Goal: Task Accomplishment & Management: Complete application form

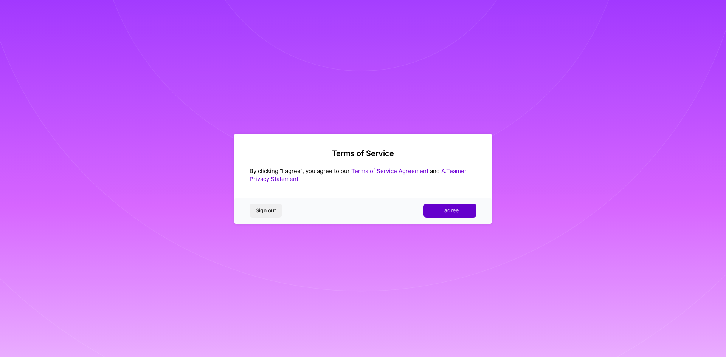
click at [461, 209] on button "I agree" at bounding box center [450, 211] width 53 height 14
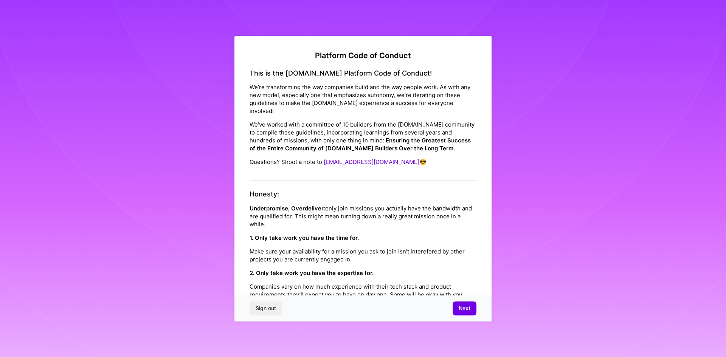
click at [308, 101] on p "We’re transforming the way companies build and the way people work. As with any…" at bounding box center [363, 99] width 227 height 32
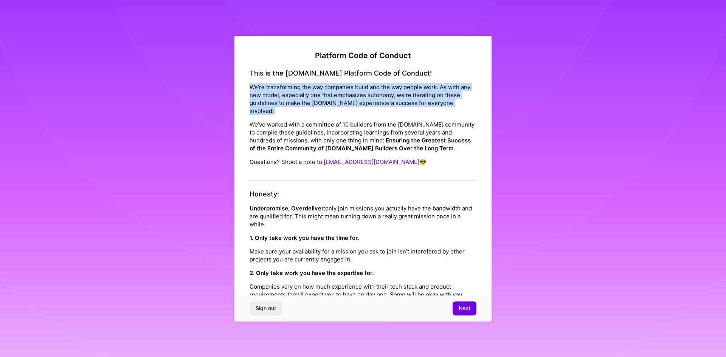
click at [308, 101] on p "We’re transforming the way companies build and the way people work. As with any…" at bounding box center [363, 99] width 227 height 32
click at [271, 92] on p "We’re transforming the way companies build and the way people work. As with any…" at bounding box center [363, 99] width 227 height 32
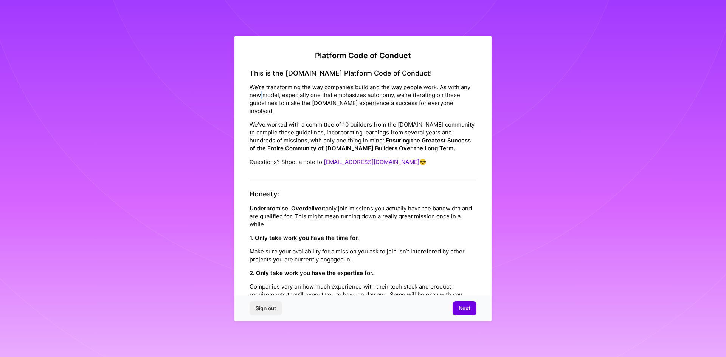
click at [271, 92] on p "We’re transforming the way companies build and the way people work. As with any…" at bounding box center [363, 99] width 227 height 32
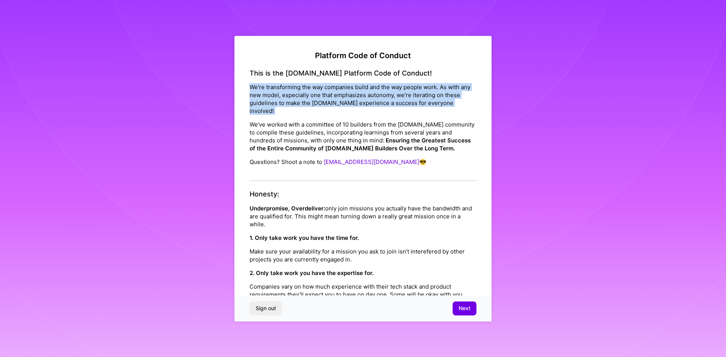
click at [271, 92] on p "We’re transforming the way companies build and the way people work. As with any…" at bounding box center [363, 99] width 227 height 32
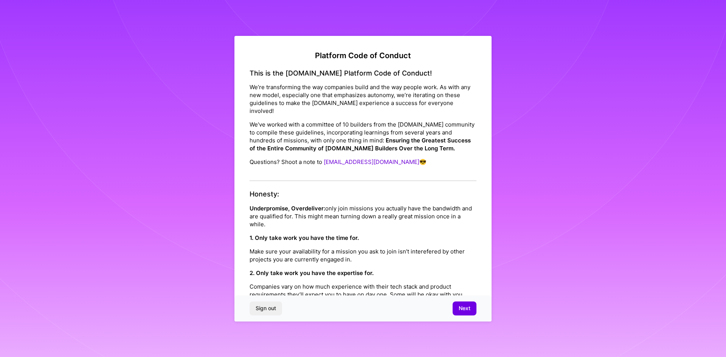
click at [260, 130] on p "We’ve worked with a committee of 10 builders from the [DOMAIN_NAME] community t…" at bounding box center [363, 137] width 227 height 32
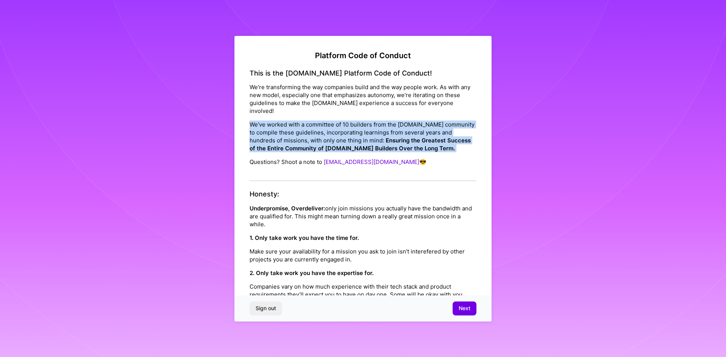
click at [260, 130] on p "We’ve worked with a committee of 10 builders from the [DOMAIN_NAME] community t…" at bounding box center [363, 137] width 227 height 32
click at [320, 125] on p "We’ve worked with a committee of 10 builders from the [DOMAIN_NAME] community t…" at bounding box center [363, 137] width 227 height 32
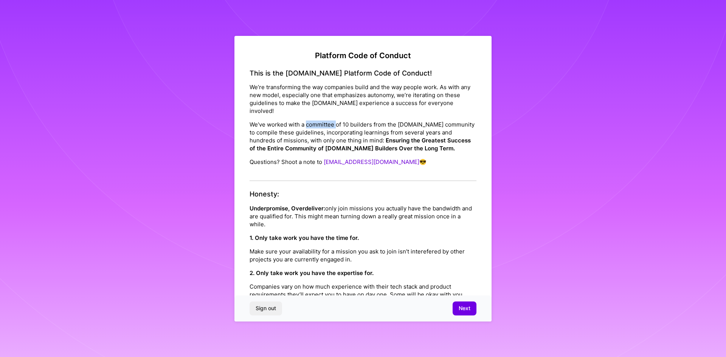
click at [320, 125] on p "We’ve worked with a committee of 10 builders from the [DOMAIN_NAME] community t…" at bounding box center [363, 137] width 227 height 32
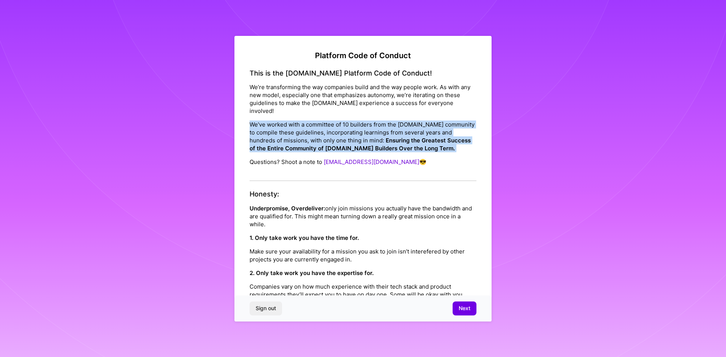
click at [320, 125] on p "We’ve worked with a committee of 10 builders from the [DOMAIN_NAME] community t…" at bounding box center [363, 137] width 227 height 32
click at [377, 125] on p "We’ve worked with a committee of 10 builders from the [DOMAIN_NAME] community t…" at bounding box center [363, 137] width 227 height 32
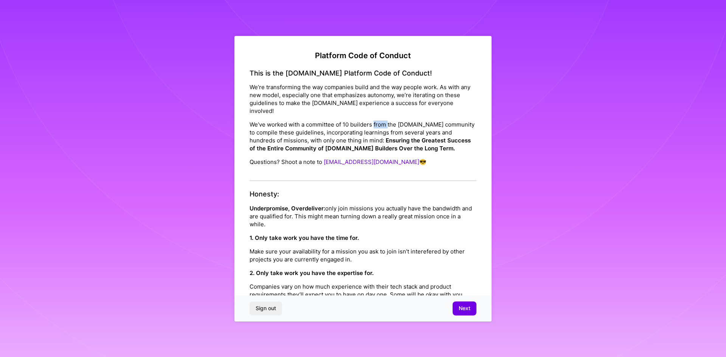
click at [377, 125] on p "We’ve worked with a committee of 10 builders from the [DOMAIN_NAME] community t…" at bounding box center [363, 137] width 227 height 32
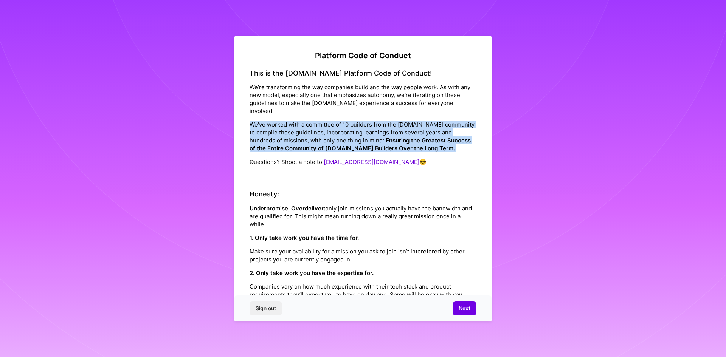
click at [377, 125] on p "We’ve worked with a committee of 10 builders from the [DOMAIN_NAME] community t…" at bounding box center [363, 137] width 227 height 32
click at [413, 125] on p "We’ve worked with a committee of 10 builders from the [DOMAIN_NAME] community t…" at bounding box center [363, 137] width 227 height 32
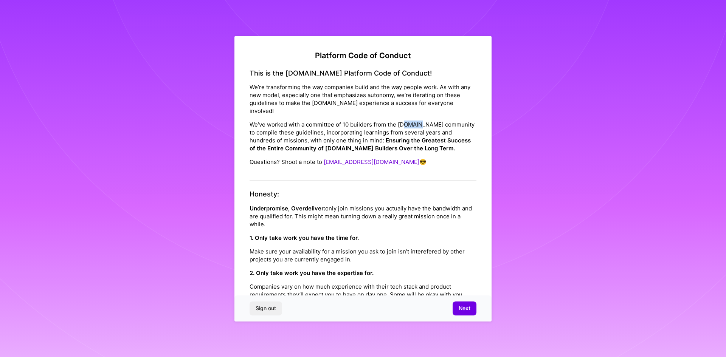
click at [413, 125] on p "We’ve worked with a committee of 10 builders from the [DOMAIN_NAME] community t…" at bounding box center [363, 137] width 227 height 32
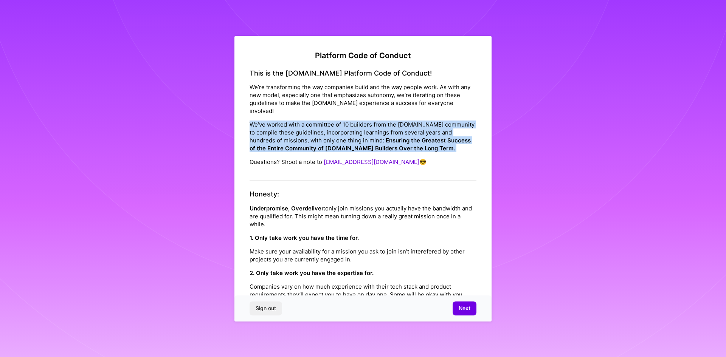
click at [413, 125] on p "We’ve worked with a committee of 10 builders from the [DOMAIN_NAME] community t…" at bounding box center [363, 137] width 227 height 32
click at [279, 138] on p "We’ve worked with a committee of 10 builders from the [DOMAIN_NAME] community t…" at bounding box center [363, 137] width 227 height 32
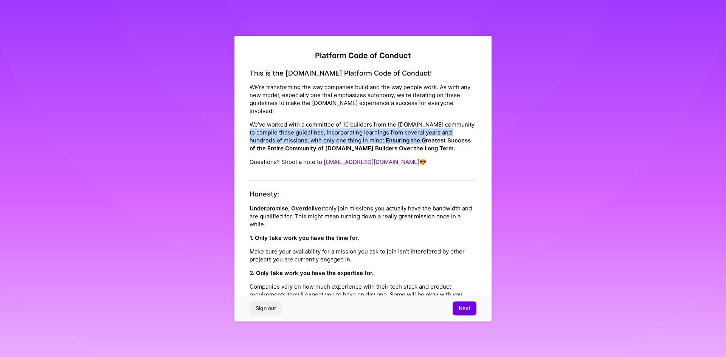
drag, startPoint x: 265, startPoint y: 135, endPoint x: 425, endPoint y: 143, distance: 160.6
click at [425, 143] on p "We’ve worked with a committee of 10 builders from the [DOMAIN_NAME] community t…" at bounding box center [363, 137] width 227 height 32
click at [422, 144] on strong "Ensuring the Greatest Success of the Entire Community of [DOMAIN_NAME] Builders…" at bounding box center [360, 144] width 221 height 15
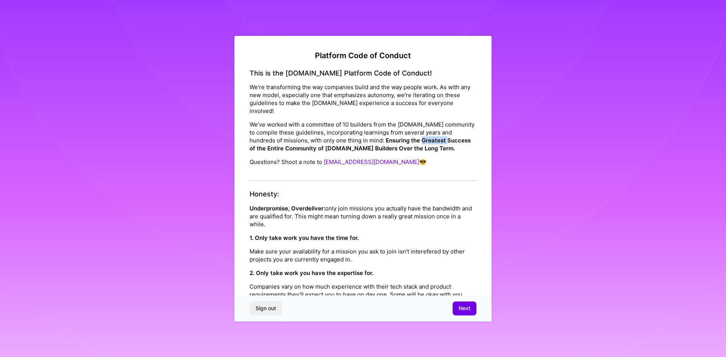
click at [422, 144] on strong "Ensuring the Greatest Success of the Entire Community of [DOMAIN_NAME] Builders…" at bounding box center [360, 144] width 221 height 15
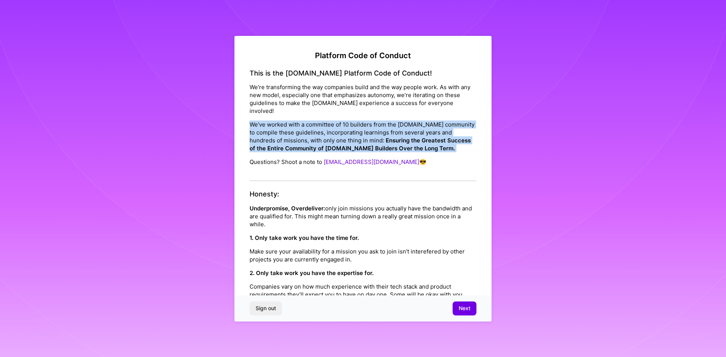
click at [422, 144] on strong "Ensuring the Greatest Success of the Entire Community of [DOMAIN_NAME] Builders…" at bounding box center [360, 144] width 221 height 15
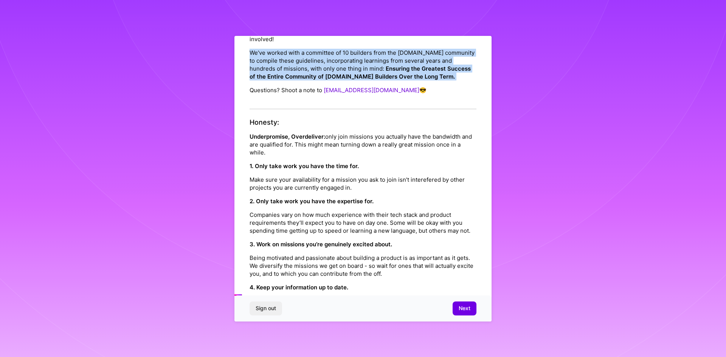
scroll to position [76, 0]
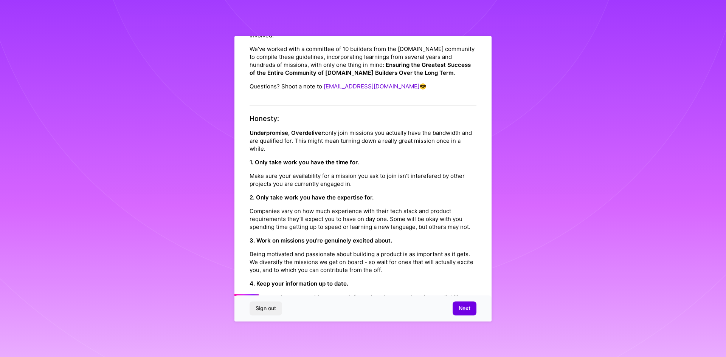
click at [282, 134] on strong "Underpromise, Overdeliver:" at bounding box center [288, 132] width 76 height 7
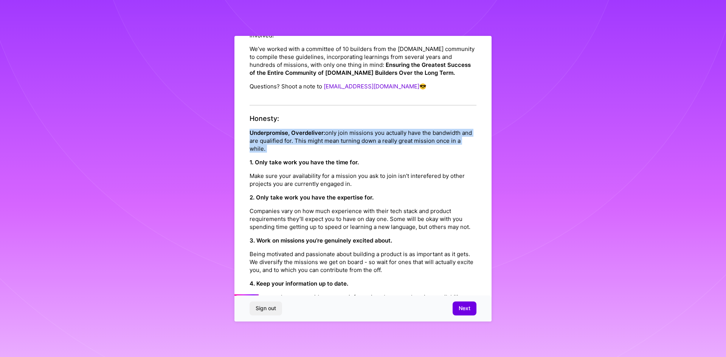
click at [282, 134] on strong "Underpromise, Overdeliver:" at bounding box center [288, 132] width 76 height 7
click at [331, 141] on p "Underpromise, Overdeliver: only join missions you actually have the bandwidth a…" at bounding box center [363, 141] width 227 height 24
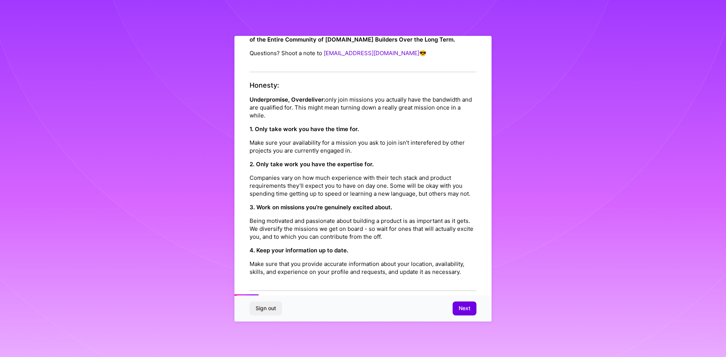
scroll to position [113, 0]
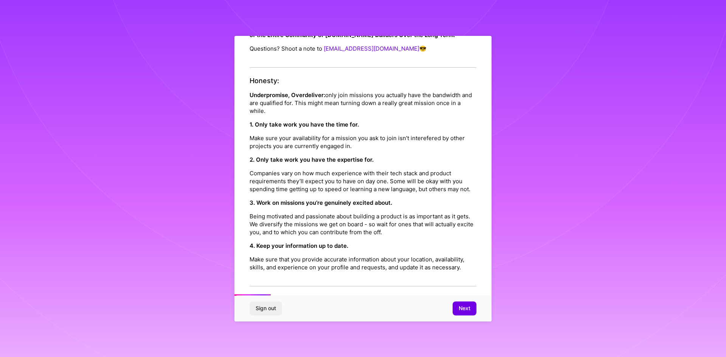
click at [326, 138] on p "Make sure your availability for a mission you ask to join isn’t interefered by …" at bounding box center [363, 142] width 227 height 16
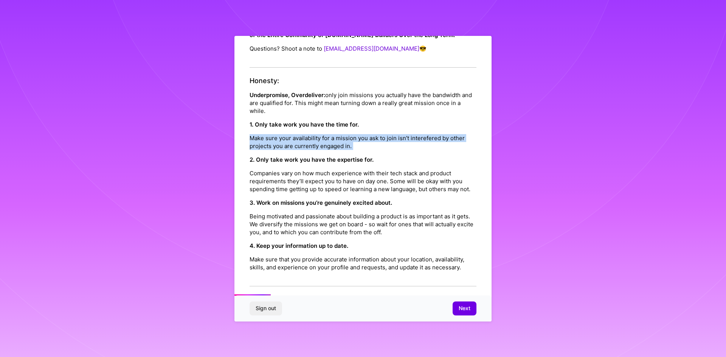
click at [326, 138] on p "Make sure your availability for a mission you ask to join isn’t interefered by …" at bounding box center [363, 142] width 227 height 16
click at [407, 147] on p "Make sure your availability for a mission you ask to join isn’t interefered by …" at bounding box center [363, 142] width 227 height 16
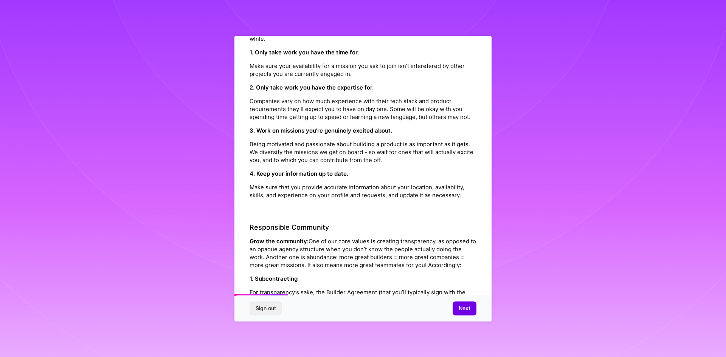
scroll to position [189, 0]
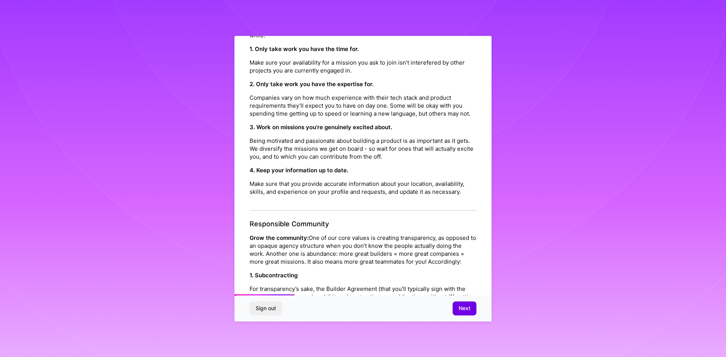
click at [264, 149] on p "Being motivated and passionate about building a product is as important as it g…" at bounding box center [363, 149] width 227 height 24
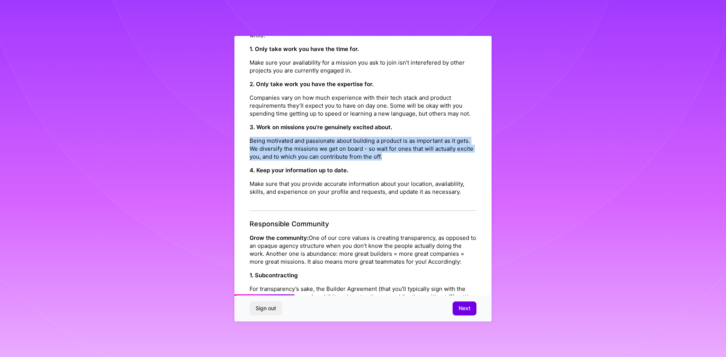
click at [264, 149] on p "Being motivated and passionate about building a product is as important as it g…" at bounding box center [363, 149] width 227 height 24
click at [332, 151] on p "Being motivated and passionate about building a product is as important as it g…" at bounding box center [363, 149] width 227 height 24
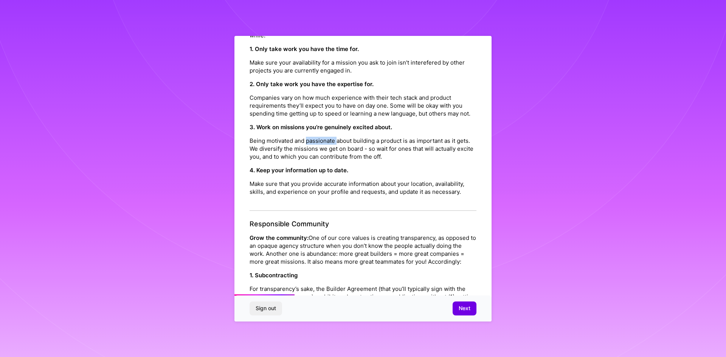
click at [332, 151] on p "Being motivated and passionate about building a product is as important as it g…" at bounding box center [363, 149] width 227 height 24
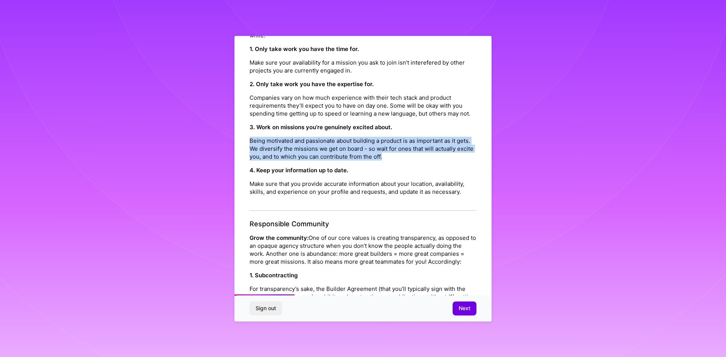
click at [332, 151] on p "Being motivated and passionate about building a product is as important as it g…" at bounding box center [363, 149] width 227 height 24
click at [387, 149] on p "Being motivated and passionate about building a product is as important as it g…" at bounding box center [363, 149] width 227 height 24
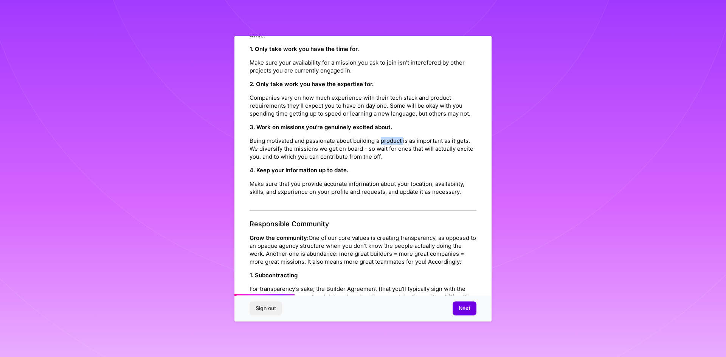
click at [387, 149] on p "Being motivated and passionate about building a product is as important as it g…" at bounding box center [363, 149] width 227 height 24
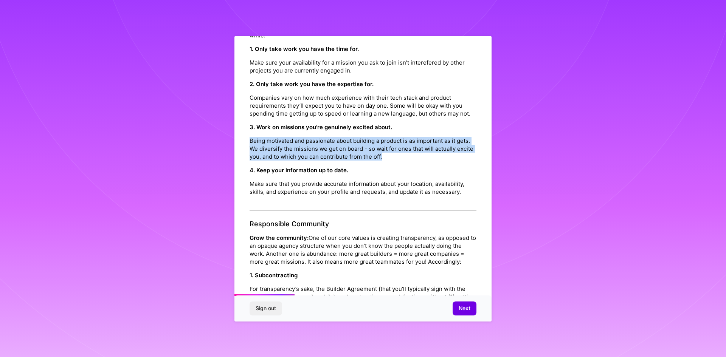
click at [387, 149] on p "Being motivated and passionate about building a product is as important as it g…" at bounding box center [363, 149] width 227 height 24
click at [295, 157] on p "Being motivated and passionate about building a product is as important as it g…" at bounding box center [363, 149] width 227 height 24
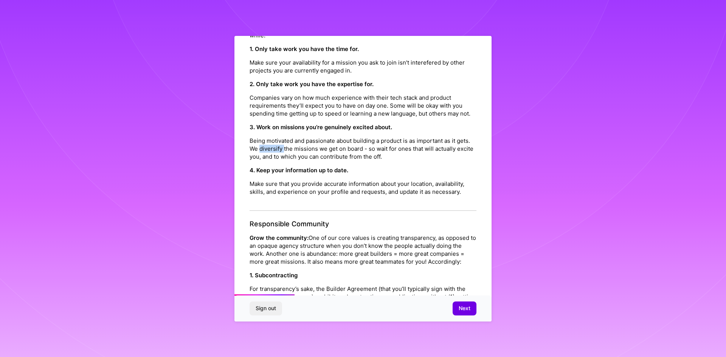
click at [295, 157] on p "Being motivated and passionate about building a product is as important as it g…" at bounding box center [363, 149] width 227 height 24
click at [267, 159] on p "Being motivated and passionate about building a product is as important as it g…" at bounding box center [363, 149] width 227 height 24
click at [339, 158] on p "Being motivated and passionate about building a product is as important as it g…" at bounding box center [363, 149] width 227 height 24
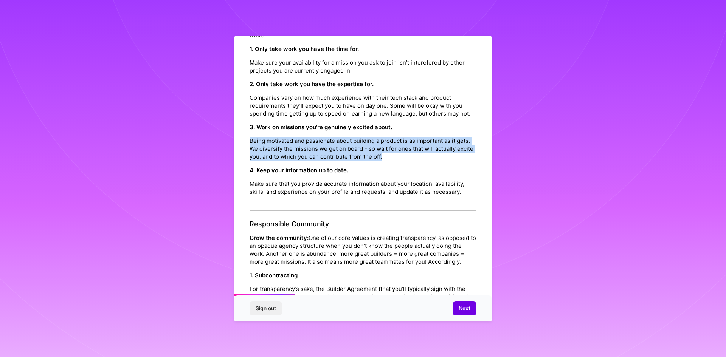
click at [339, 158] on p "Being motivated and passionate about building a product is as important as it g…" at bounding box center [363, 149] width 227 height 24
click at [406, 157] on p "Being motivated and passionate about building a product is as important as it g…" at bounding box center [363, 149] width 227 height 24
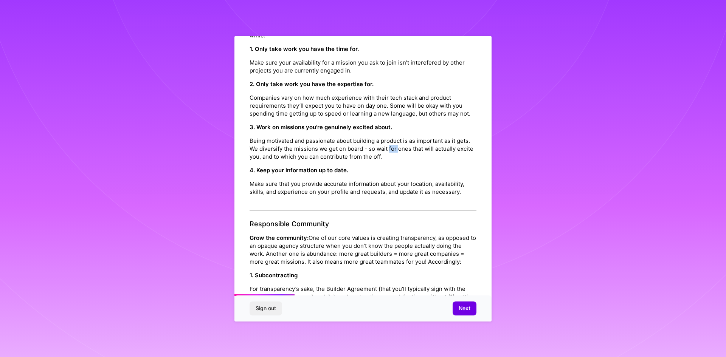
click at [406, 157] on p "Being motivated and passionate about building a product is as important as it g…" at bounding box center [363, 149] width 227 height 24
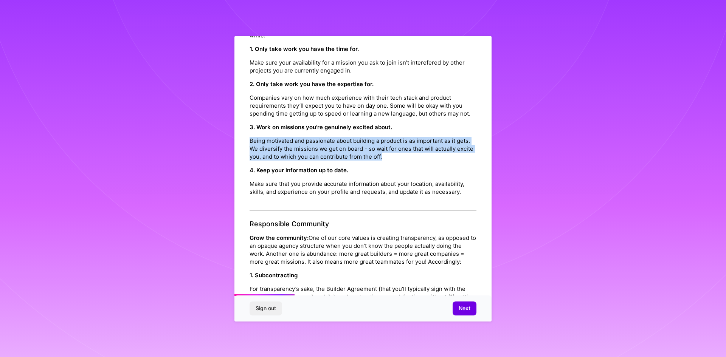
click at [406, 157] on p "Being motivated and passionate about building a product is as important as it g…" at bounding box center [363, 149] width 227 height 24
click at [315, 161] on p "Being motivated and passionate about building a product is as important as it g…" at bounding box center [363, 149] width 227 height 24
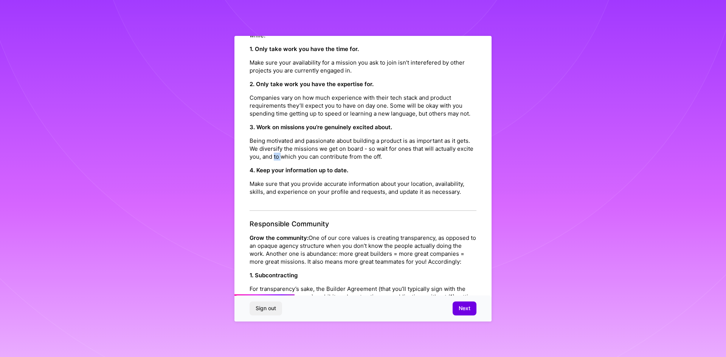
click at [315, 161] on p "Being motivated and passionate about building a product is as important as it g…" at bounding box center [363, 149] width 227 height 24
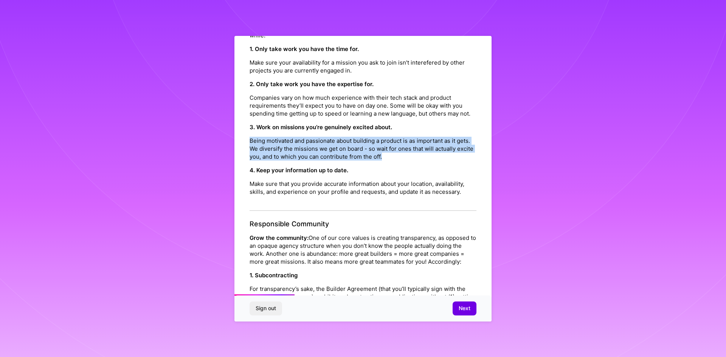
click at [315, 161] on p "Being motivated and passionate about building a product is as important as it g…" at bounding box center [363, 149] width 227 height 24
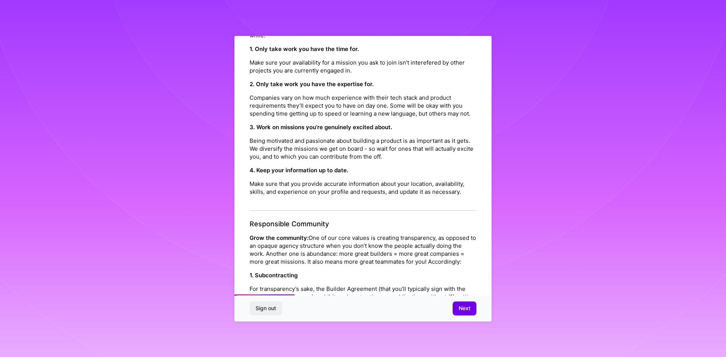
click at [375, 169] on div "Honesty: Underpromise, Overdeliver: only join missions you actually have the ba…" at bounding box center [363, 106] width 227 height 210
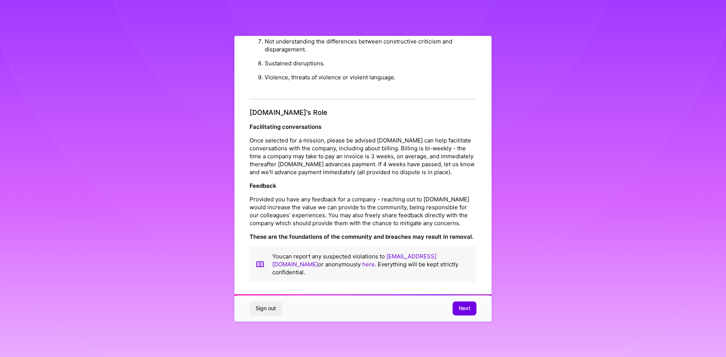
scroll to position [3, 0]
click at [463, 308] on span "Next" at bounding box center [465, 309] width 12 height 8
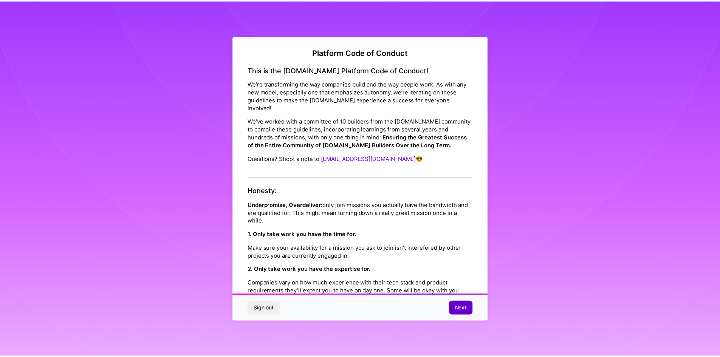
scroll to position [0, 0]
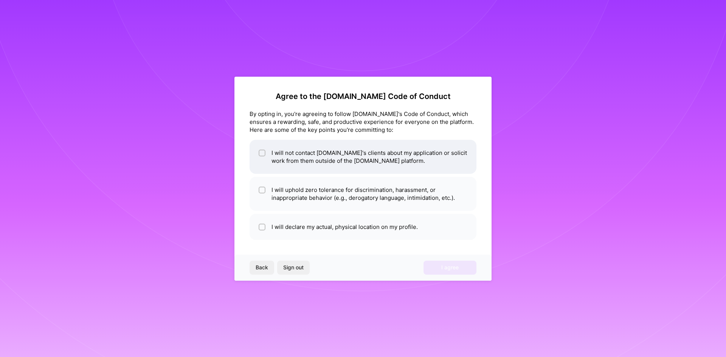
click at [327, 156] on li "I will not contact [DOMAIN_NAME]'s clients about my application or solicit work…" at bounding box center [363, 157] width 227 height 34
checkbox input "true"
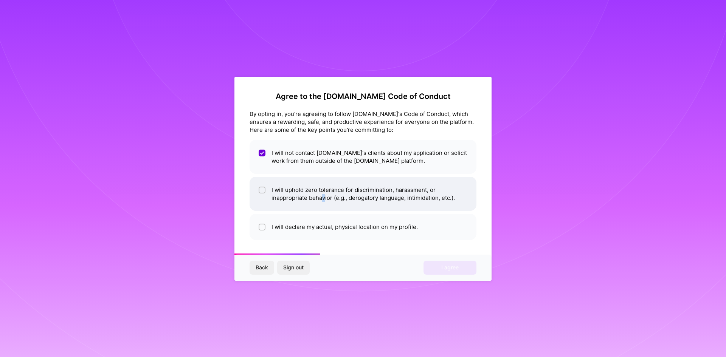
click at [324, 200] on li "I will uphold zero tolerance for discrimination, harassment, or inappropriate b…" at bounding box center [363, 194] width 227 height 34
checkbox input "true"
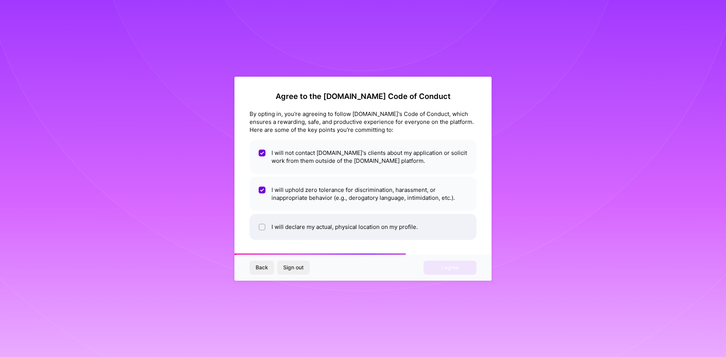
click at [392, 231] on li "I will declare my actual, physical location on my profile." at bounding box center [363, 227] width 227 height 26
checkbox input "true"
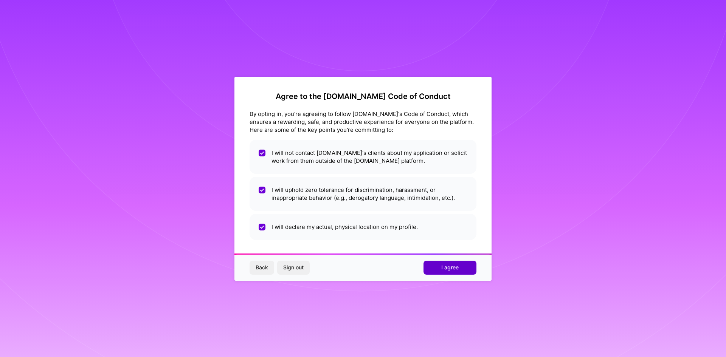
click at [450, 262] on button "I agree" at bounding box center [450, 268] width 53 height 14
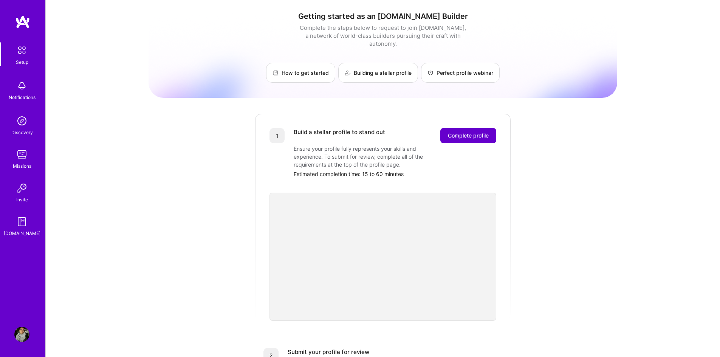
click at [478, 132] on span "Complete profile" at bounding box center [468, 136] width 41 height 8
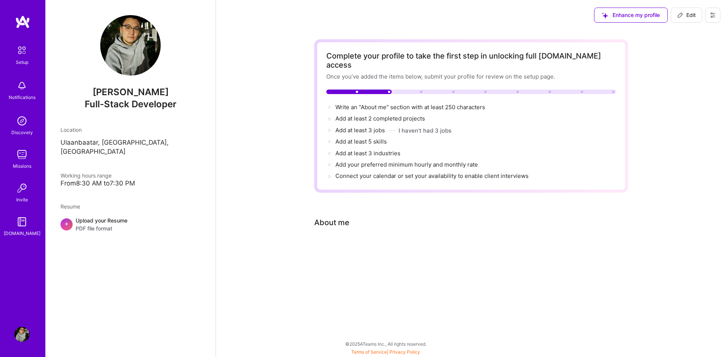
click at [103, 225] on span "PDF file format" at bounding box center [102, 229] width 52 height 8
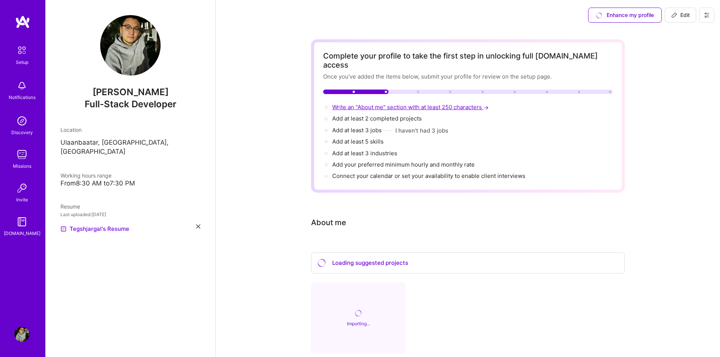
click at [362, 104] on span "Write an "About me" section with at least 250 characters →" at bounding box center [411, 107] width 158 height 7
select select "US"
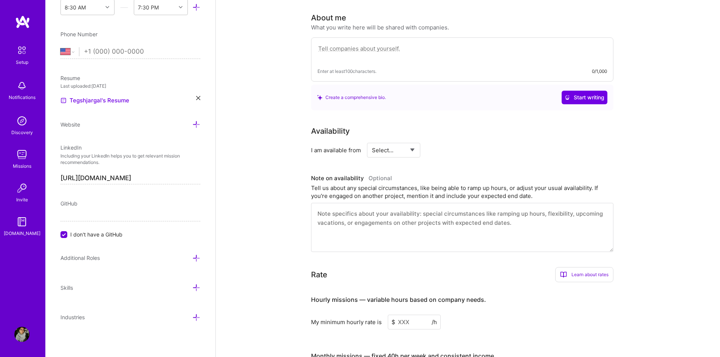
scroll to position [208, 0]
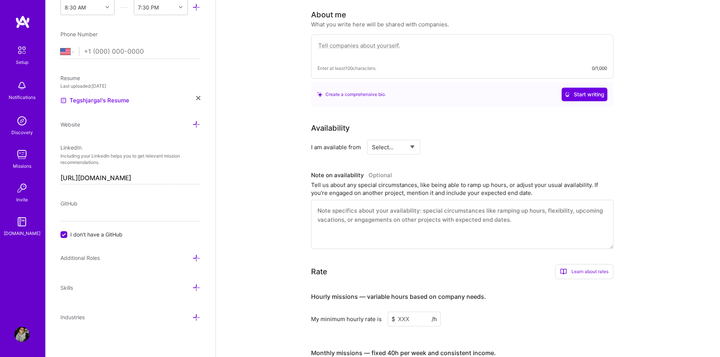
click at [370, 213] on textarea at bounding box center [462, 224] width 303 height 49
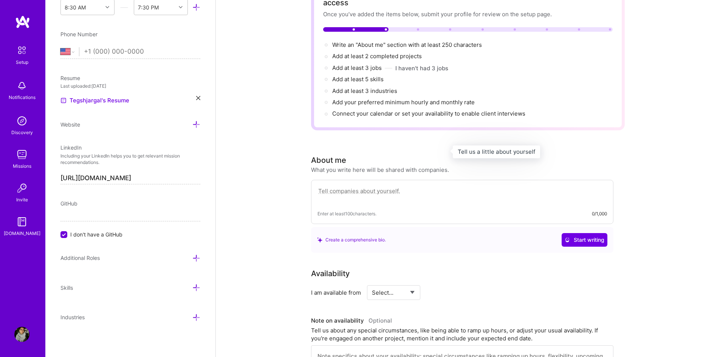
scroll to position [57, 0]
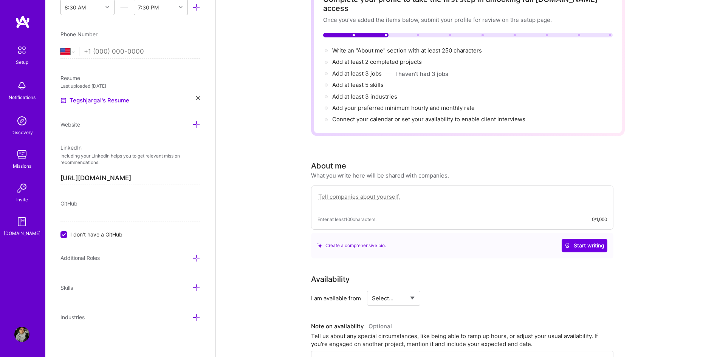
click at [377, 192] on textarea at bounding box center [463, 200] width 290 height 17
click at [347, 192] on textarea at bounding box center [463, 200] width 290 height 17
click at [577, 242] on span "Start writing" at bounding box center [585, 246] width 40 height 8
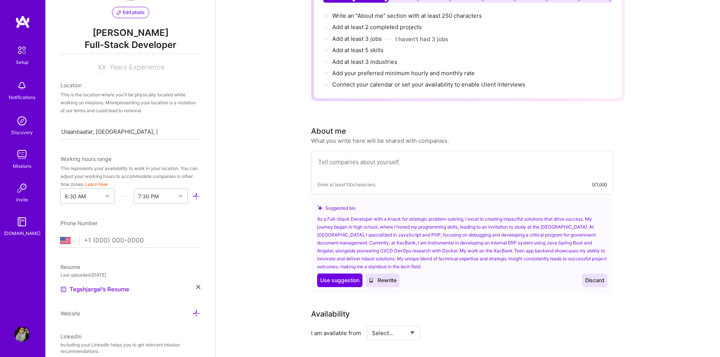
scroll to position [95, 0]
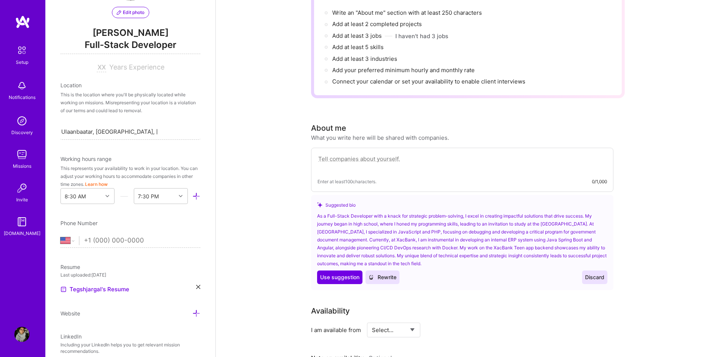
click at [320, 212] on div "As a Full-Stack Developer with a knack for strategic problem-solving, I excel i…" at bounding box center [462, 240] width 290 height 56
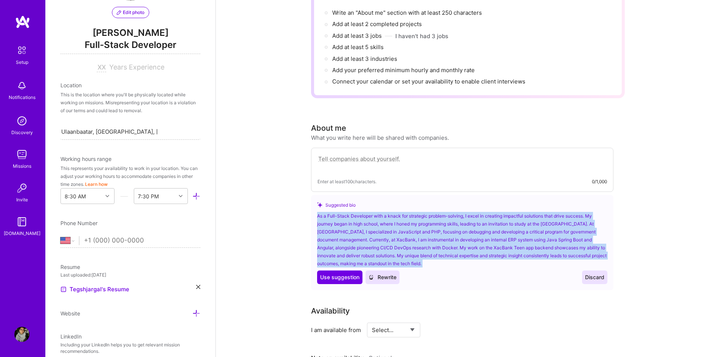
click at [320, 212] on div "As a Full-Stack Developer with a knack for strategic problem-solving, I excel i…" at bounding box center [462, 240] width 290 height 56
click at [428, 212] on div "As a Full-Stack Developer with a knack for strategic problem-solving, I excel i…" at bounding box center [462, 240] width 290 height 56
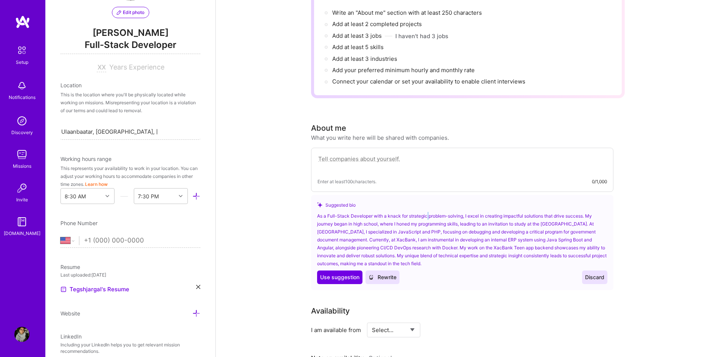
click at [428, 212] on div "As a Full-Stack Developer with a knack for strategic problem-solving, I excel i…" at bounding box center [462, 240] width 290 height 56
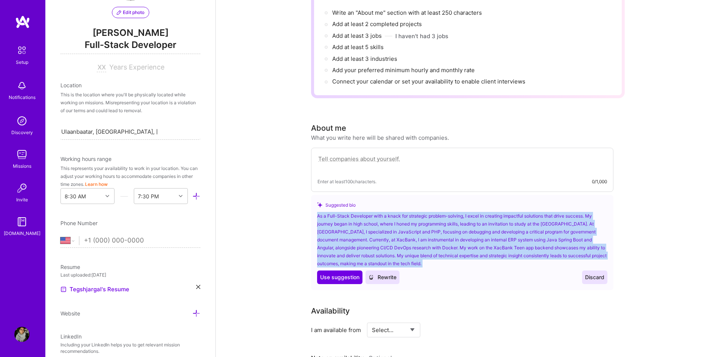
click at [428, 212] on div "As a Full-Stack Developer with a knack for strategic problem-solving, I excel i…" at bounding box center [462, 240] width 290 height 56
click at [490, 212] on div "As a Full-Stack Developer with a knack for strategic problem-solving, I excel i…" at bounding box center [462, 240] width 290 height 56
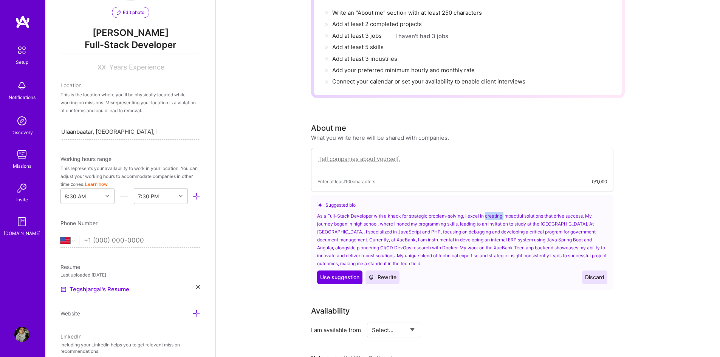
click at [490, 212] on div "As a Full-Stack Developer with a knack for strategic problem-solving, I excel i…" at bounding box center [462, 240] width 290 height 56
click at [481, 212] on div "As a Full-Stack Developer with a knack for strategic problem-solving, I excel i…" at bounding box center [462, 240] width 290 height 56
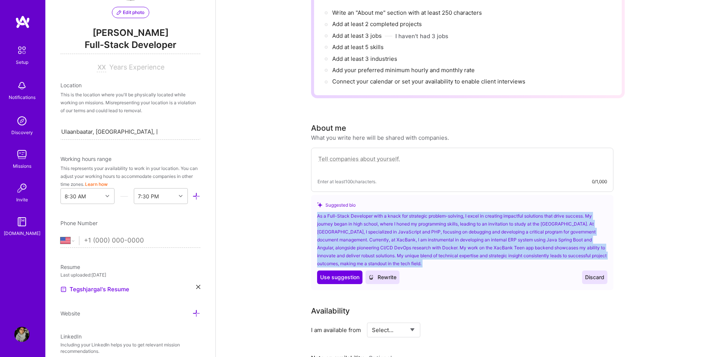
click at [481, 212] on div "As a Full-Stack Developer with a knack for strategic problem-solving, I excel i…" at bounding box center [462, 240] width 290 height 56
copy div "As a Full-Stack Developer with a knack for strategic problem-solving, I excel i…"
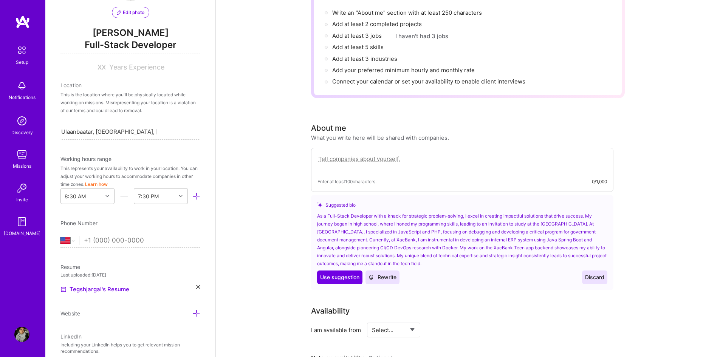
click at [385, 157] on textarea at bounding box center [463, 162] width 290 height 17
paste textarea "As a Full-Stack Developer with a knack for strategic problem-solving, I excel i…"
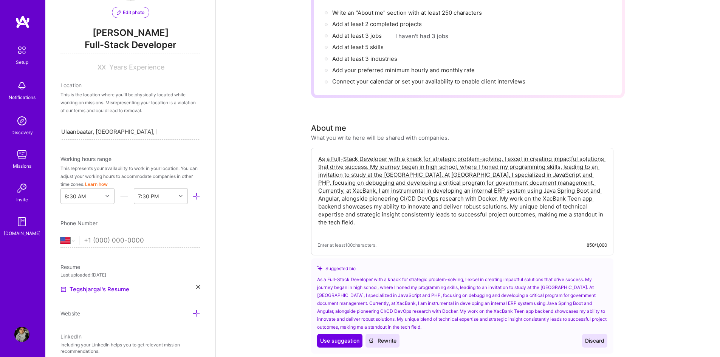
click at [505, 177] on textarea "As a Full-Stack Developer with a knack for strategic problem-solving, I excel i…" at bounding box center [463, 194] width 290 height 81
click at [453, 171] on textarea "As a Full-Stack Developer with a knack for strategic problem-solving, I excel i…" at bounding box center [463, 194] width 290 height 81
drag, startPoint x: 352, startPoint y: 154, endPoint x: 481, endPoint y: 160, distance: 129.4
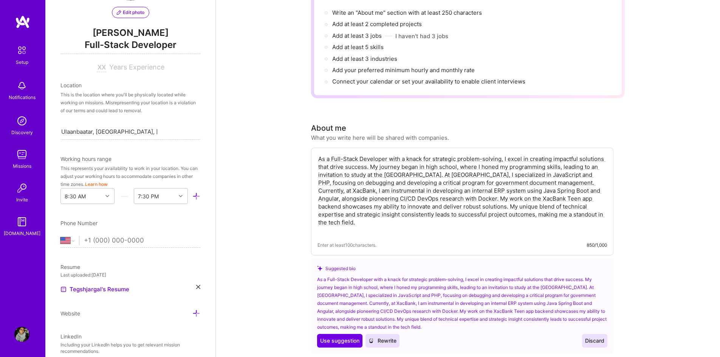
click at [481, 160] on textarea "As a Full-Stack Developer with a knack for strategic problem-solving, I excel i…" at bounding box center [463, 194] width 290 height 81
click at [478, 160] on textarea "As a Full-Stack Developer with a knack for strategic problem-solving, I excel i…" at bounding box center [463, 194] width 290 height 81
drag, startPoint x: 532, startPoint y: 158, endPoint x: 559, endPoint y: 158, distance: 26.5
click at [559, 158] on textarea "As a Full-Stack Developer with a knack for strategic problem-solving, I excel i…" at bounding box center [463, 194] width 290 height 81
click at [512, 158] on textarea "As a Full-Stack Developer with a knack for strategic problem-solving, I excel i…" at bounding box center [463, 194] width 290 height 81
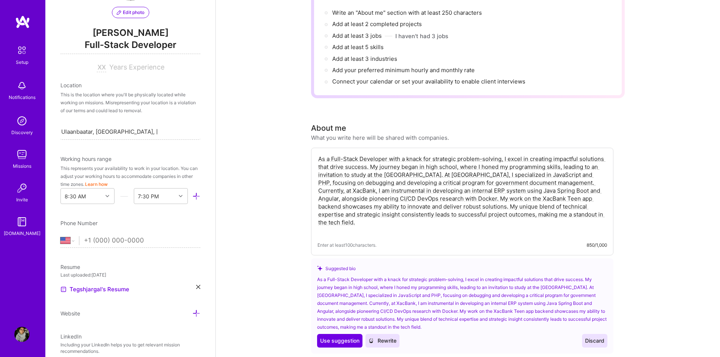
drag, startPoint x: 350, startPoint y: 166, endPoint x: 396, endPoint y: 166, distance: 46.1
click at [396, 166] on textarea "As a Full-Stack Developer with a knack for strategic problem-solving, I excel i…" at bounding box center [463, 194] width 290 height 81
click at [461, 169] on textarea "As a Full-Stack Developer with a knack for strategic problem-solving, I excel i…" at bounding box center [463, 194] width 290 height 81
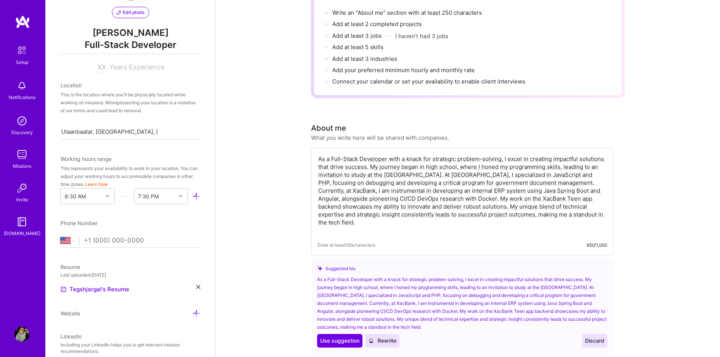
click at [461, 169] on textarea "As a Full-Stack Developer with a knack for strategic problem-solving, I excel i…" at bounding box center [463, 194] width 290 height 81
click at [547, 166] on textarea "As a Full-Stack Developer with a knack for strategic problem-solving, I excel i…" at bounding box center [463, 194] width 290 height 81
drag, startPoint x: 325, startPoint y: 173, endPoint x: 413, endPoint y: 176, distance: 88.5
click at [413, 176] on textarea "As a Full-Stack Developer with a knack for strategic problem-solving, I excel i…" at bounding box center [463, 194] width 290 height 81
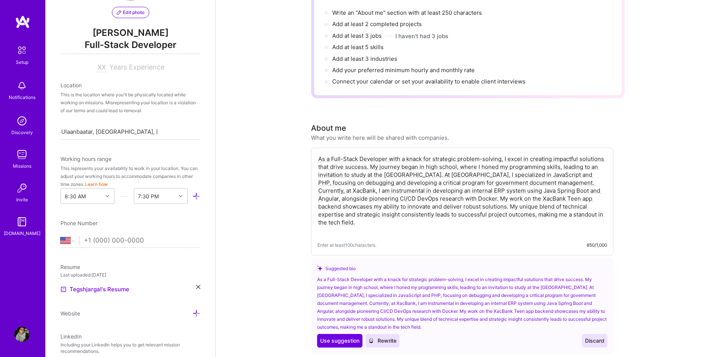
click at [413, 176] on textarea "As a Full-Stack Developer with a knack for strategic problem-solving, I excel i…" at bounding box center [463, 194] width 290 height 81
click at [489, 176] on textarea "As a Full-Stack Developer with a knack for strategic problem-solving, I excel i…" at bounding box center [463, 194] width 290 height 81
click at [555, 174] on textarea "As a Full-Stack Developer with a knack for strategic problem-solving, I excel i…" at bounding box center [463, 194] width 290 height 81
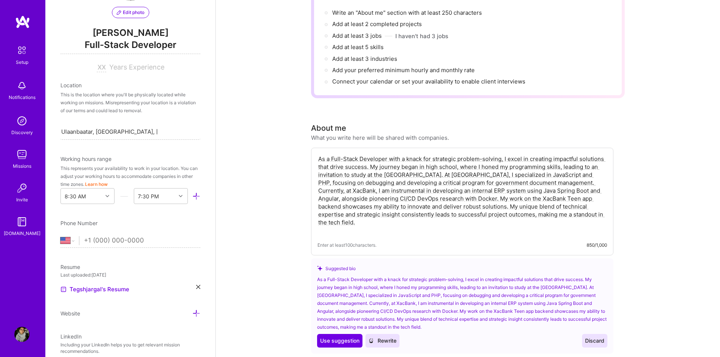
click at [555, 174] on textarea "As a Full-Stack Developer with a knack for strategic problem-solving, I excel i…" at bounding box center [463, 194] width 290 height 81
click at [340, 182] on textarea "As a Full-Stack Developer with a knack for strategic problem-solving, I excel i…" at bounding box center [463, 194] width 290 height 81
click at [397, 182] on textarea "As a Full-Stack Developer with a knack for strategic problem-solving, I excel i…" at bounding box center [463, 194] width 290 height 81
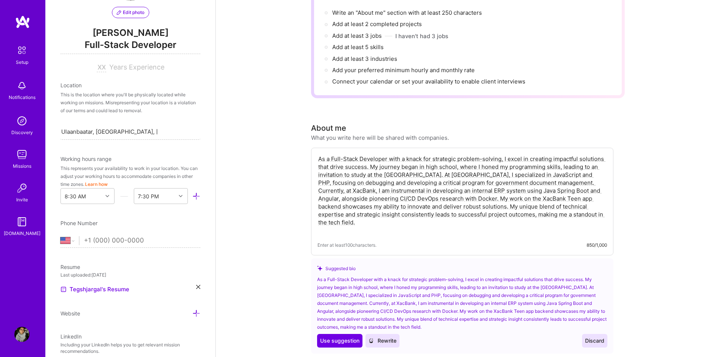
click at [458, 186] on textarea "As a Full-Stack Developer with a knack for strategic problem-solving, I excel i…" at bounding box center [463, 194] width 290 height 81
drag, startPoint x: 422, startPoint y: 182, endPoint x: 513, endPoint y: 183, distance: 90.4
click at [513, 183] on textarea "As a Full-Stack Developer with a knack for strategic problem-solving, I excel i…" at bounding box center [463, 194] width 290 height 81
click at [500, 185] on textarea "As a Full-Stack Developer with a knack for strategic problem-solving, I excel i…" at bounding box center [463, 194] width 290 height 81
drag, startPoint x: 500, startPoint y: 180, endPoint x: 564, endPoint y: 182, distance: 64.7
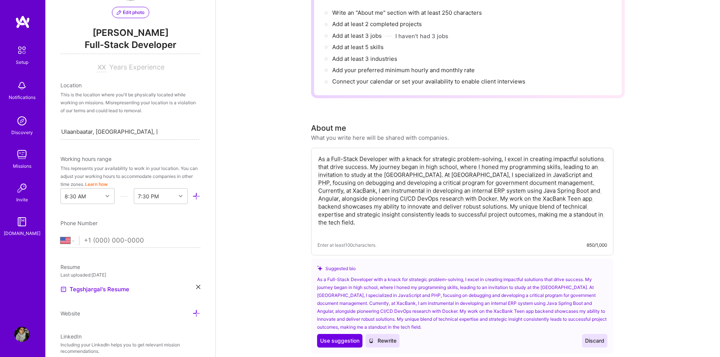
click at [564, 182] on textarea "As a Full-Stack Developer with a knack for strategic problem-solving, I excel i…" at bounding box center [463, 194] width 290 height 81
click at [324, 189] on textarea "As a Full-Stack Developer with a knack for strategic problem-solving, I excel i…" at bounding box center [463, 194] width 290 height 81
drag, startPoint x: 381, startPoint y: 187, endPoint x: 445, endPoint y: 189, distance: 63.9
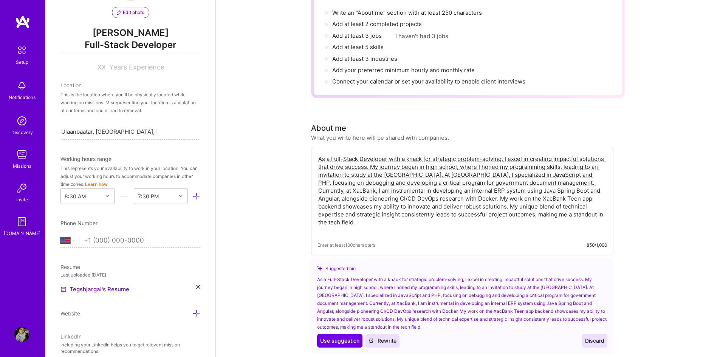
click at [443, 189] on textarea "As a Full-Stack Developer with a knack for strategic problem-solving, I excel i…" at bounding box center [463, 194] width 290 height 81
click at [447, 189] on textarea "As a Full-Stack Developer with a knack for strategic problem-solving, I excel i…" at bounding box center [463, 194] width 290 height 81
click at [487, 191] on textarea "As a Full-Stack Developer with a knack for strategic problem-solving, I excel i…" at bounding box center [463, 194] width 290 height 81
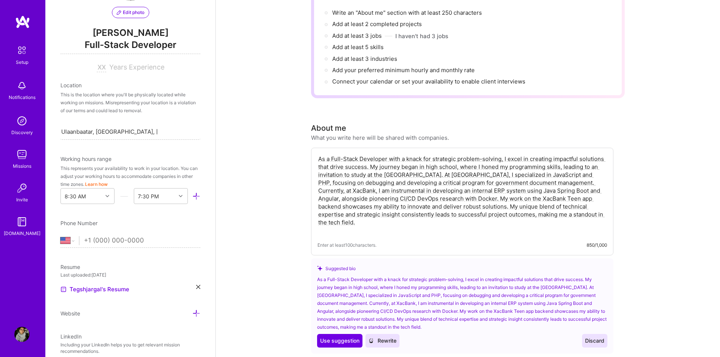
drag, startPoint x: 528, startPoint y: 191, endPoint x: 493, endPoint y: 200, distance: 36.1
click at [495, 200] on textarea "As a Full-Stack Developer with a knack for strategic problem-solving, I excel i…" at bounding box center [463, 194] width 290 height 81
click at [368, 200] on textarea "As a Full-Stack Developer with a knack for strategic problem-solving, I excel i…" at bounding box center [463, 194] width 290 height 81
click at [413, 200] on textarea "As a Full-Stack Developer with a knack for strategic problem-solving, I excel i…" at bounding box center [463, 194] width 290 height 81
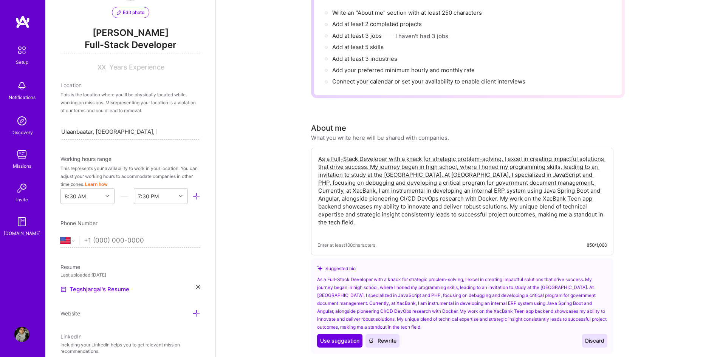
click at [412, 200] on textarea "As a Full-Stack Developer with a knack for strategic problem-solving, I excel i…" at bounding box center [463, 194] width 290 height 81
click at [470, 200] on textarea "As a Full-Stack Developer with a knack for strategic problem-solving, I excel i…" at bounding box center [463, 194] width 290 height 81
click at [524, 202] on textarea "As a Full-Stack Developer with a knack for strategic problem-solving, I excel i…" at bounding box center [463, 194] width 290 height 81
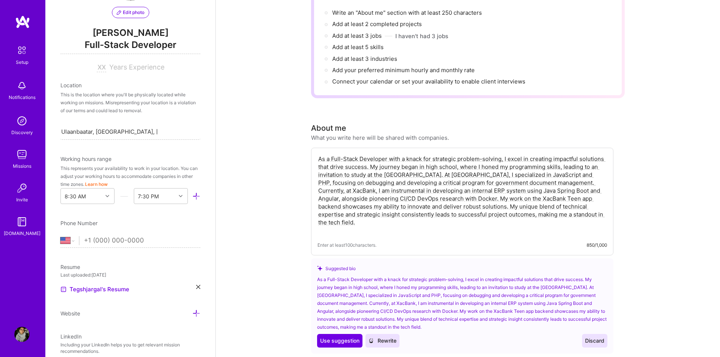
click at [565, 200] on textarea "As a Full-Stack Developer with a knack for strategic problem-solving, I excel i…" at bounding box center [463, 194] width 290 height 81
click at [366, 206] on textarea "As a Full-Stack Developer with a knack for strategic problem-solving, I excel i…" at bounding box center [463, 194] width 290 height 81
click at [430, 209] on textarea "As a Full-Stack Developer with a knack for strategic problem-solving, I excel i…" at bounding box center [463, 194] width 290 height 81
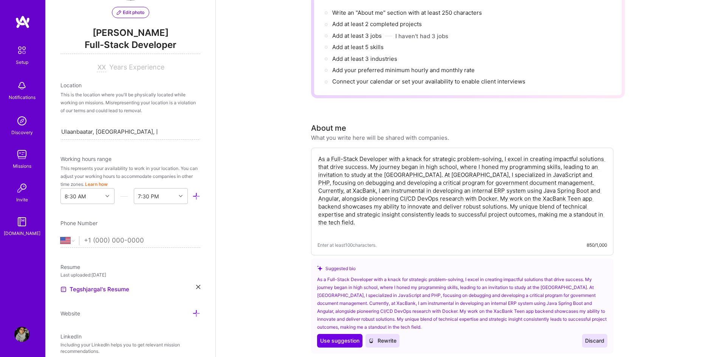
click at [430, 209] on textarea "As a Full-Stack Developer with a knack for strategic problem-solving, I excel i…" at bounding box center [463, 194] width 290 height 81
click at [508, 208] on textarea "As a Full-Stack Developer with a knack for strategic problem-solving, I excel i…" at bounding box center [463, 194] width 290 height 81
click at [508, 215] on textarea "As a Full-Stack Developer with a knack for strategic problem-solving, I excel i…" at bounding box center [463, 194] width 290 height 81
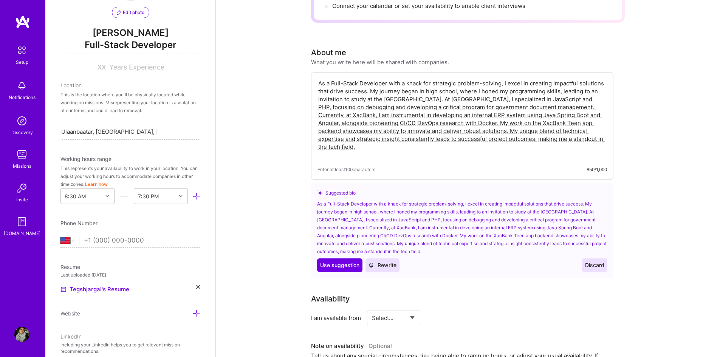
type textarea "As a Full-Stack Developer with a knack for strategic problem-solving, I excel i…"
click at [649, 211] on div "Complete your profile to take the first step in unlocking full [DOMAIN_NAME] ac…" at bounding box center [468, 352] width 504 height 984
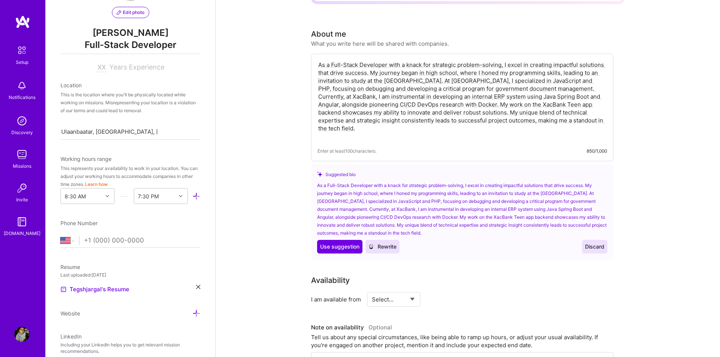
scroll to position [284, 0]
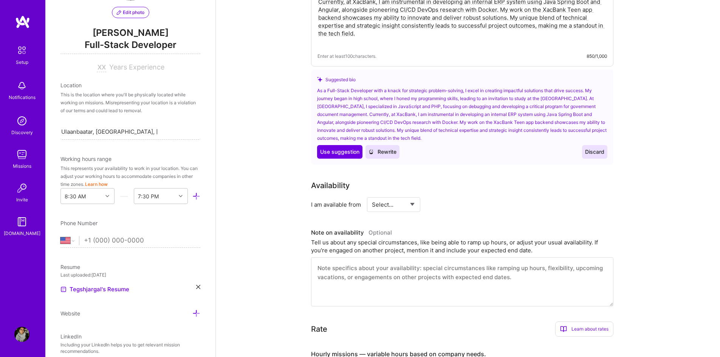
click at [403, 197] on select "Select... Right Now Future Date Not Available" at bounding box center [393, 204] width 43 height 19
select select "Right Now"
click at [372, 195] on select "Select... Right Now Future Date Not Available" at bounding box center [393, 204] width 43 height 19
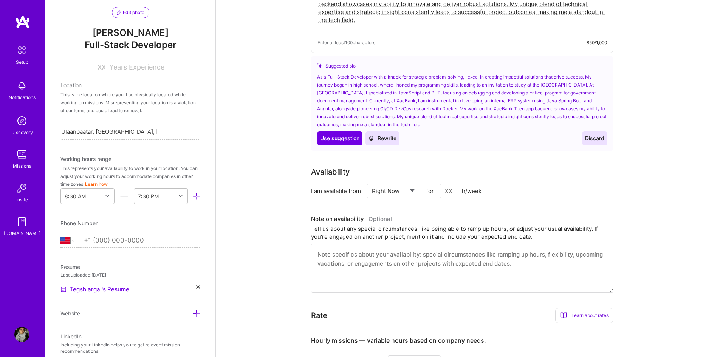
scroll to position [321, 0]
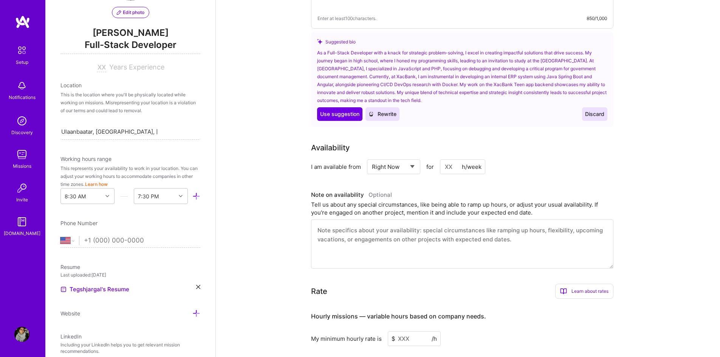
click at [387, 224] on textarea at bounding box center [462, 244] width 303 height 49
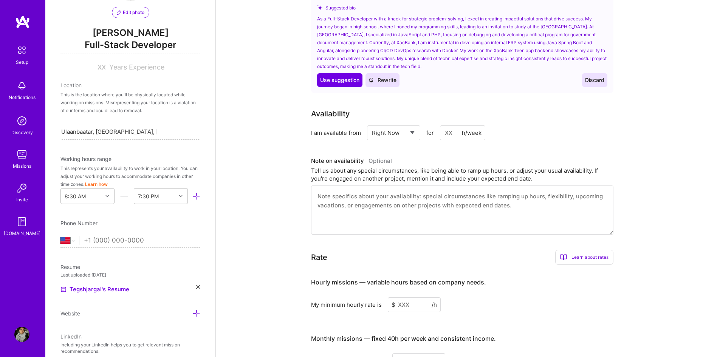
scroll to position [359, 0]
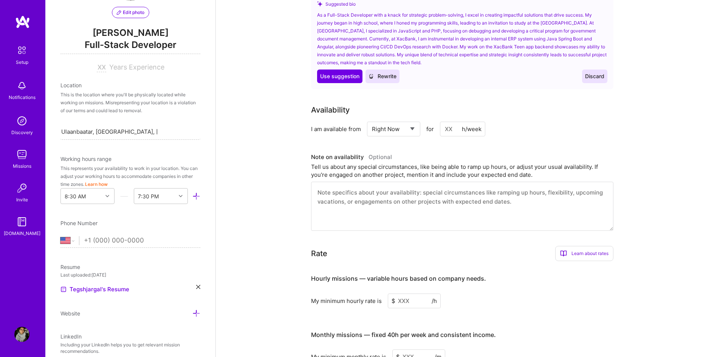
click at [296, 201] on div "Complete your profile to take the first step in unlocking full [DOMAIN_NAME] ac…" at bounding box center [468, 163] width 504 height 984
click at [452, 122] on input at bounding box center [462, 129] width 45 height 15
type input "20"
click at [469, 152] on h3 "Note on availability Optional" at bounding box center [462, 157] width 303 height 11
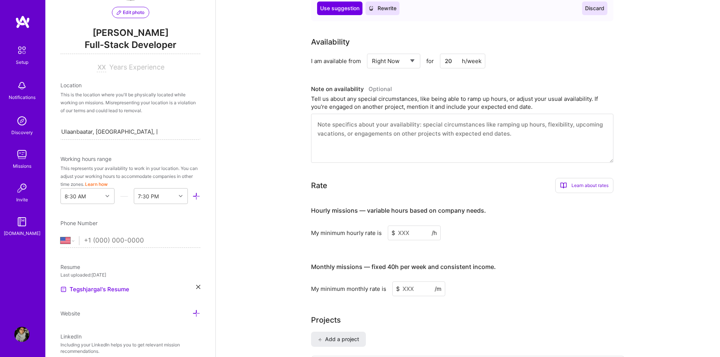
scroll to position [435, 0]
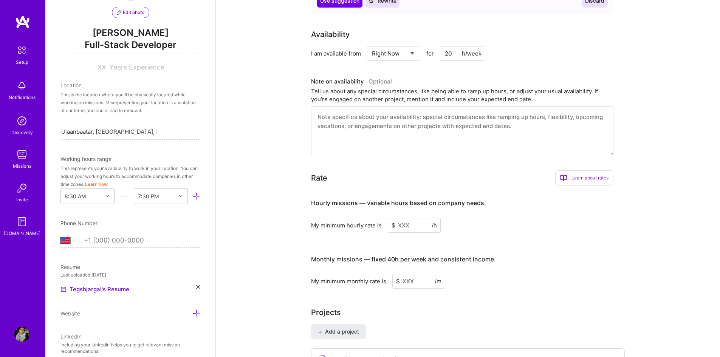
click at [418, 218] on input at bounding box center [414, 225] width 53 height 15
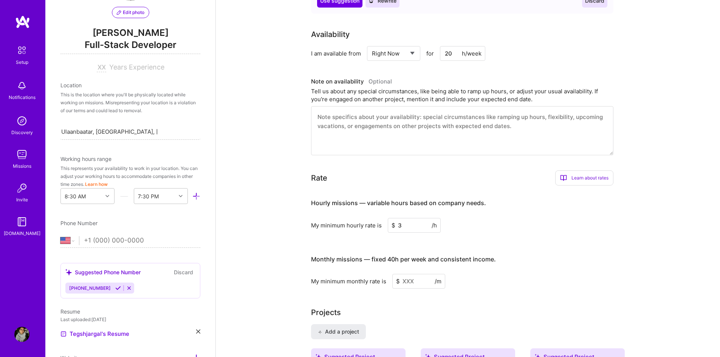
type input "30"
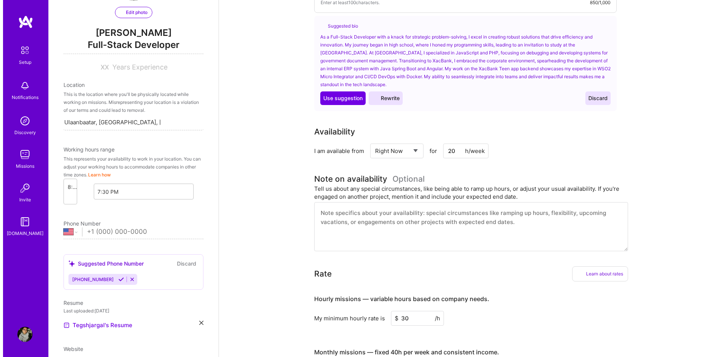
scroll to position [29, 0]
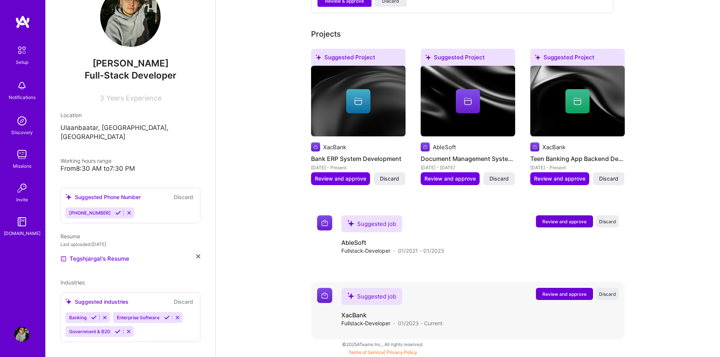
click at [565, 295] on span "Review and approve" at bounding box center [565, 294] width 44 height 6
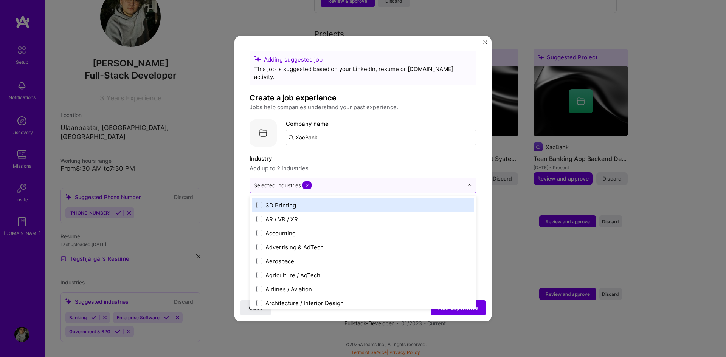
click at [355, 182] on input "text" at bounding box center [359, 186] width 210 height 8
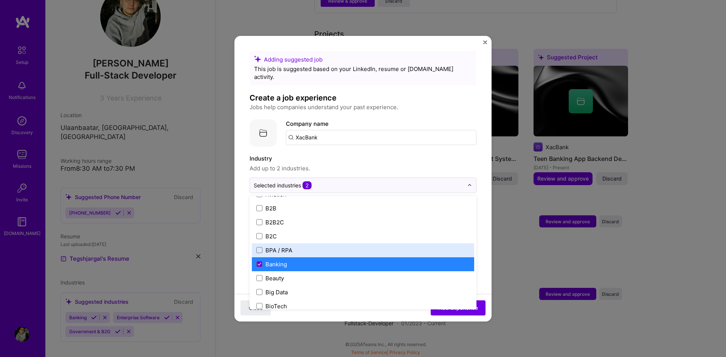
scroll to position [265, 0]
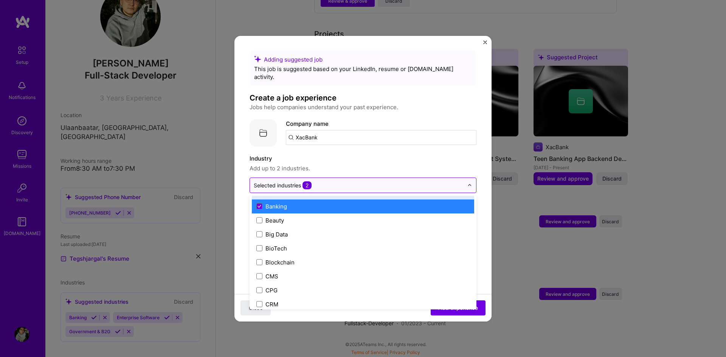
click at [365, 182] on div at bounding box center [359, 185] width 210 height 9
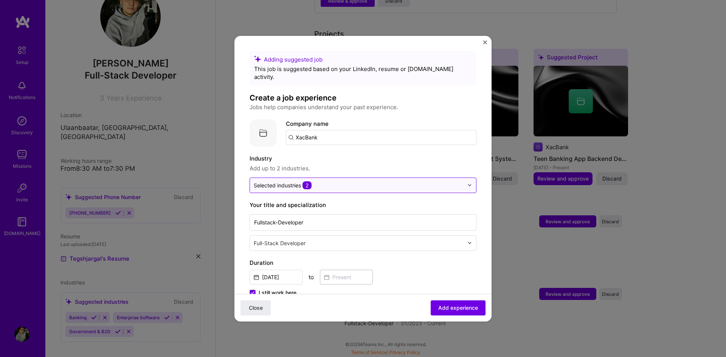
click at [361, 182] on div at bounding box center [359, 185] width 210 height 9
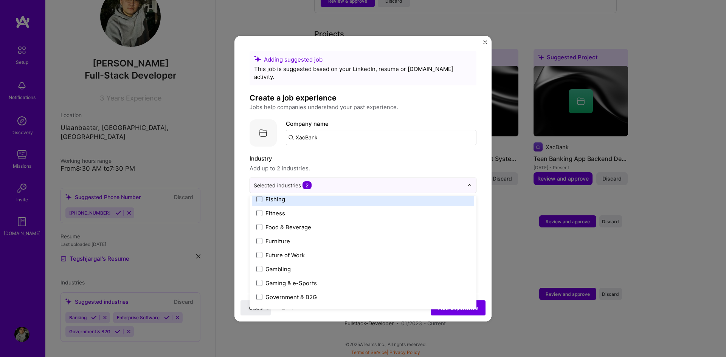
scroll to position [794, 0]
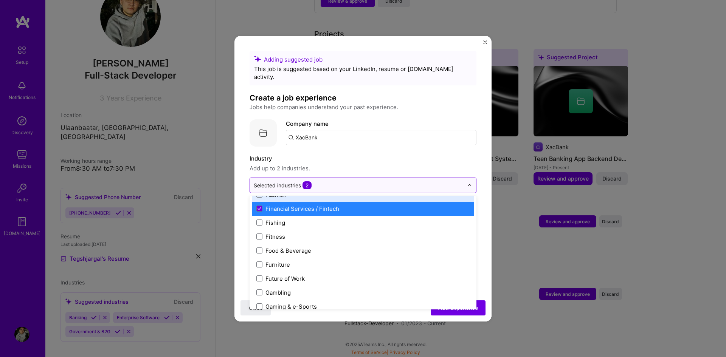
click at [368, 182] on input "text" at bounding box center [359, 186] width 210 height 8
click at [369, 164] on span "Add up to 2 industries." at bounding box center [363, 168] width 227 height 9
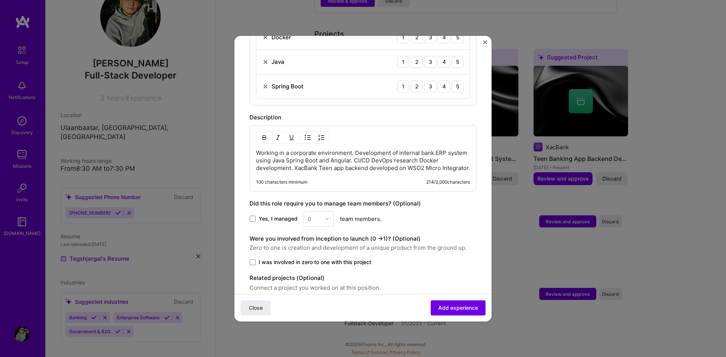
scroll to position [350, 0]
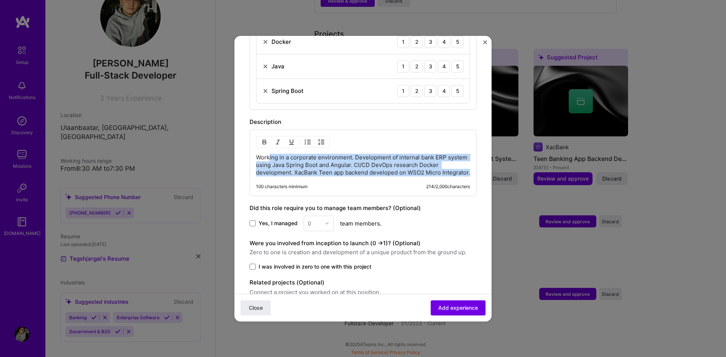
drag, startPoint x: 337, startPoint y: 166, endPoint x: 270, endPoint y: 153, distance: 68.1
click at [270, 154] on p "Working in a corporate environment. Development of internal bank ERP system usi…" at bounding box center [363, 165] width 214 height 23
click at [287, 156] on p "Working in a corporate environment. Development of internal bank ERP system usi…" at bounding box center [363, 165] width 214 height 23
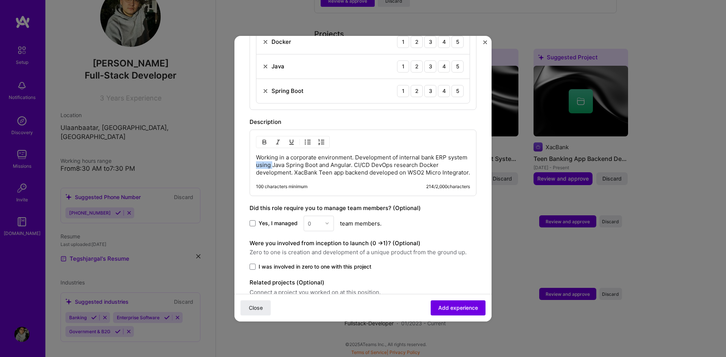
click at [287, 156] on p "Working in a corporate environment. Development of internal bank ERP system usi…" at bounding box center [363, 165] width 214 height 23
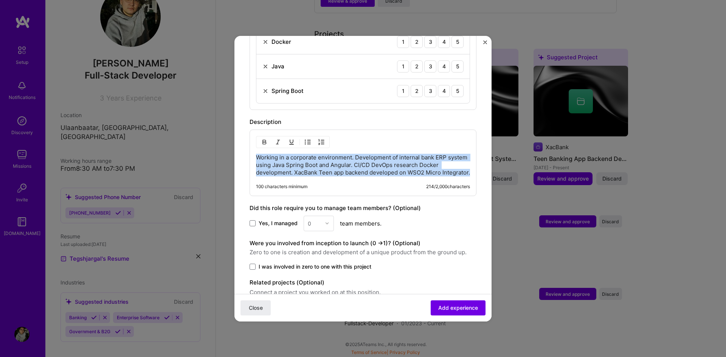
click at [287, 156] on p "Working in a corporate environment. Development of internal bank ERP system usi…" at bounding box center [363, 165] width 214 height 23
click at [354, 170] on p "Working in a corporate environment. Development of internal bank ERP system usi…" at bounding box center [363, 165] width 214 height 23
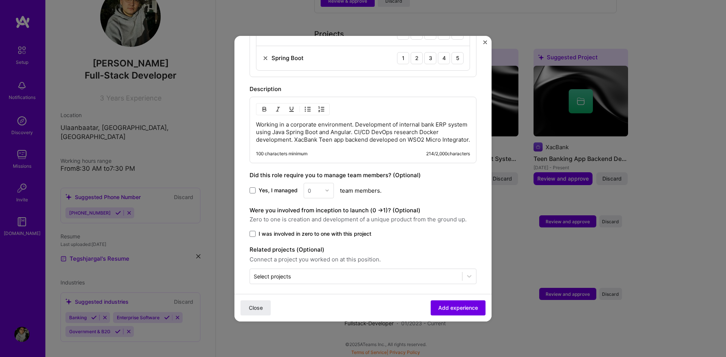
scroll to position [388, 0]
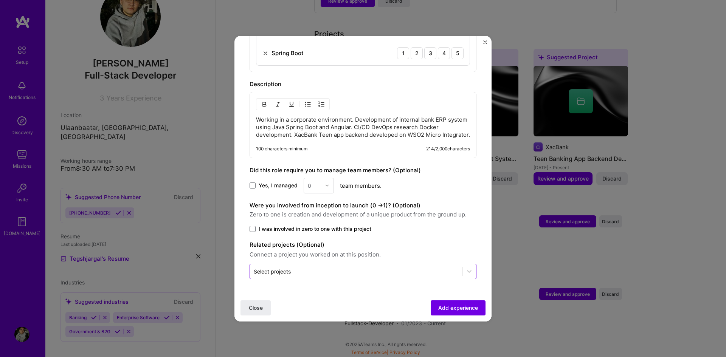
click at [396, 272] on input "text" at bounding box center [356, 272] width 205 height 8
click at [376, 247] on div "No options" at bounding box center [363, 252] width 222 height 14
click at [372, 253] on div "No options" at bounding box center [363, 252] width 222 height 14
click at [373, 253] on div "No options" at bounding box center [363, 252] width 222 height 14
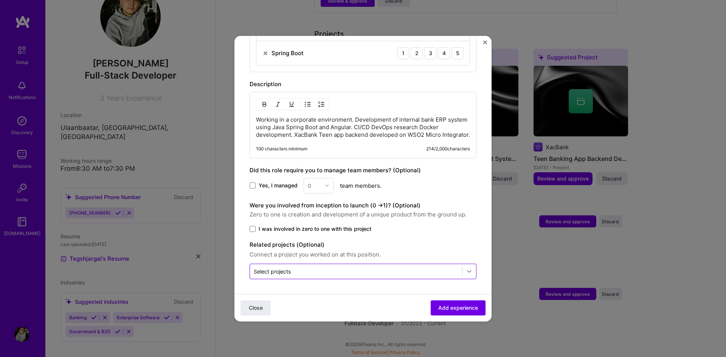
click at [466, 271] on icon at bounding box center [470, 272] width 8 height 8
click at [462, 271] on div at bounding box center [469, 272] width 14 height 14
click at [395, 255] on div "No options" at bounding box center [363, 252] width 222 height 14
click at [422, 230] on label "I was involved in zero to one with this project" at bounding box center [363, 229] width 227 height 8
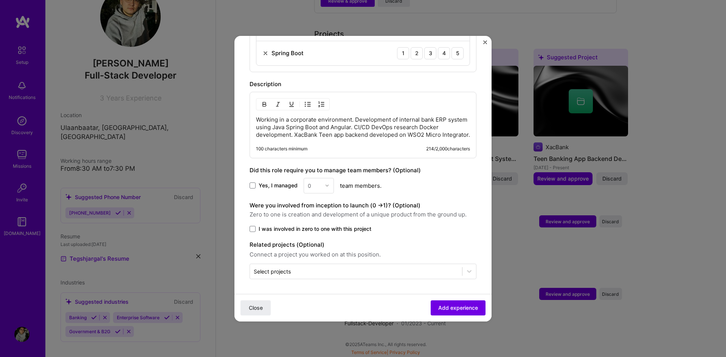
click at [0, 0] on input "I was involved in zero to one with this project" at bounding box center [0, 0] width 0 height 0
click at [340, 230] on span "I was involved in zero to one with this project" at bounding box center [315, 229] width 113 height 8
click at [0, 0] on input "I was involved in zero to one with this project" at bounding box center [0, 0] width 0 height 0
click at [345, 230] on span "I was involved in zero to one with this project" at bounding box center [315, 229] width 113 height 8
click at [0, 0] on input "I was involved in zero to one with this project" at bounding box center [0, 0] width 0 height 0
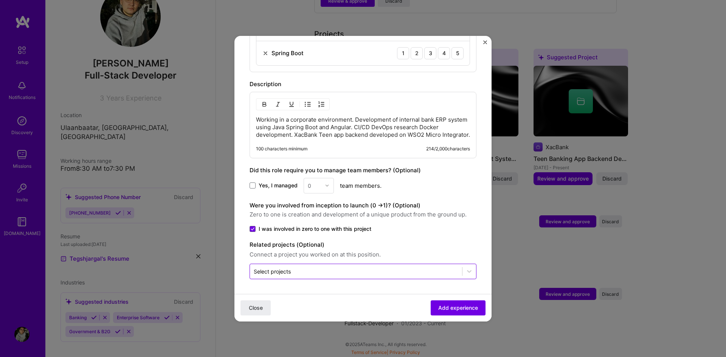
click at [368, 265] on div "Select projects" at bounding box center [356, 271] width 212 height 15
click at [357, 268] on input "text" at bounding box center [356, 272] width 205 height 8
click at [326, 229] on span "I was involved in zero to one with this project" at bounding box center [315, 229] width 113 height 8
click at [0, 0] on input "I was involved in zero to one with this project" at bounding box center [0, 0] width 0 height 0
click at [411, 247] on label "Related projects (Optional)" at bounding box center [363, 245] width 227 height 9
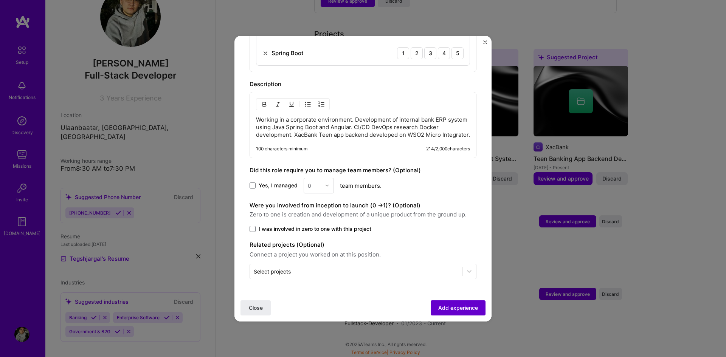
click at [452, 308] on span "Add experience" at bounding box center [458, 308] width 40 height 8
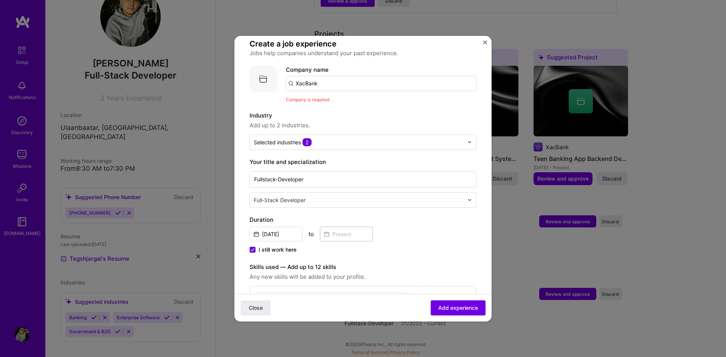
scroll to position [0, 0]
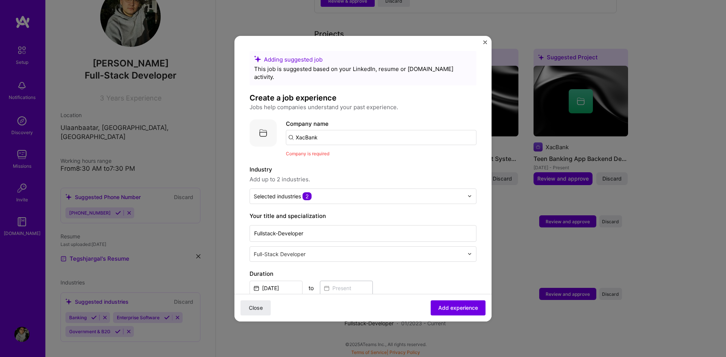
click at [342, 130] on input "XacBank" at bounding box center [381, 137] width 191 height 15
click at [448, 307] on span "Add experience" at bounding box center [458, 308] width 40 height 8
click at [270, 122] on img at bounding box center [263, 133] width 27 height 27
click at [338, 130] on input "XacBank" at bounding box center [381, 137] width 191 height 15
type input "XacBank"
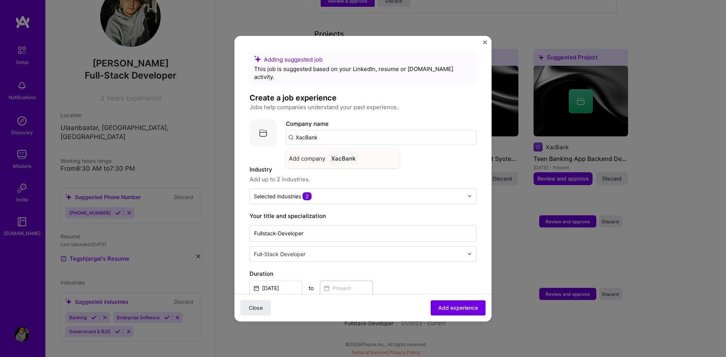
click at [346, 152] on div "XacBank" at bounding box center [343, 158] width 30 height 13
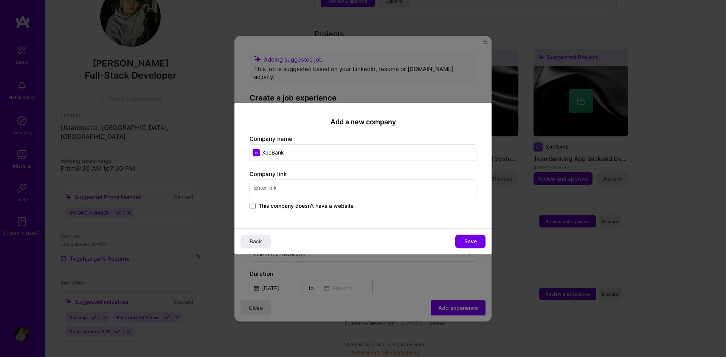
click at [320, 189] on input "text" at bounding box center [363, 188] width 227 height 17
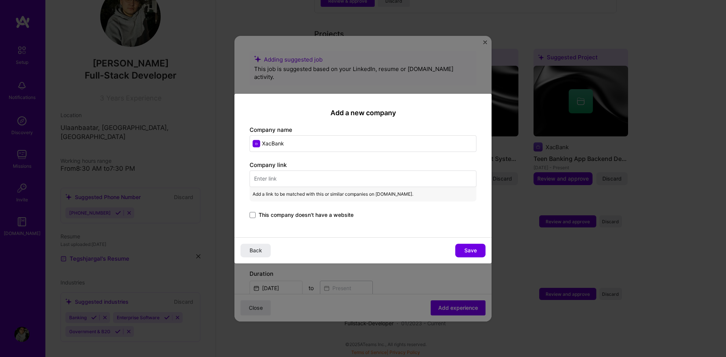
click at [426, 228] on div "Add a new company Company name XacBank Company link Add a link to be matched wi…" at bounding box center [362, 166] width 257 height 144
click at [313, 175] on input "text" at bounding box center [363, 179] width 227 height 17
paste input "[URL][DOMAIN_NAME]"
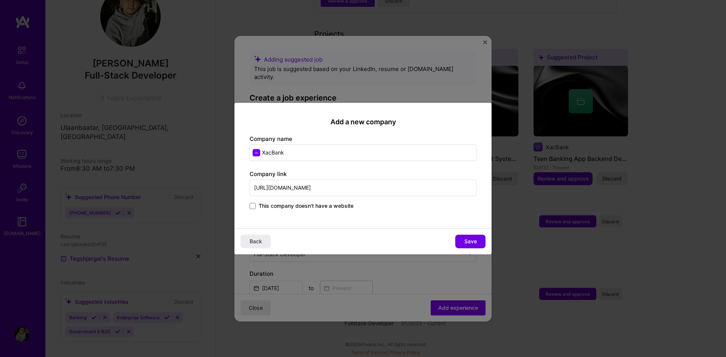
type input "[URL][DOMAIN_NAME]"
click at [383, 220] on div "Add a new company Company name XacBank Company link [URL][DOMAIN_NAME] This com…" at bounding box center [362, 166] width 257 height 126
click at [470, 241] on span "Save" at bounding box center [470, 242] width 12 height 8
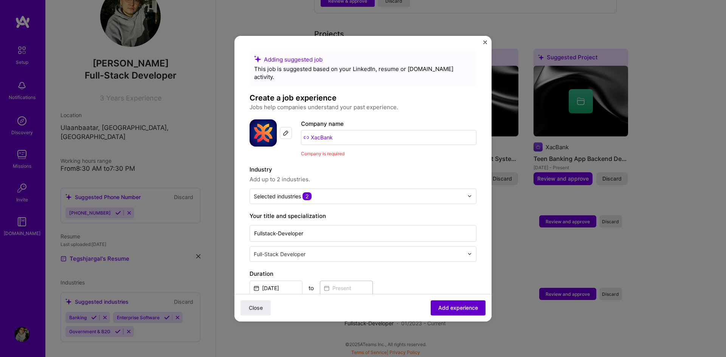
click at [456, 309] on span "Add experience" at bounding box center [458, 308] width 40 height 8
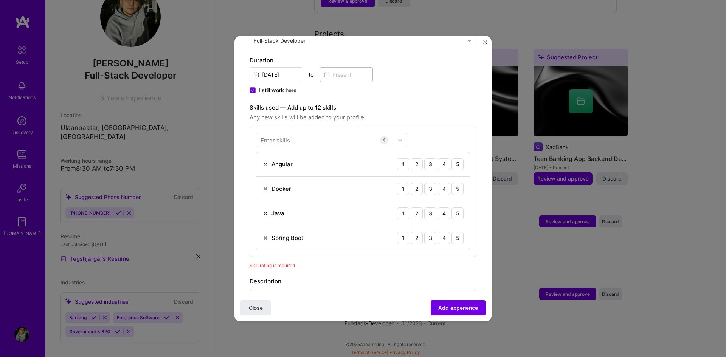
scroll to position [186, 0]
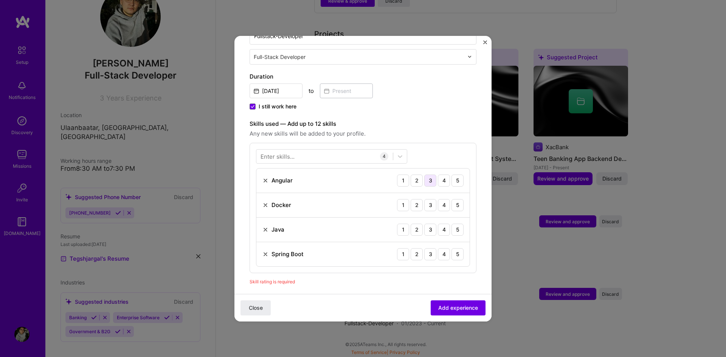
click at [428, 175] on div "3" at bounding box center [430, 181] width 12 height 12
click at [424, 199] on div "3" at bounding box center [430, 205] width 12 height 12
click at [452, 224] on div "5" at bounding box center [458, 230] width 12 height 12
click at [452, 248] on div "5" at bounding box center [458, 254] width 12 height 12
drag, startPoint x: 440, startPoint y: 295, endPoint x: 437, endPoint y: 298, distance: 4.3
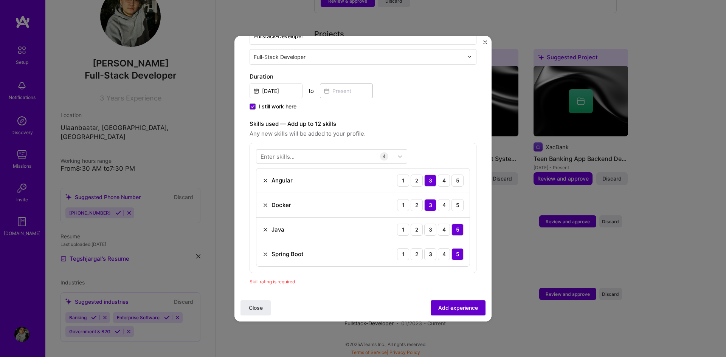
drag, startPoint x: 437, startPoint y: 298, endPoint x: 439, endPoint y: 311, distance: 13.5
click at [439, 311] on span "Add experience" at bounding box center [458, 308] width 40 height 8
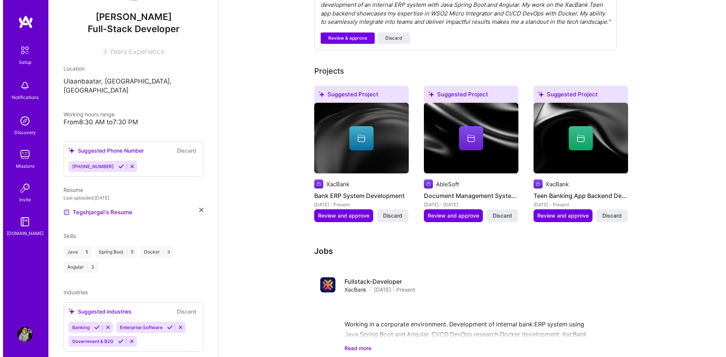
scroll to position [298, 0]
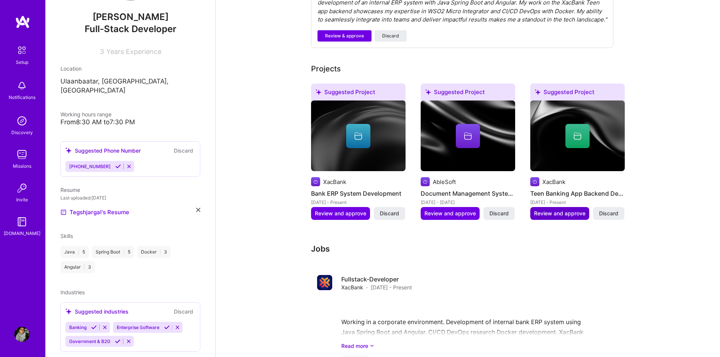
click at [561, 211] on span "Review and approve" at bounding box center [559, 214] width 51 height 8
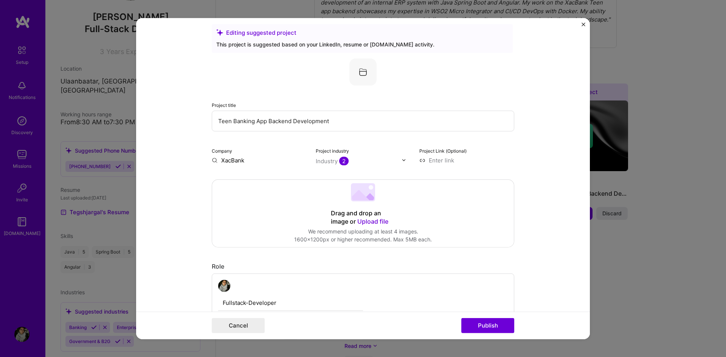
scroll to position [0, 0]
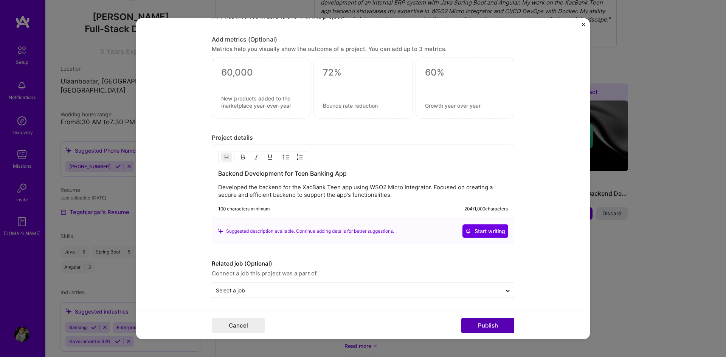
click at [494, 326] on button "Publish" at bounding box center [487, 325] width 53 height 15
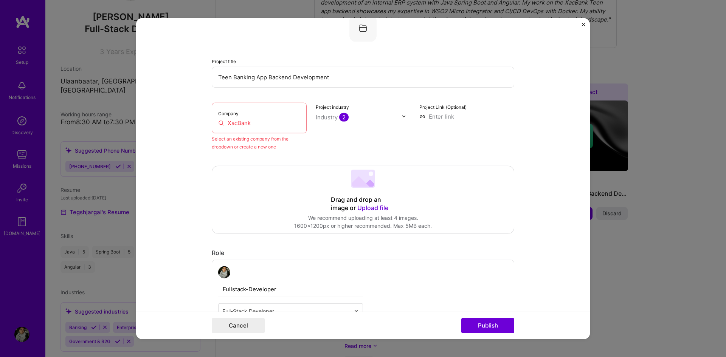
scroll to position [50, 0]
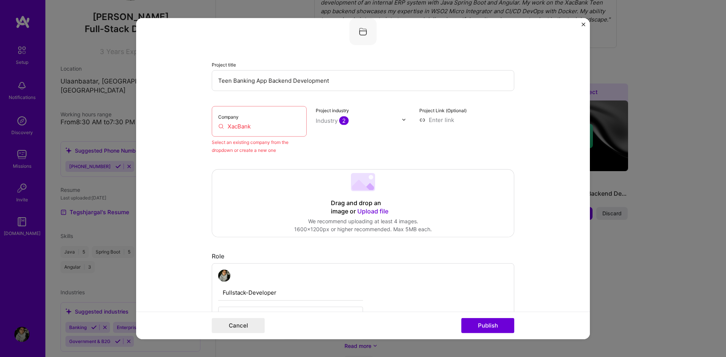
click at [273, 123] on input "XacBank" at bounding box center [259, 126] width 82 height 8
click at [255, 127] on input "XacBank" at bounding box center [259, 126] width 82 height 8
click at [264, 126] on input "XacBank" at bounding box center [259, 126] width 82 height 8
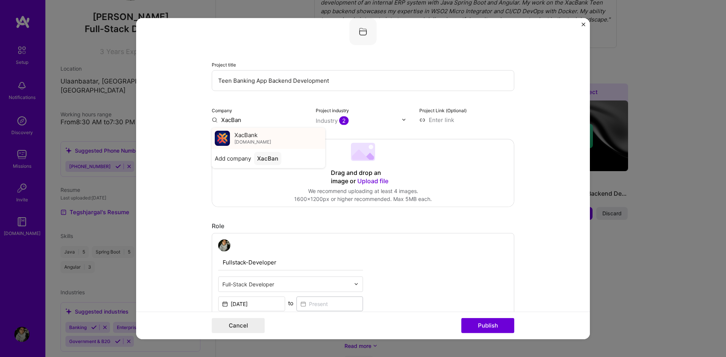
click at [245, 137] on span "XacBank" at bounding box center [245, 135] width 23 height 8
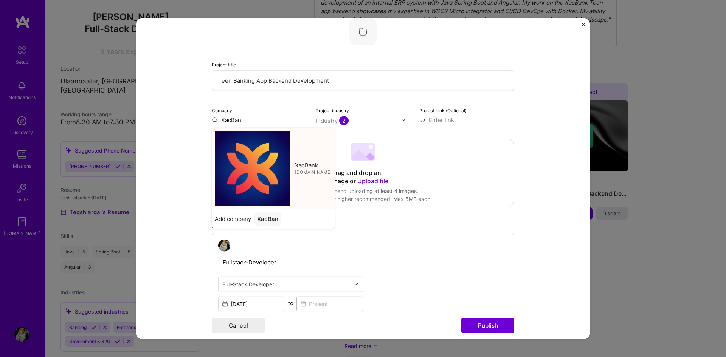
type input "XacBank"
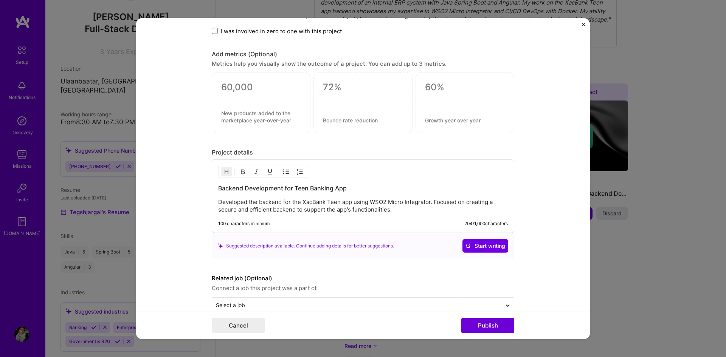
scroll to position [538, 0]
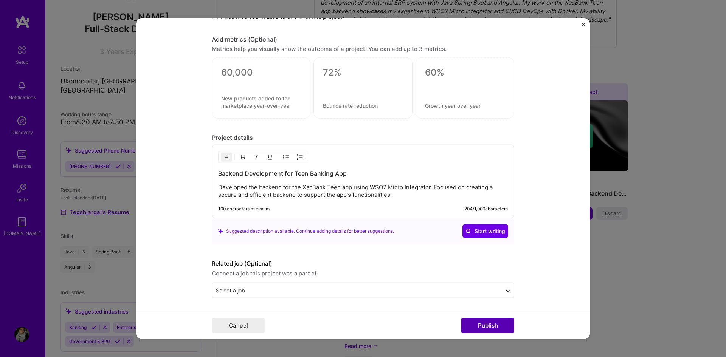
click at [508, 324] on button "Publish" at bounding box center [487, 325] width 53 height 15
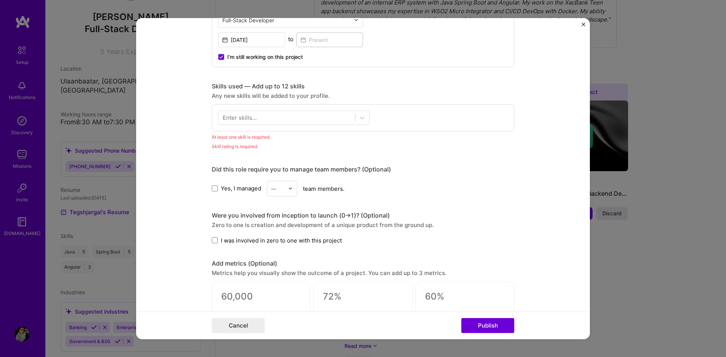
scroll to position [303, 0]
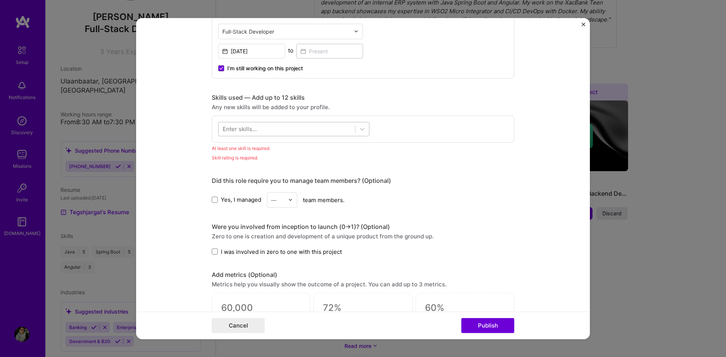
click at [295, 130] on div at bounding box center [287, 129] width 137 height 12
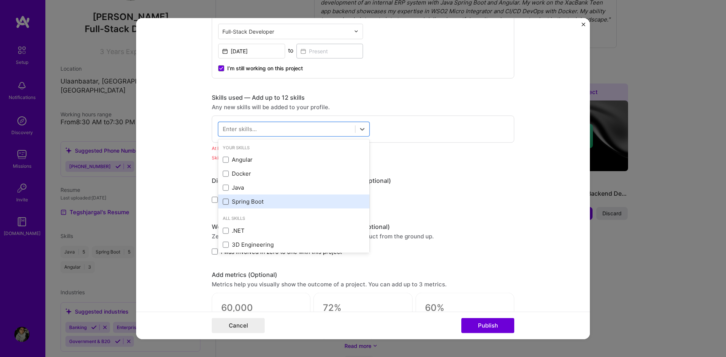
click at [223, 201] on span at bounding box center [226, 202] width 6 height 6
click at [0, 0] on input "checkbox" at bounding box center [0, 0] width 0 height 0
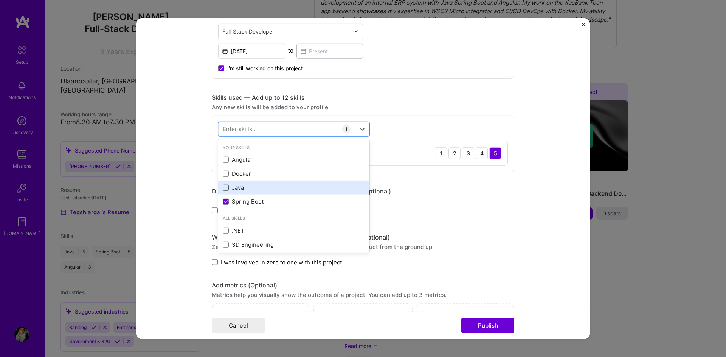
click at [223, 191] on span at bounding box center [226, 188] width 6 height 6
click at [0, 0] on input "checkbox" at bounding box center [0, 0] width 0 height 0
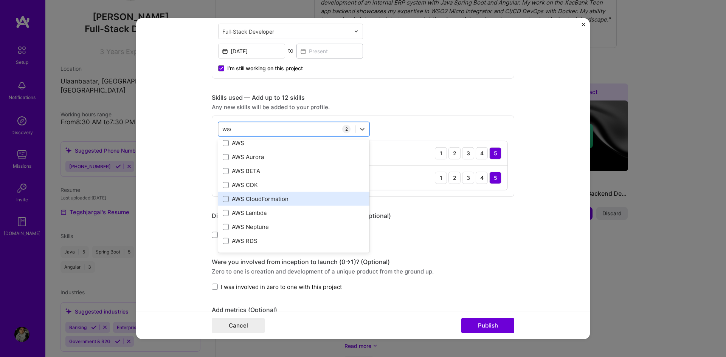
scroll to position [0, 0]
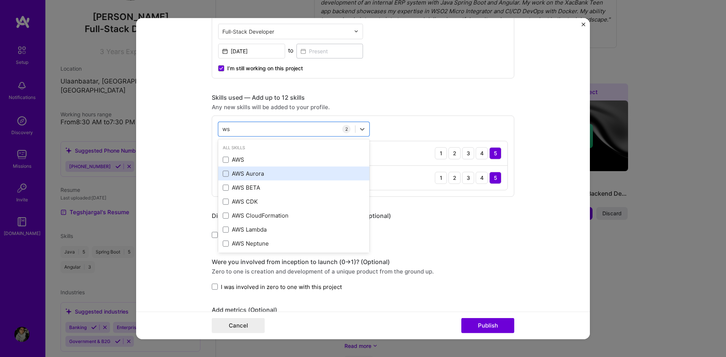
type input "w"
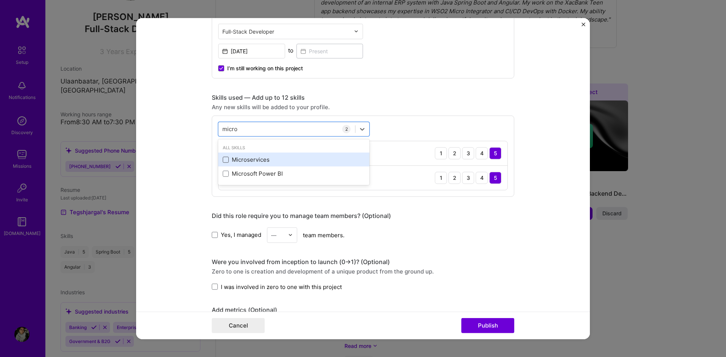
click at [223, 159] on span at bounding box center [226, 160] width 6 height 6
click at [0, 0] on input "checkbox" at bounding box center [0, 0] width 0 height 0
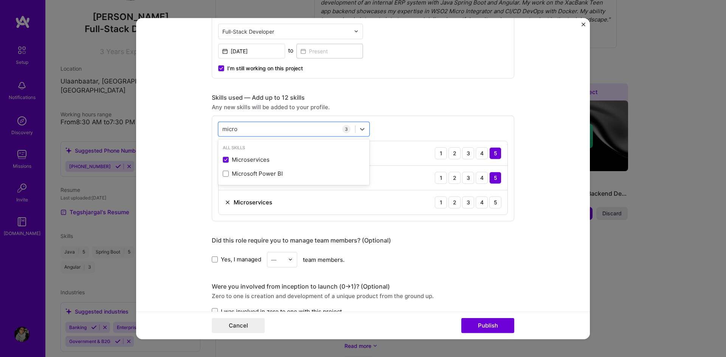
type input "micro"
click at [414, 240] on div "Did this role require you to manage team members? (Optional)" at bounding box center [363, 240] width 303 height 8
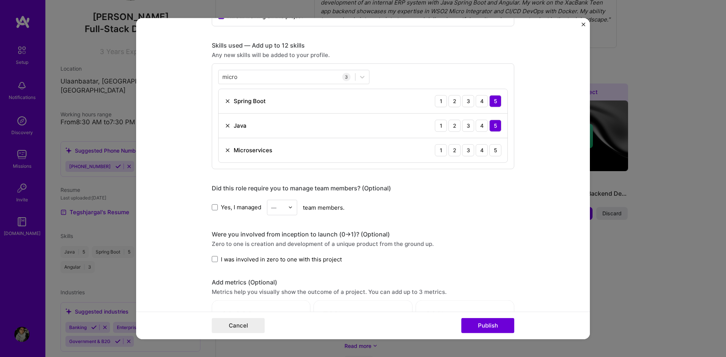
scroll to position [340, 0]
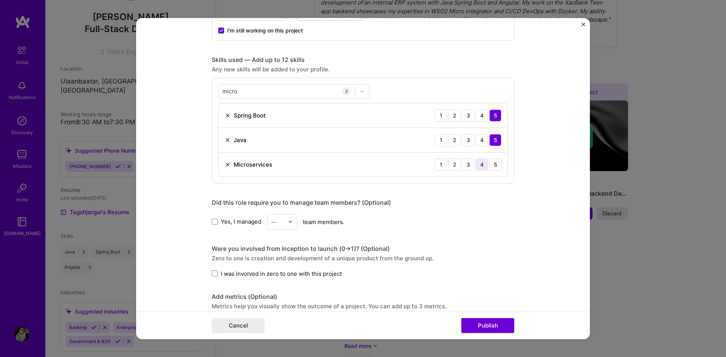
click at [478, 166] on div "4" at bounding box center [482, 164] width 12 height 12
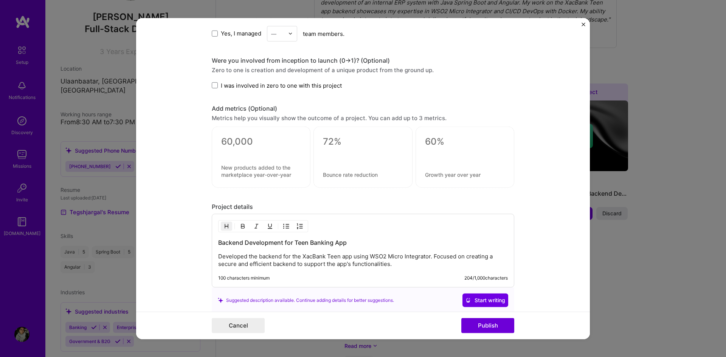
scroll to position [598, 0]
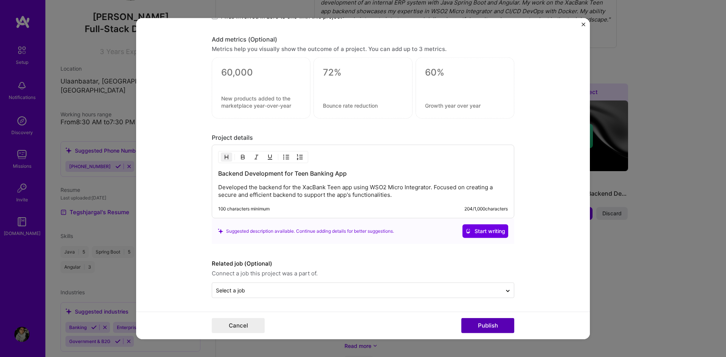
click at [488, 324] on button "Publish" at bounding box center [487, 325] width 53 height 15
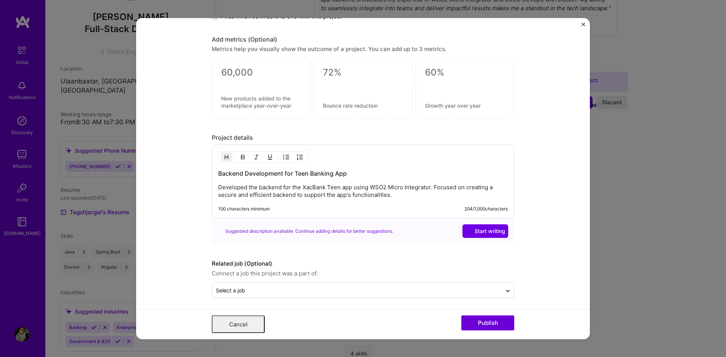
scroll to position [0, 0]
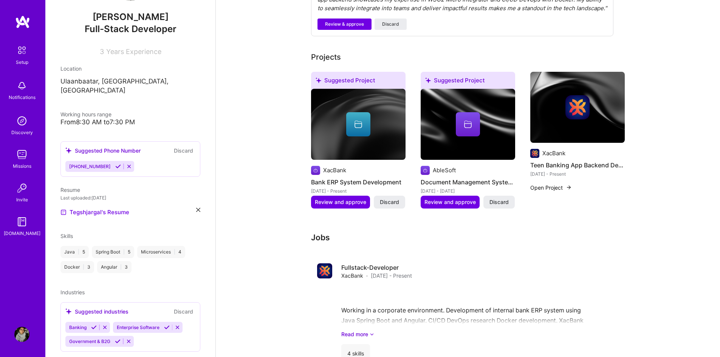
click at [550, 187] on button "Open Project" at bounding box center [552, 188] width 42 height 8
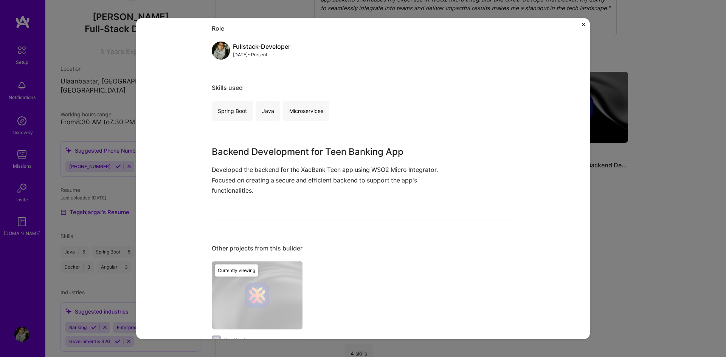
scroll to position [75, 0]
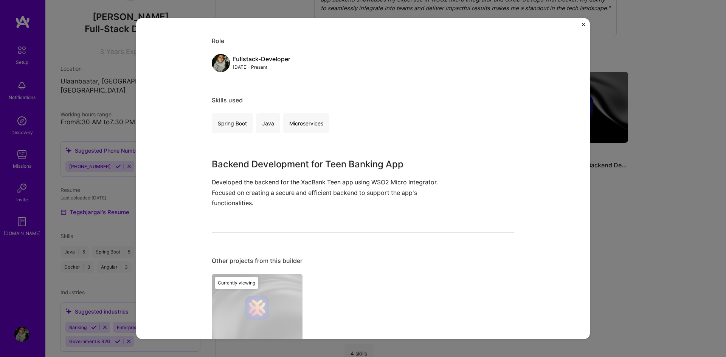
click at [308, 189] on p "Developed the backend for the XacBank Teen app using WSO2 Micro Integrator. Foc…" at bounding box center [335, 192] width 246 height 31
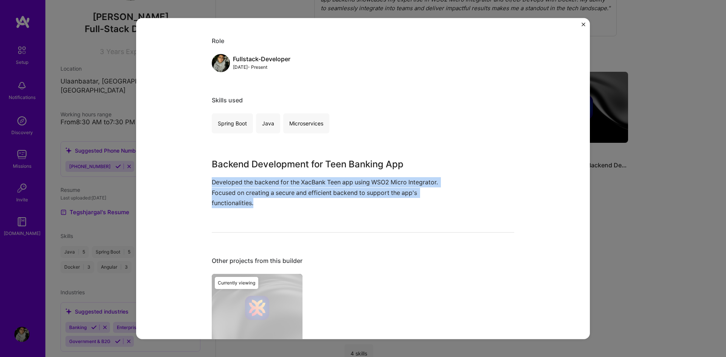
click at [308, 189] on p "Developed the backend for the XacBank Teen app using WSO2 Micro Integrator. Foc…" at bounding box center [335, 192] width 246 height 31
click at [374, 203] on p "Developed the backend for the XacBank Teen app using WSO2 Micro Integrator. Foc…" at bounding box center [335, 192] width 246 height 31
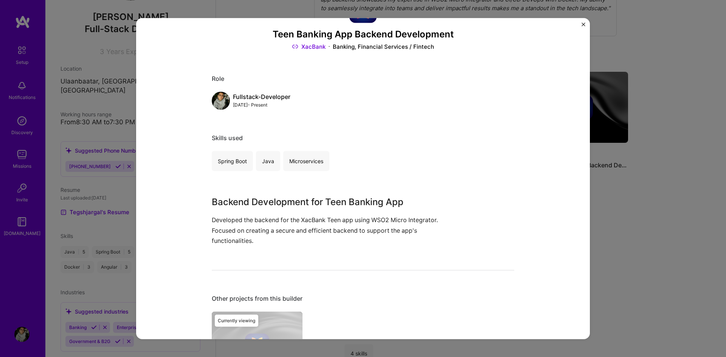
scroll to position [151, 0]
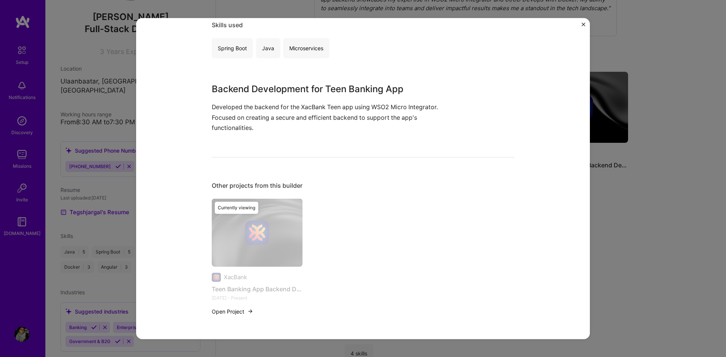
click at [233, 311] on button "Open Project" at bounding box center [233, 312] width 42 height 8
click at [283, 235] on div "Currently viewing" at bounding box center [257, 262] width 91 height 126
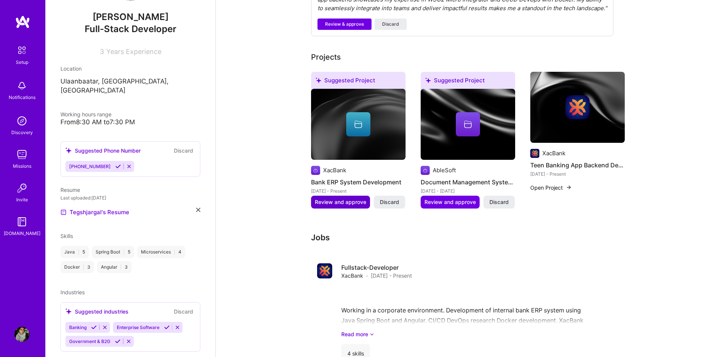
click at [350, 202] on span "Review and approve" at bounding box center [340, 203] width 51 height 8
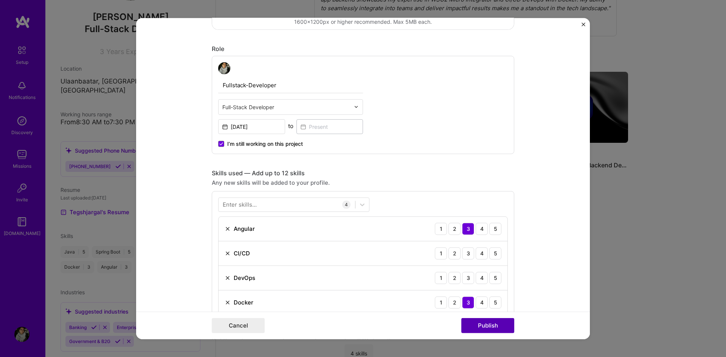
click at [487, 327] on button "Publish" at bounding box center [487, 325] width 53 height 15
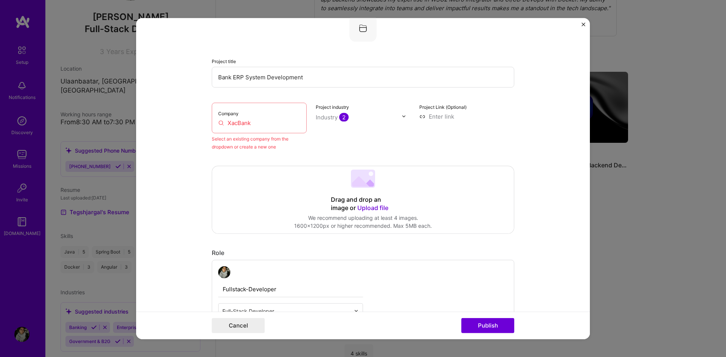
scroll to position [50, 0]
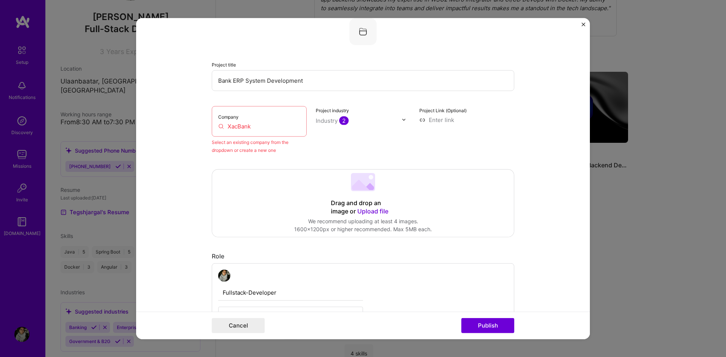
click at [268, 133] on div "Company XacBank" at bounding box center [259, 121] width 95 height 31
click at [273, 127] on input "XacBank" at bounding box center [259, 126] width 82 height 8
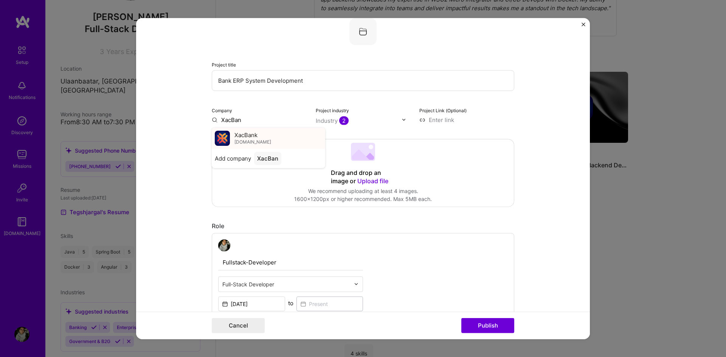
click at [266, 138] on div "XacBank [DOMAIN_NAME]" at bounding box center [268, 137] width 113 height 21
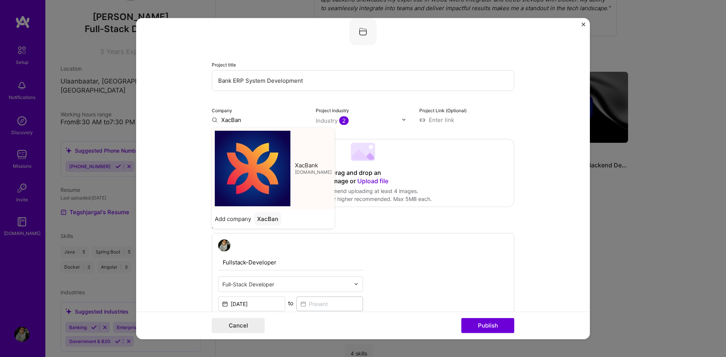
type input "XacBank"
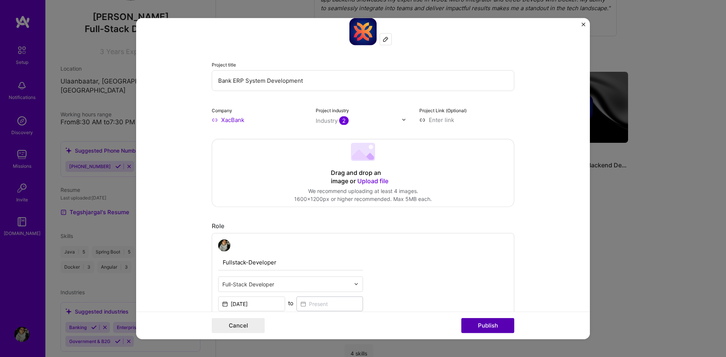
click at [497, 326] on button "Publish" at bounding box center [487, 325] width 53 height 15
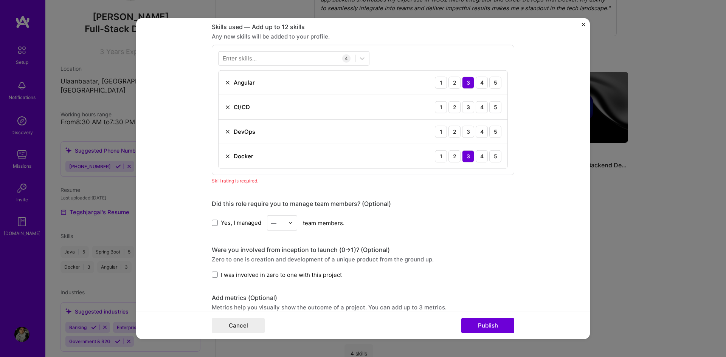
scroll to position [378, 0]
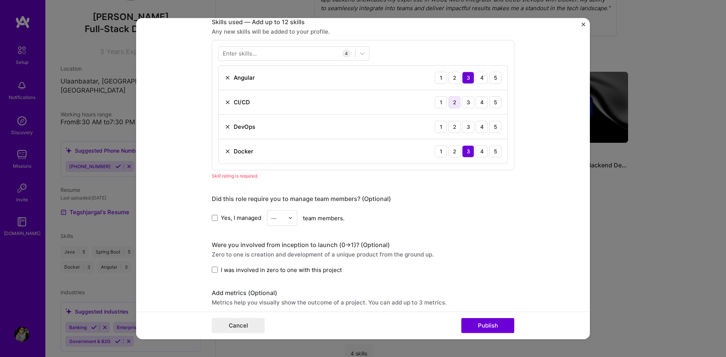
click at [456, 103] on div "2" at bounding box center [455, 102] width 12 height 12
click at [479, 126] on div "4" at bounding box center [482, 127] width 12 height 12
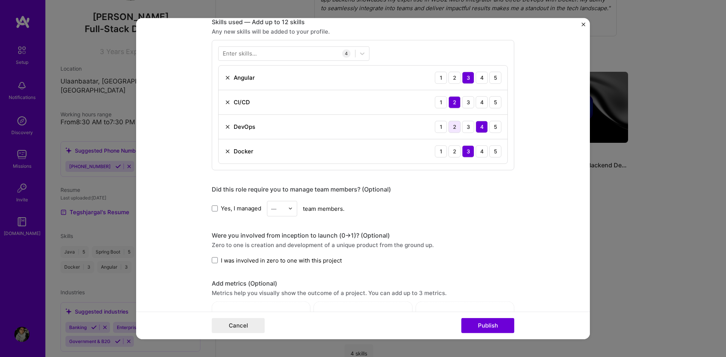
click at [452, 127] on div "2" at bounding box center [455, 127] width 12 height 12
click at [495, 323] on button "Publish" at bounding box center [487, 325] width 53 height 15
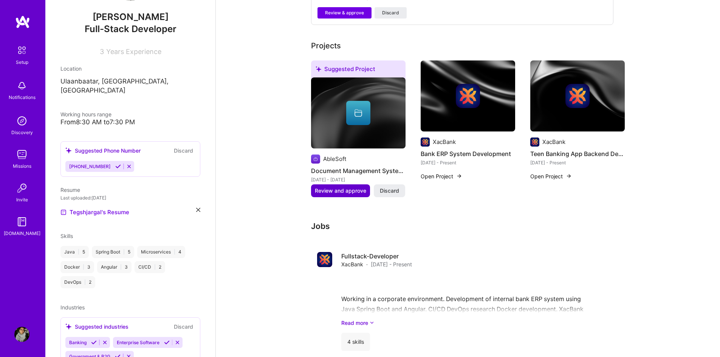
click at [347, 192] on span "Review and approve" at bounding box center [340, 191] width 51 height 8
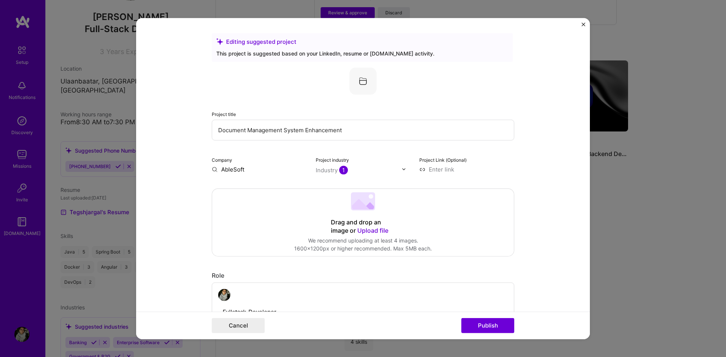
click at [235, 169] on input "AbleSoft" at bounding box center [259, 169] width 95 height 8
click at [485, 329] on button "Publish" at bounding box center [487, 325] width 53 height 15
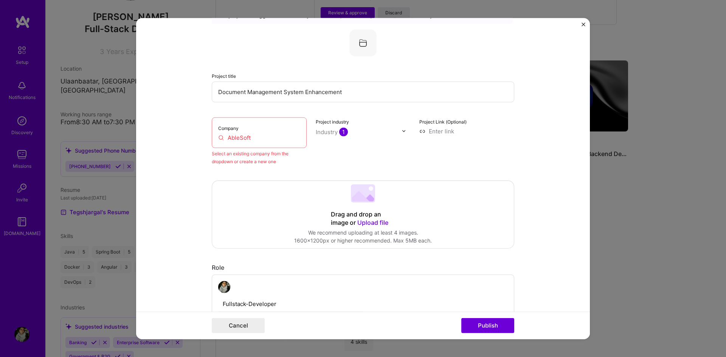
scroll to position [50, 0]
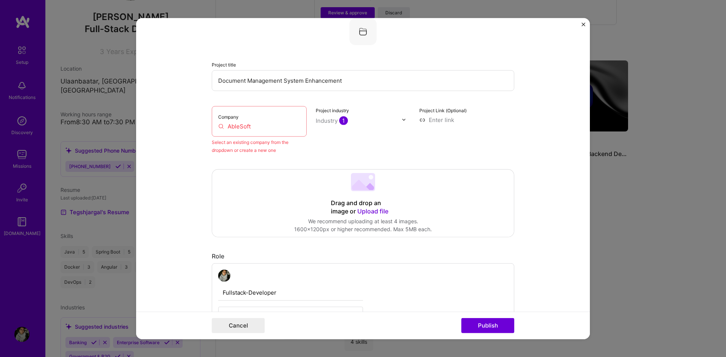
click at [263, 128] on input "AbleSoft" at bounding box center [259, 126] width 82 height 8
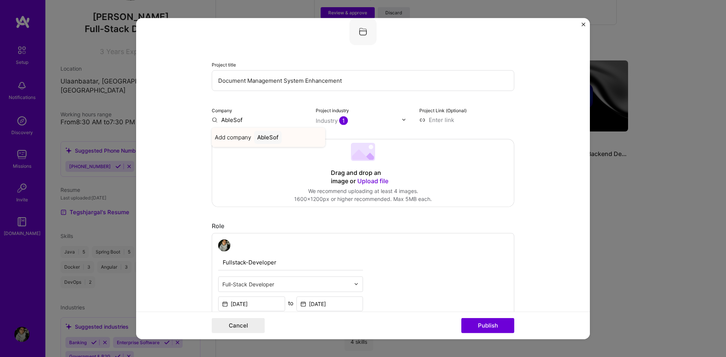
type input "AbleSoft"
click at [243, 135] on span "Add company" at bounding box center [233, 137] width 36 height 8
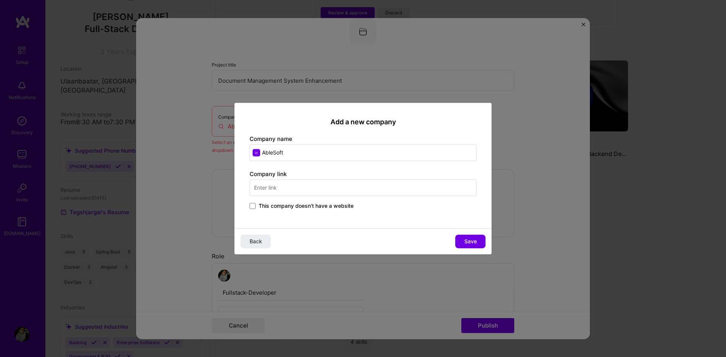
click at [314, 188] on input "text" at bounding box center [363, 188] width 227 height 17
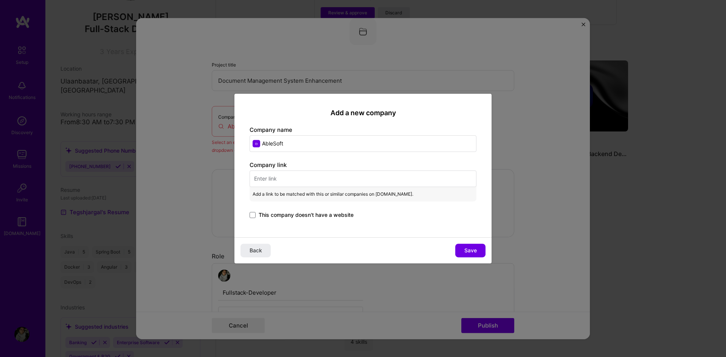
paste input "[URL][DOMAIN_NAME]"
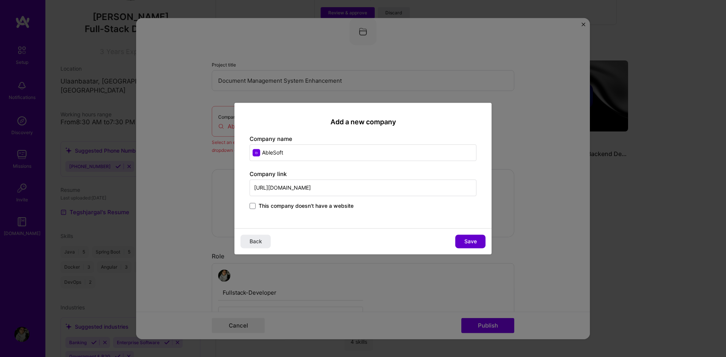
type input "[URL][DOMAIN_NAME]"
click at [475, 239] on span "Save" at bounding box center [470, 242] width 12 height 8
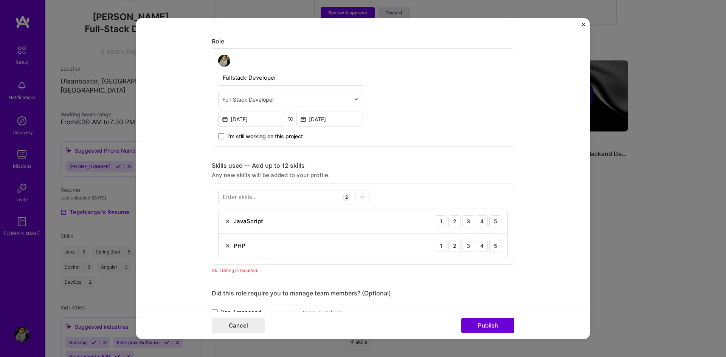
scroll to position [276, 0]
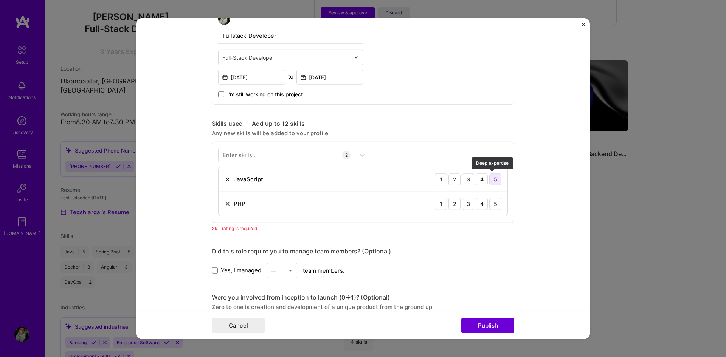
click at [491, 179] on div "5" at bounding box center [495, 179] width 12 height 12
click at [477, 203] on div "4" at bounding box center [482, 204] width 12 height 12
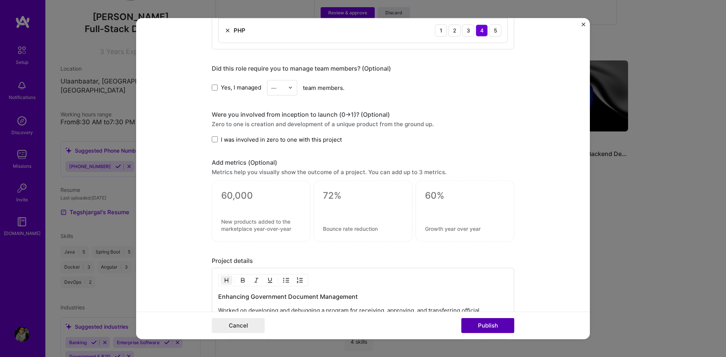
scroll to position [579, 0]
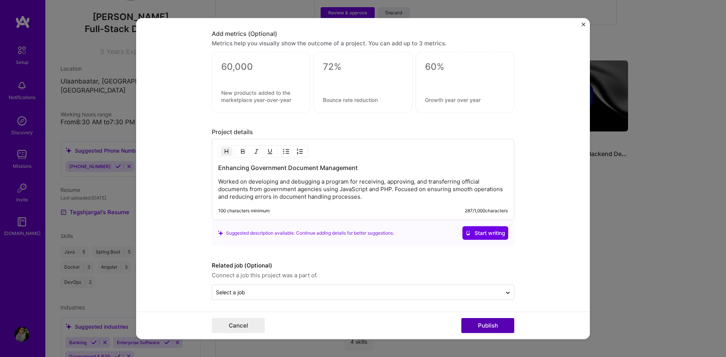
click at [487, 326] on button "Publish" at bounding box center [487, 325] width 53 height 15
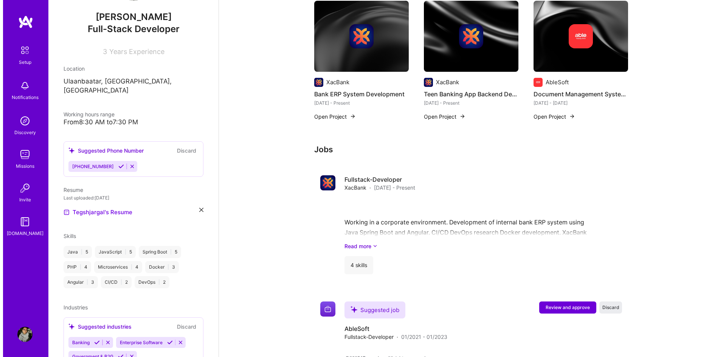
scroll to position [371, 0]
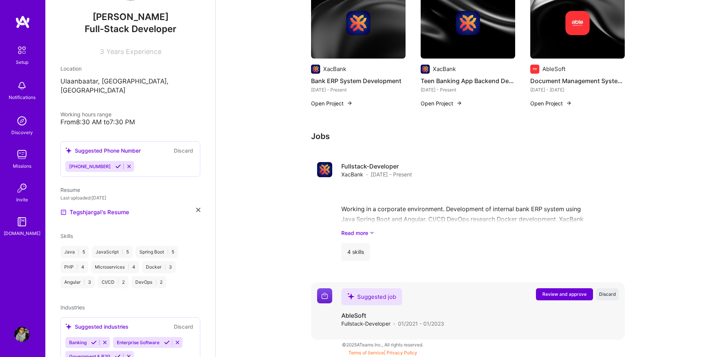
click at [555, 292] on span "Review and approve" at bounding box center [565, 294] width 44 height 6
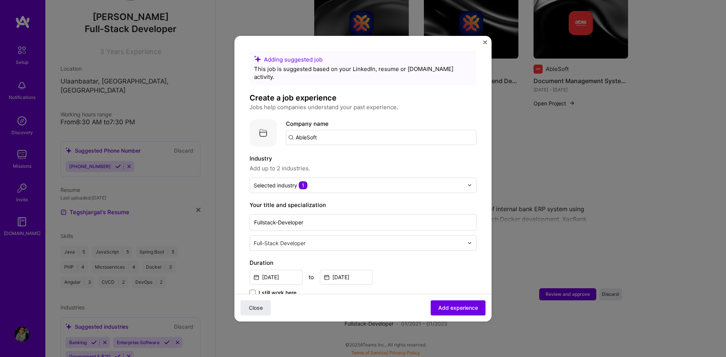
click at [341, 130] on input "AbleSoft" at bounding box center [381, 137] width 191 height 15
click at [360, 132] on input "AbleSoft" at bounding box center [381, 137] width 191 height 15
type input "AbleSoft"
click at [312, 155] on span "Add company" at bounding box center [307, 159] width 36 height 8
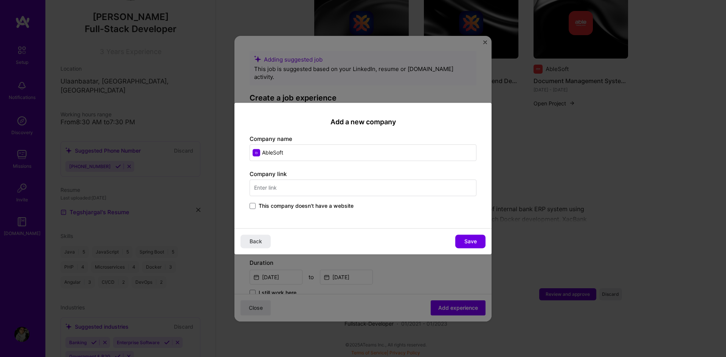
click at [357, 192] on input "text" at bounding box center [363, 188] width 227 height 17
paste input "[URL][DOMAIN_NAME]"
type input "[URL][DOMAIN_NAME]"
click at [466, 239] on span "Save" at bounding box center [470, 242] width 12 height 8
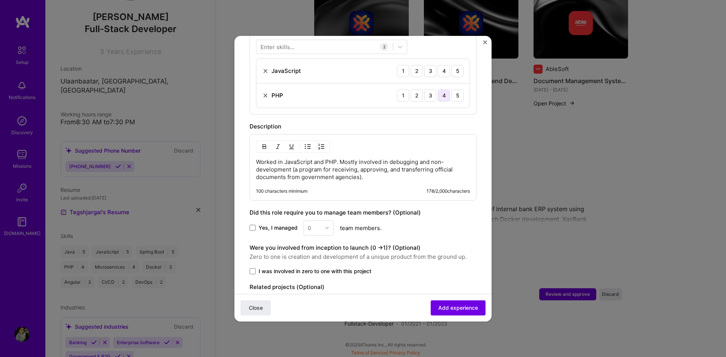
scroll to position [179, 0]
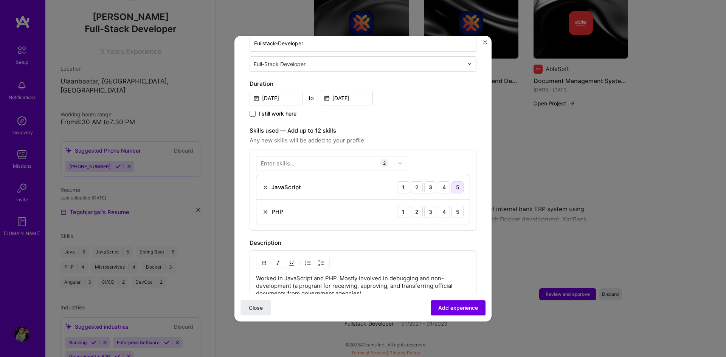
click at [452, 182] on div "5" at bounding box center [458, 188] width 12 height 12
click at [438, 206] on div "4" at bounding box center [444, 212] width 12 height 12
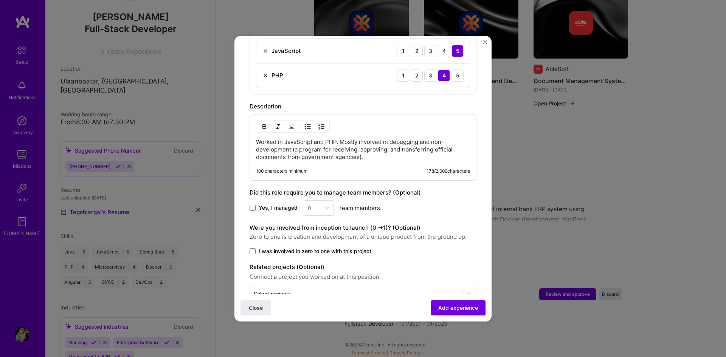
scroll to position [331, 0]
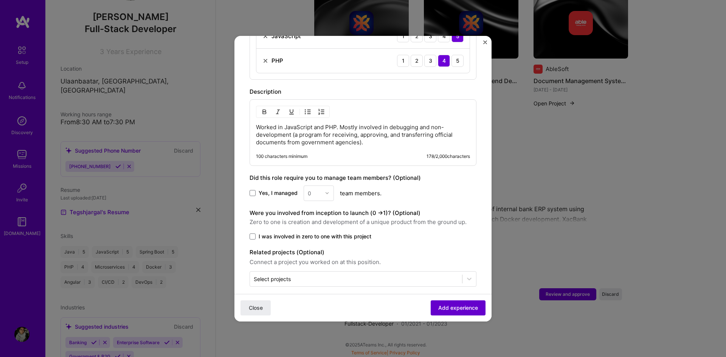
click at [456, 308] on span "Add experience" at bounding box center [458, 308] width 40 height 8
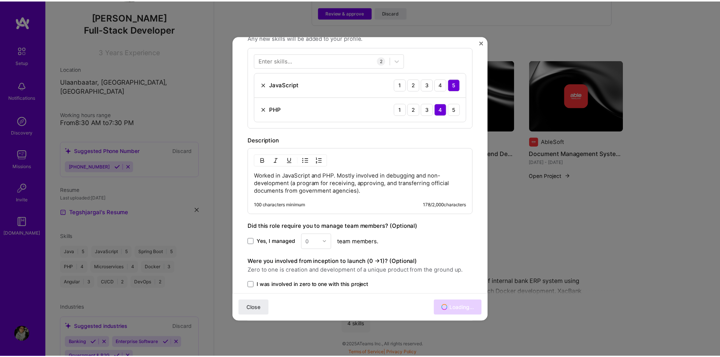
scroll to position [371, 0]
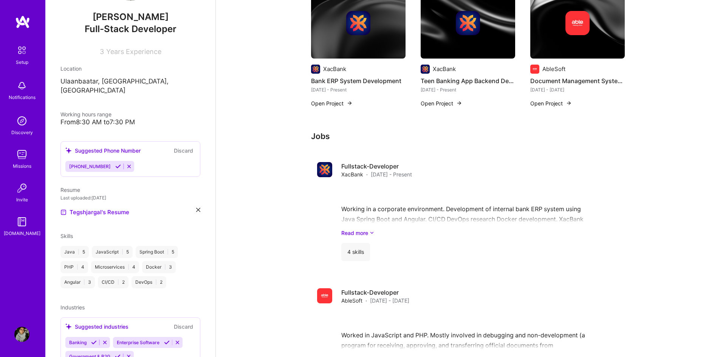
click at [92, 118] on div "From 8:30 AM to 7:30 PM" at bounding box center [131, 122] width 140 height 8
click at [132, 118] on div "From 8:30 AM to 7:30 PM" at bounding box center [131, 122] width 140 height 8
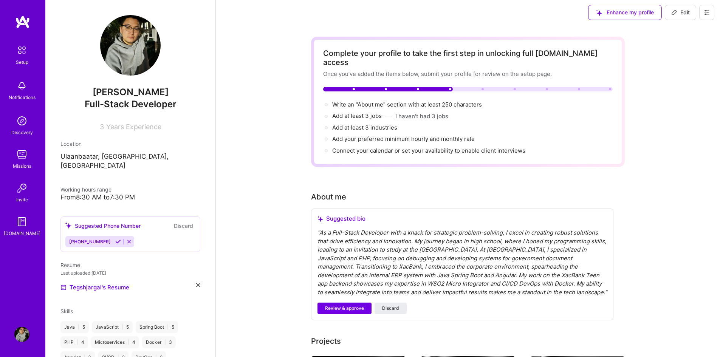
scroll to position [0, 0]
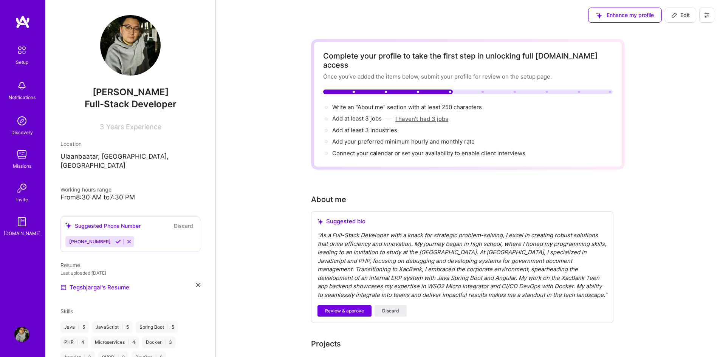
click at [423, 115] on button "I haven't had 3 jobs" at bounding box center [422, 119] width 53 height 8
click at [422, 115] on button "I haven't had 3 jobs" at bounding box center [422, 119] width 53 height 8
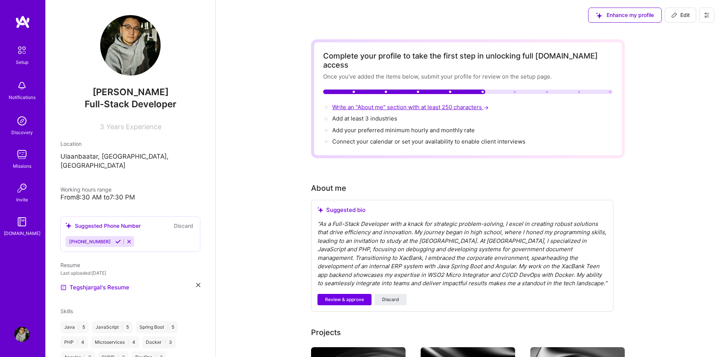
click at [450, 104] on span "Write an "About me" section with at least 250 characters →" at bounding box center [411, 107] width 158 height 7
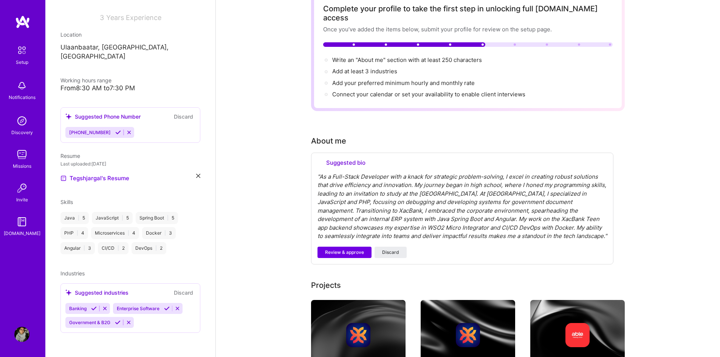
select select "US"
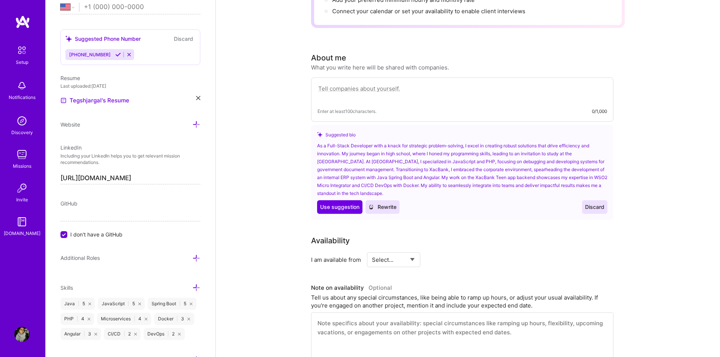
scroll to position [98, 0]
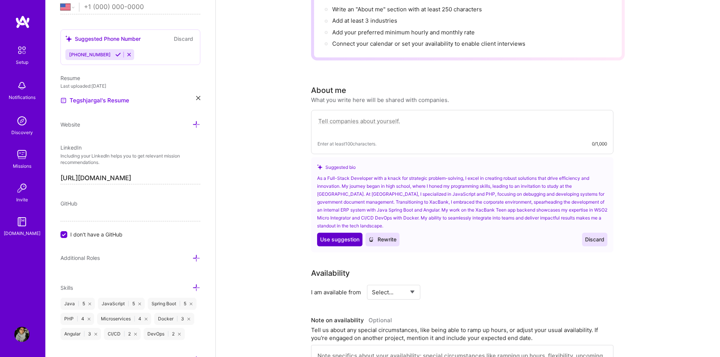
click at [341, 233] on button "Use Use suggestion" at bounding box center [339, 240] width 45 height 14
type textarea "As a Full-Stack Developer with a knack for strategic problem-solving, I excel i…"
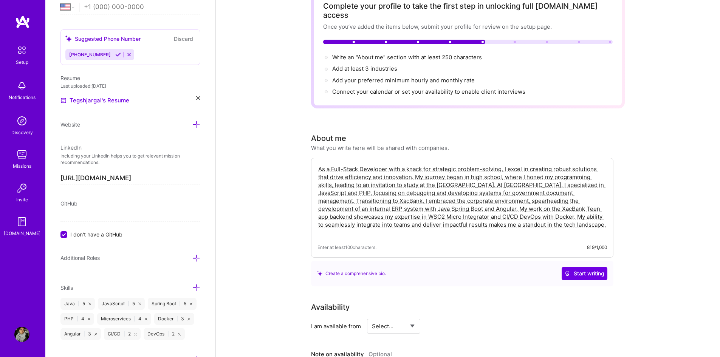
scroll to position [0, 0]
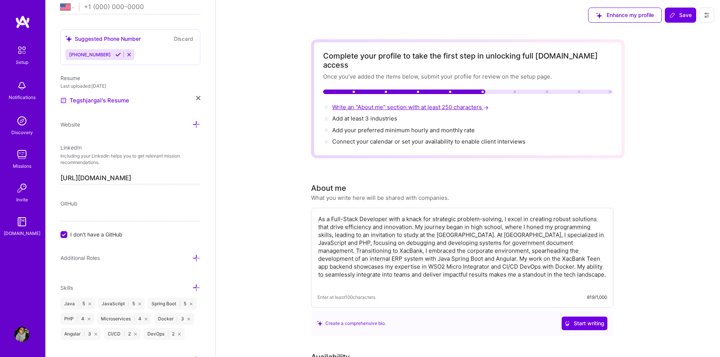
click at [445, 104] on span "Write an "About me" section with at least 250 characters →" at bounding box center [411, 107] width 158 height 7
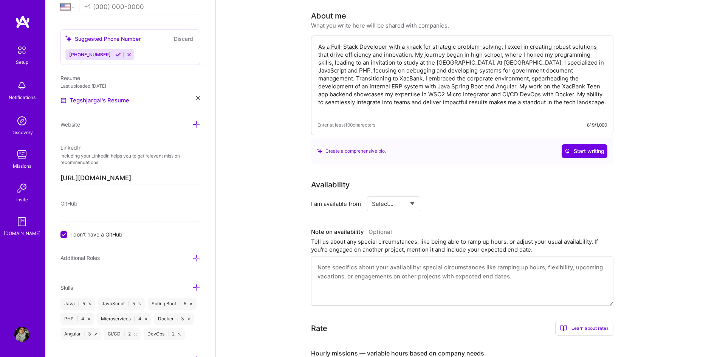
scroll to position [174, 0]
click at [488, 178] on div "Availability" at bounding box center [462, 183] width 303 height 11
click at [390, 193] on select "Select... Right Now Future Date Not Available" at bounding box center [393, 202] width 43 height 19
click at [405, 193] on select "Select... Right Now Future Date Not Available" at bounding box center [393, 202] width 43 height 19
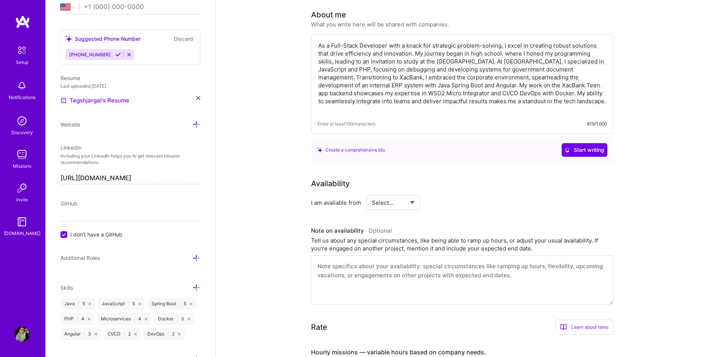
select select "Right Now"
click at [372, 193] on select "Select... Right Now Future Date Not Available" at bounding box center [393, 202] width 43 height 19
click at [454, 196] on input at bounding box center [462, 203] width 45 height 15
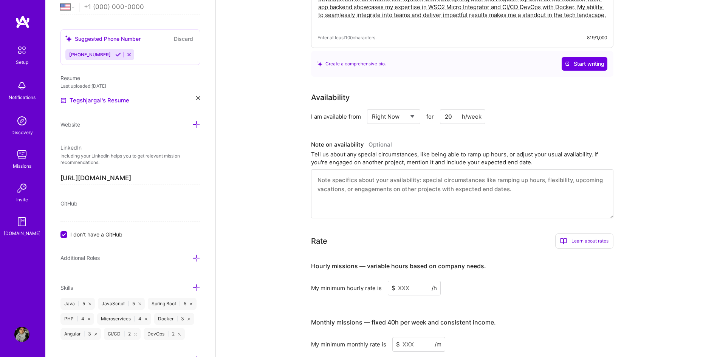
scroll to position [287, 0]
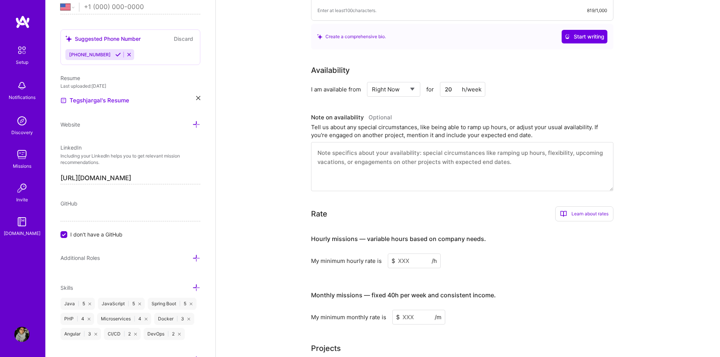
type input "20"
click at [422, 254] on input at bounding box center [414, 261] width 53 height 15
type input "30"
click at [420, 326] on input at bounding box center [419, 330] width 53 height 15
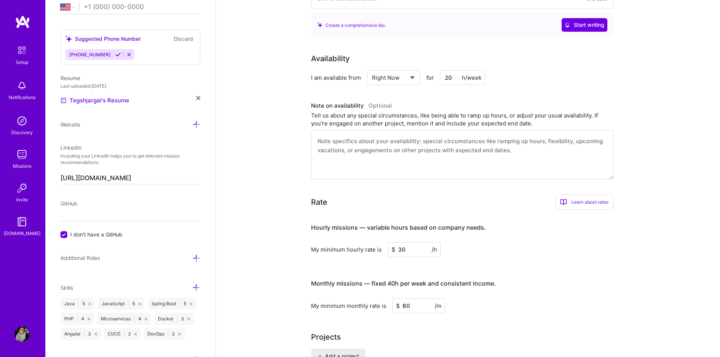
type input "60"
drag, startPoint x: 536, startPoint y: 309, endPoint x: 526, endPoint y: 309, distance: 10.2
click at [535, 309] on div "Complete your profile to take the first step in unlocking full [DOMAIN_NAME] ac…" at bounding box center [468, 277] width 314 height 1050
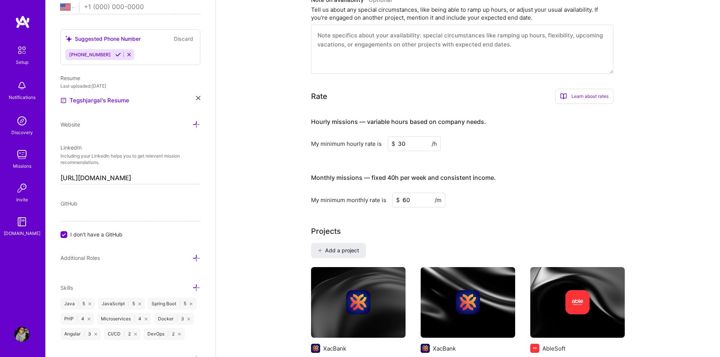
scroll to position [400, 0]
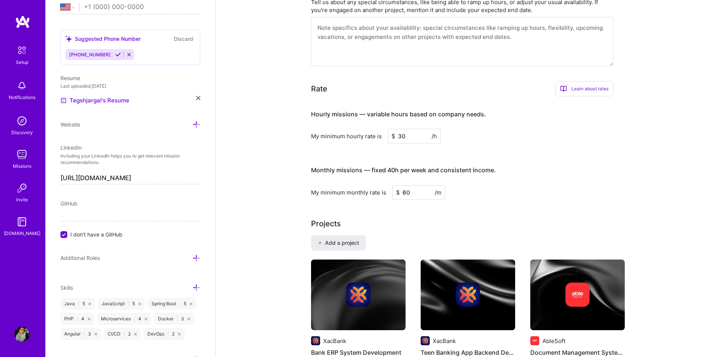
click at [414, 185] on input "60" at bounding box center [419, 192] width 53 height 15
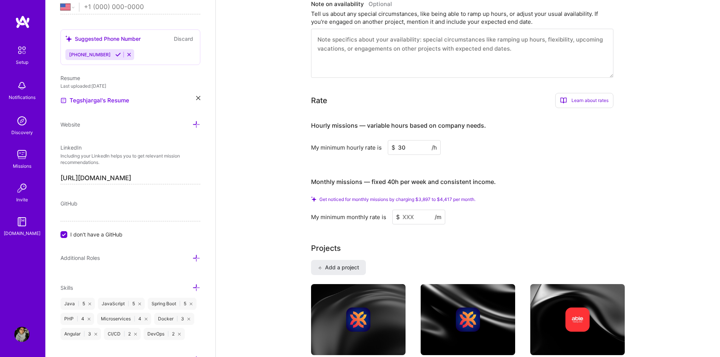
click at [447, 197] on span "Get noticed for monthly missions by charging $3,897 to $4,417 per month." at bounding box center [398, 200] width 156 height 6
click at [427, 197] on span "Get noticed for monthly missions by charging $3,897 to $4,417 per month." at bounding box center [398, 200] width 156 height 6
click at [449, 197] on span "Get noticed for monthly missions by charging $3,897 to $4,417 per month." at bounding box center [398, 200] width 156 height 6
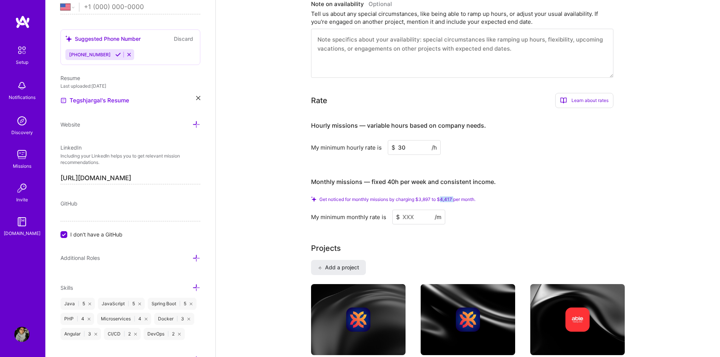
click at [449, 197] on span "Get noticed for monthly missions by charging $3,897 to $4,417 per month." at bounding box center [398, 200] width 156 height 6
copy span "4,417"
click at [409, 210] on input at bounding box center [419, 217] width 53 height 15
paste input
click at [506, 211] on div "Complete your profile to take the first step in unlocking full [DOMAIN_NAME] ac…" at bounding box center [468, 176] width 314 height 1075
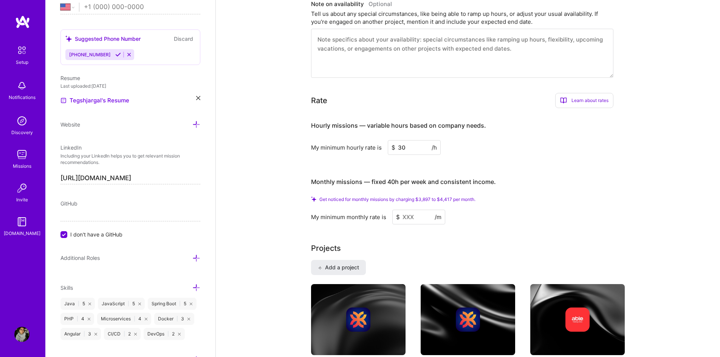
click at [413, 210] on input at bounding box center [419, 217] width 53 height 15
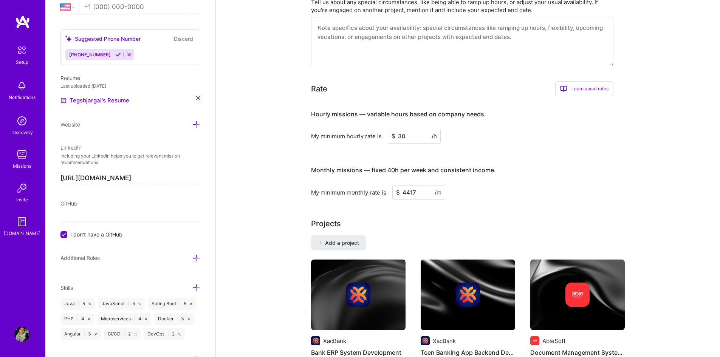
type input "4417"
click at [521, 225] on div "Projects Add a project XacBank Bank ERP System Development [DATE] - Present Edi…" at bounding box center [468, 303] width 314 height 171
click at [422, 185] on input "4417" at bounding box center [419, 192] width 53 height 15
click at [502, 188] on div "My minimum monthly rate is $ 4417 /m" at bounding box center [462, 192] width 303 height 15
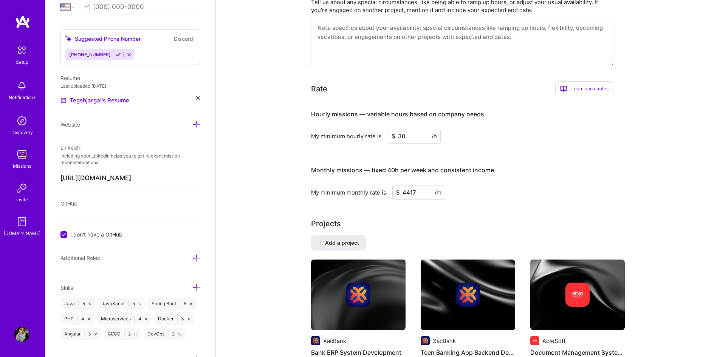
click at [423, 185] on input "4417" at bounding box center [419, 192] width 53 height 15
click at [491, 188] on div "My minimum monthly rate is $ 4417 /m" at bounding box center [462, 192] width 303 height 15
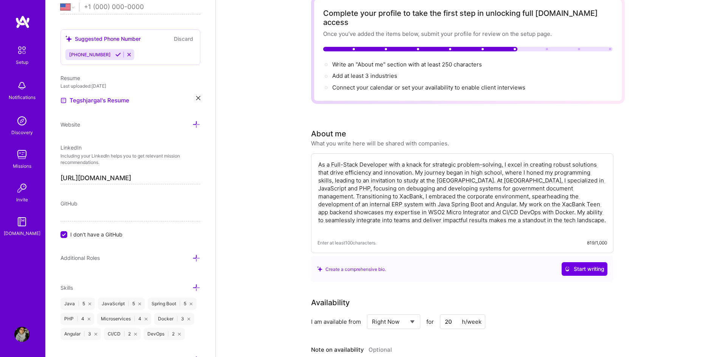
scroll to position [0, 0]
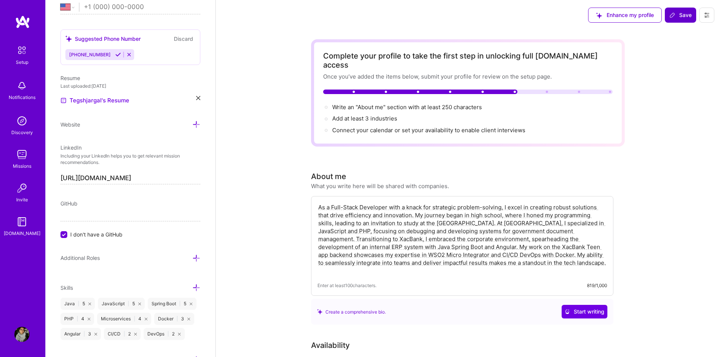
click at [680, 16] on span "Save" at bounding box center [681, 15] width 22 height 8
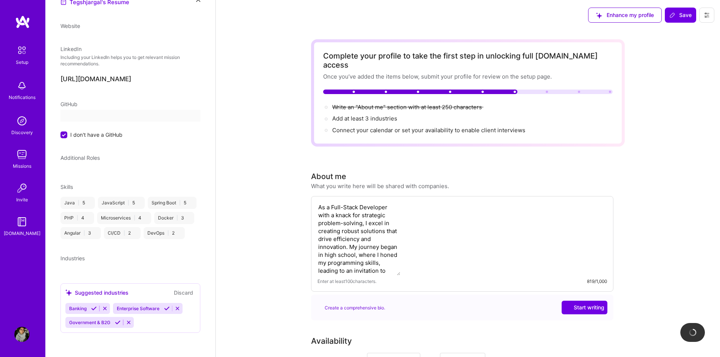
scroll to position [100, 0]
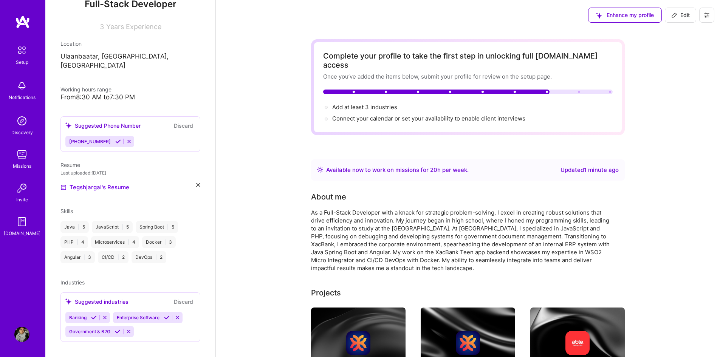
click at [115, 139] on icon at bounding box center [118, 142] width 6 height 6
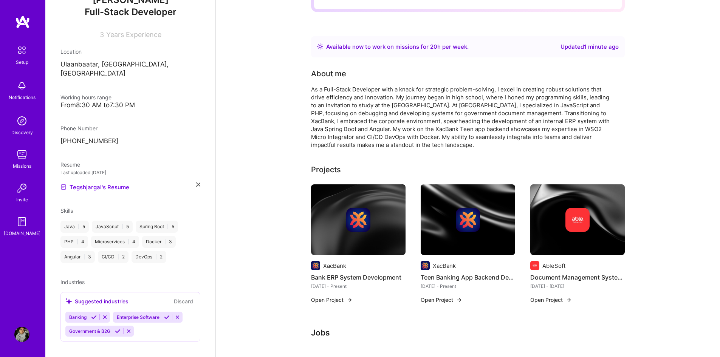
scroll to position [151, 0]
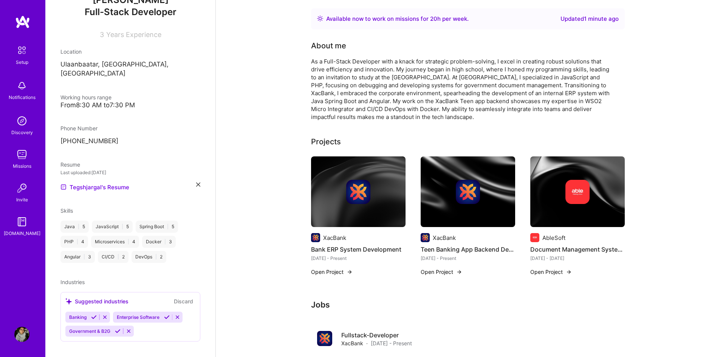
click at [169, 315] on icon at bounding box center [167, 318] width 6 height 6
click at [93, 315] on icon at bounding box center [94, 318] width 6 height 6
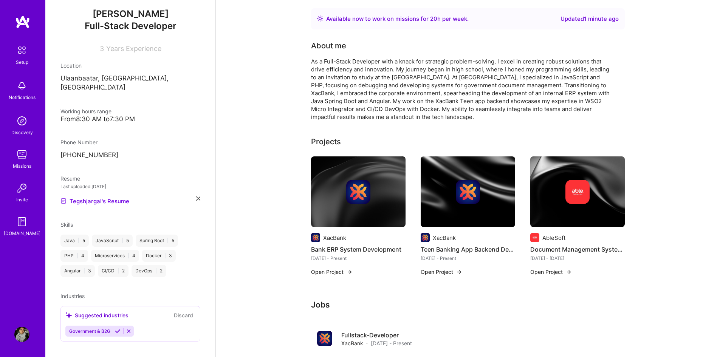
click at [119, 329] on icon at bounding box center [118, 332] width 6 height 6
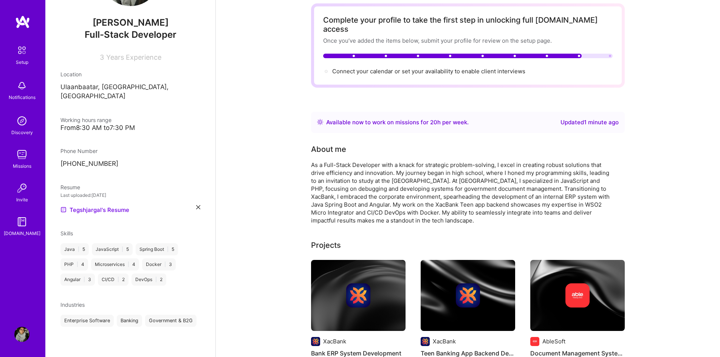
scroll to position [0, 0]
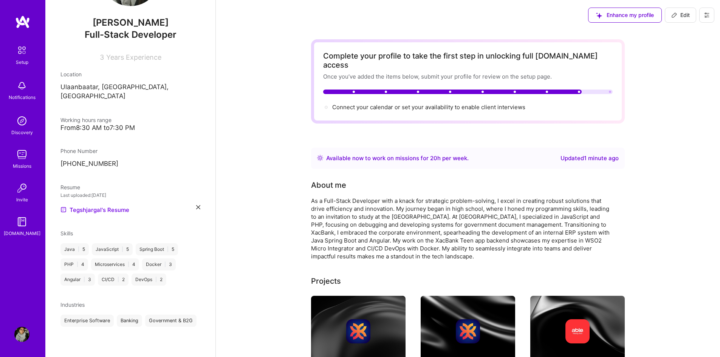
click at [22, 53] on img at bounding box center [22, 50] width 16 height 16
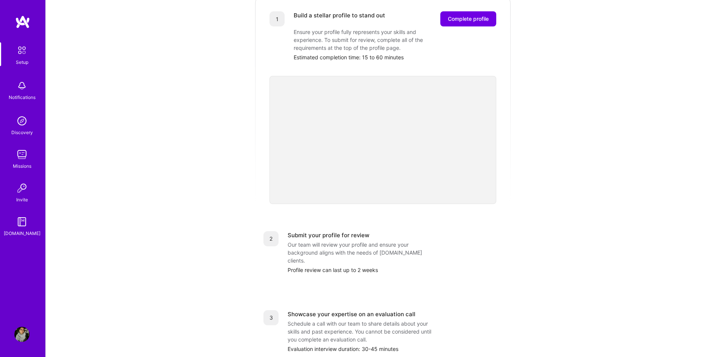
scroll to position [189, 0]
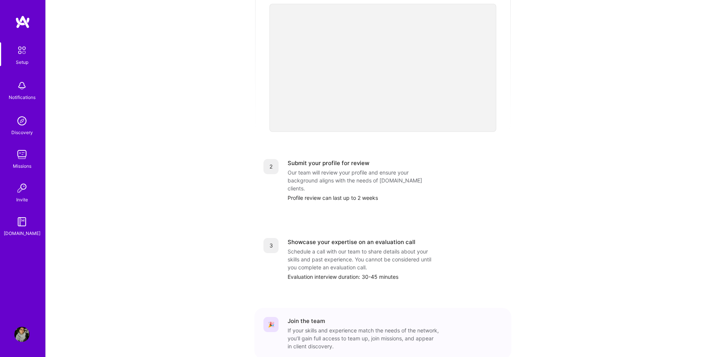
click at [347, 170] on div "Our team will review your profile and ensure your background aligns with the ne…" at bounding box center [363, 181] width 151 height 24
click at [315, 177] on div "Submit your profile for review Our team will review your profile and ensure you…" at bounding box center [395, 180] width 215 height 43
click at [301, 194] on div "Profile review can last up to 2 weeks" at bounding box center [395, 198] width 215 height 8
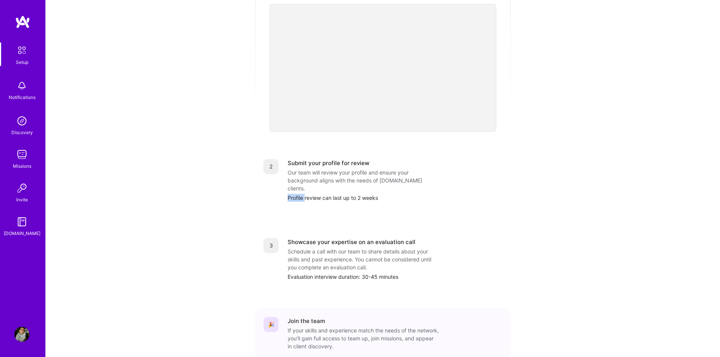
click at [301, 194] on div "Profile review can last up to 2 weeks" at bounding box center [395, 198] width 215 height 8
click at [250, 184] on div "Getting started as an [DOMAIN_NAME] Builder Complete the steps below to request…" at bounding box center [383, 106] width 469 height 579
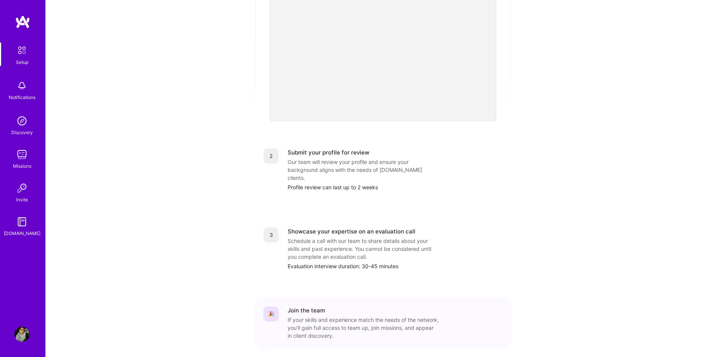
scroll to position [217, 0]
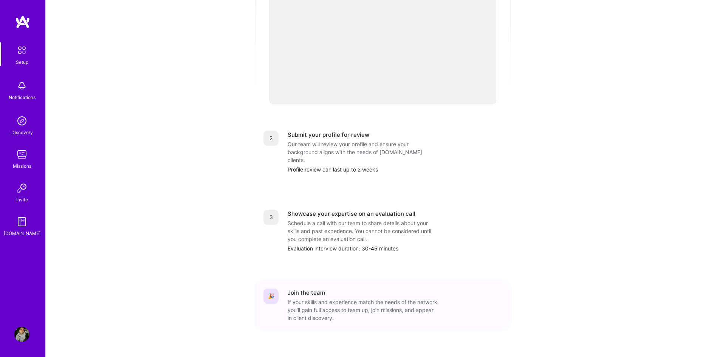
click at [319, 219] on div "Schedule a call with our team to share details about your skills and past exper…" at bounding box center [363, 231] width 151 height 24
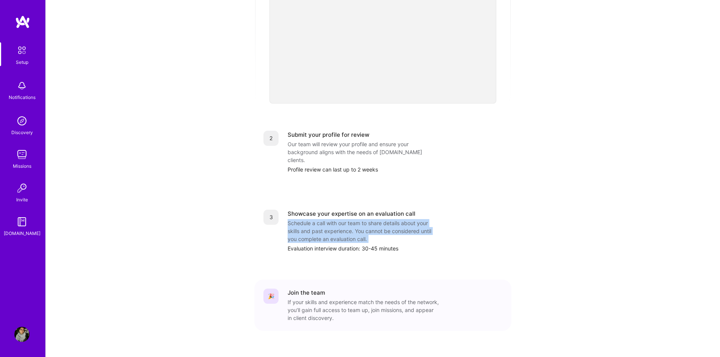
click at [319, 219] on div "Schedule a call with our team to share details about your skills and past exper…" at bounding box center [363, 231] width 151 height 24
click at [296, 219] on div "Schedule a call with our team to share details about your skills and past exper…" at bounding box center [363, 231] width 151 height 24
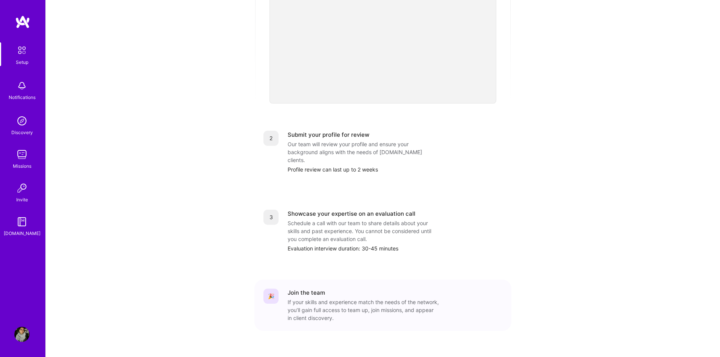
click at [342, 219] on div "Schedule a call with our team to share details about your skills and past exper…" at bounding box center [363, 231] width 151 height 24
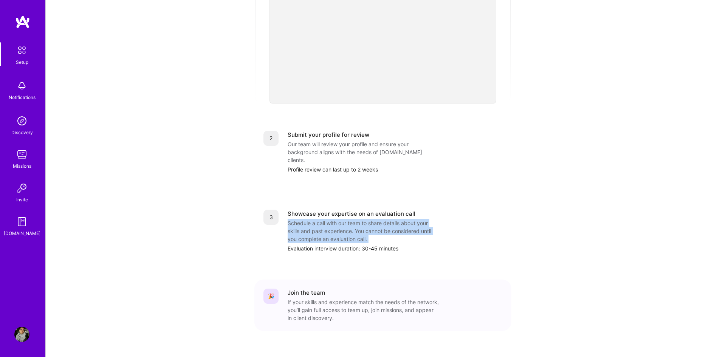
click at [342, 219] on div "Schedule a call with our team to share details about your skills and past exper…" at bounding box center [363, 231] width 151 height 24
click at [382, 219] on div "Schedule a call with our team to share details about your skills and past exper…" at bounding box center [363, 231] width 151 height 24
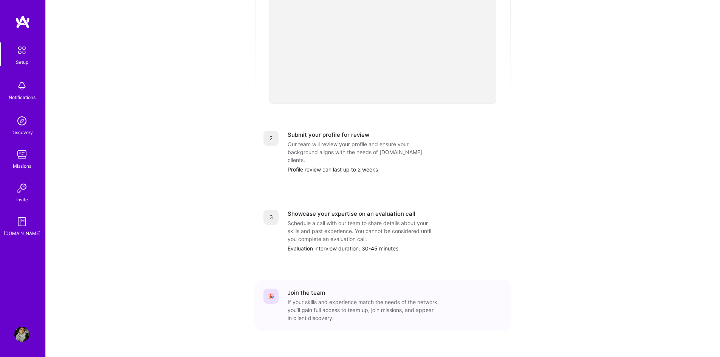
click at [408, 219] on div "Schedule a call with our team to share details about your skills and past exper…" at bounding box center [363, 231] width 151 height 24
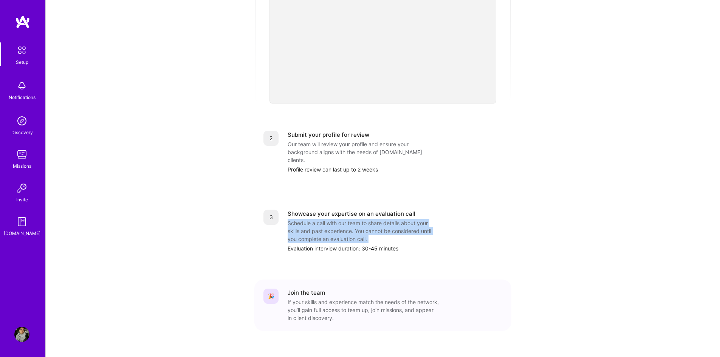
click at [408, 219] on div "Schedule a call with our team to share details about your skills and past exper…" at bounding box center [363, 231] width 151 height 24
click at [344, 219] on div "Schedule a call with our team to share details about your skills and past exper…" at bounding box center [363, 231] width 151 height 24
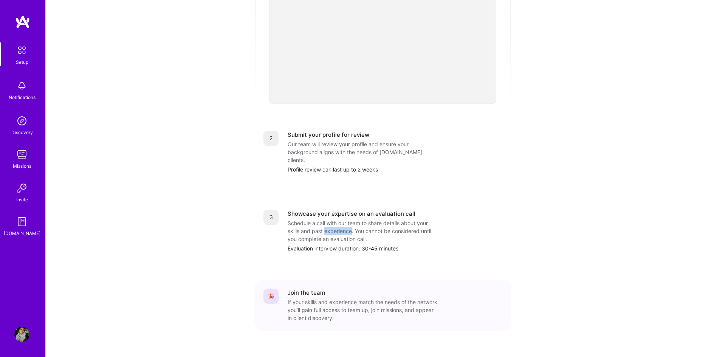
click at [344, 219] on div "Schedule a call with our team to share details about your skills and past exper…" at bounding box center [363, 231] width 151 height 24
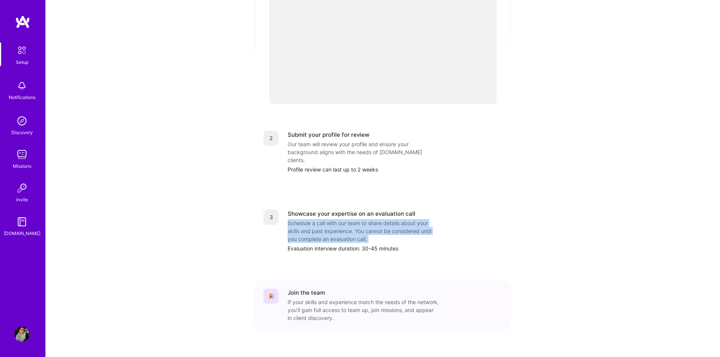
click at [344, 219] on div "Schedule a call with our team to share details about your skills and past exper…" at bounding box center [363, 231] width 151 height 24
click at [404, 219] on div "Schedule a call with our team to share details about your skills and past exper…" at bounding box center [363, 231] width 151 height 24
click at [295, 222] on div "Schedule a call with our team to share details about your skills and past exper…" at bounding box center [363, 231] width 151 height 24
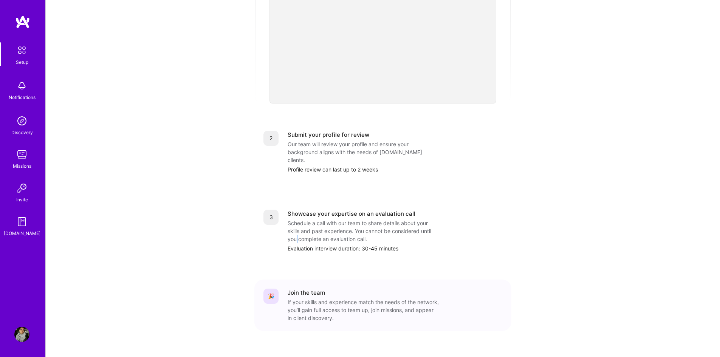
click at [295, 222] on div "Schedule a call with our team to share details about your skills and past exper…" at bounding box center [363, 231] width 151 height 24
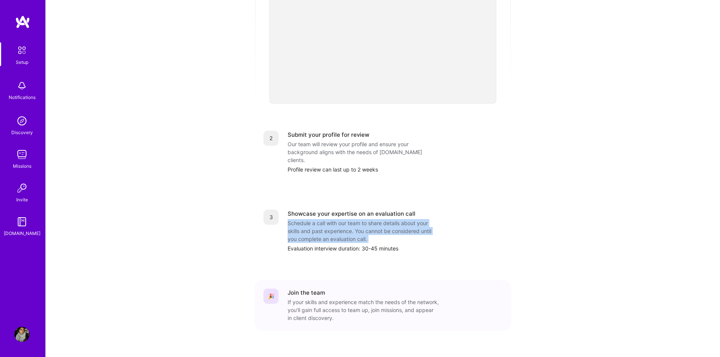
click at [295, 222] on div "Schedule a call with our team to share details about your skills and past exper…" at bounding box center [363, 231] width 151 height 24
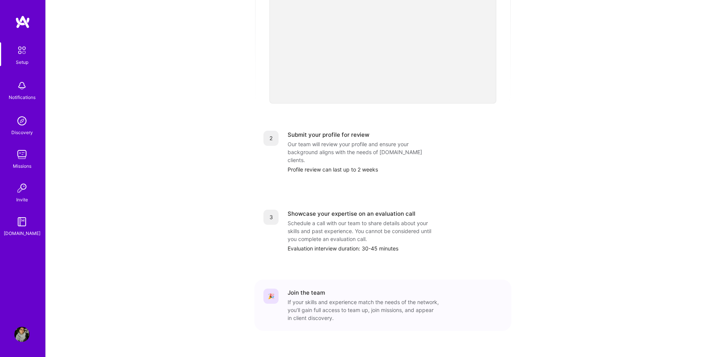
click at [374, 228] on div "Showcase your expertise on an evaluation call Schedule a call with our team to …" at bounding box center [395, 231] width 215 height 43
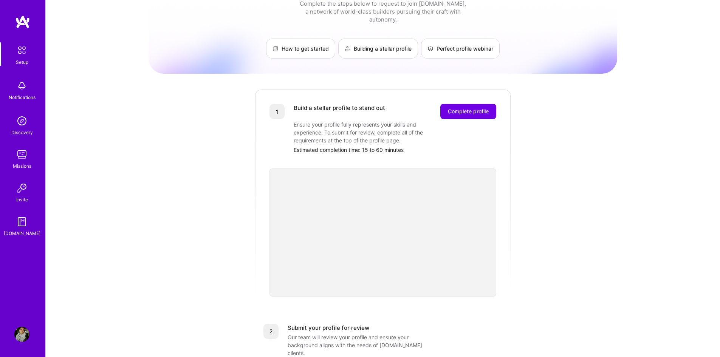
scroll to position [151, 0]
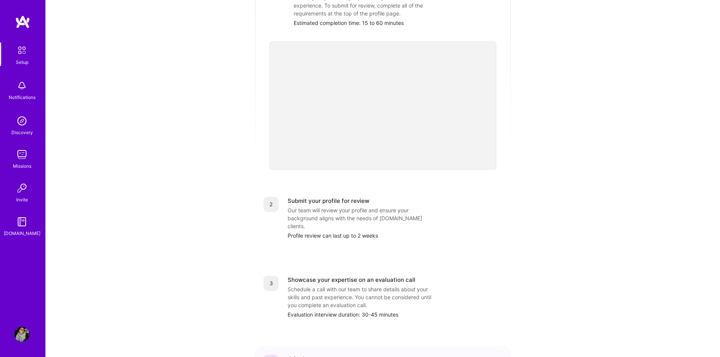
click at [274, 197] on div "2" at bounding box center [271, 204] width 15 height 15
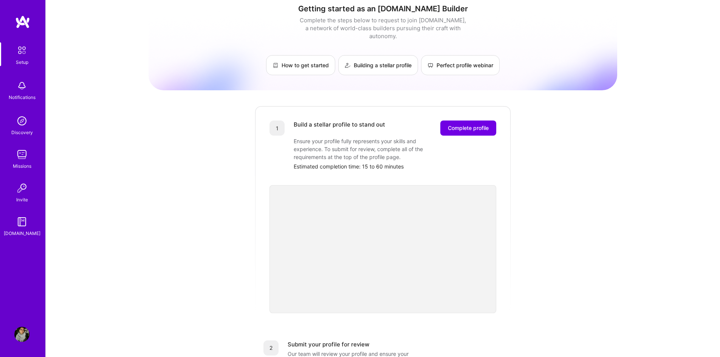
scroll to position [0, 0]
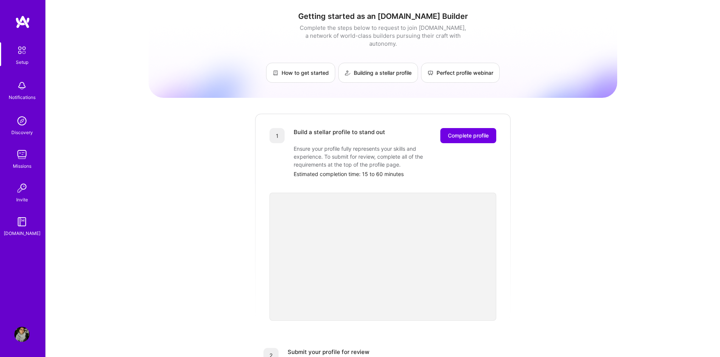
click at [27, 88] on img at bounding box center [21, 85] width 15 height 15
click at [25, 124] on img at bounding box center [21, 120] width 15 height 15
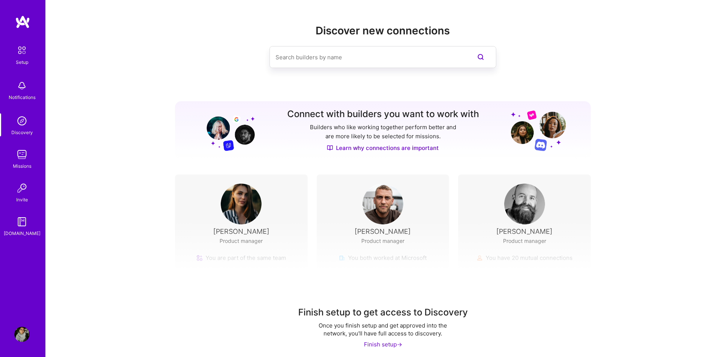
click at [28, 158] on img at bounding box center [21, 154] width 15 height 15
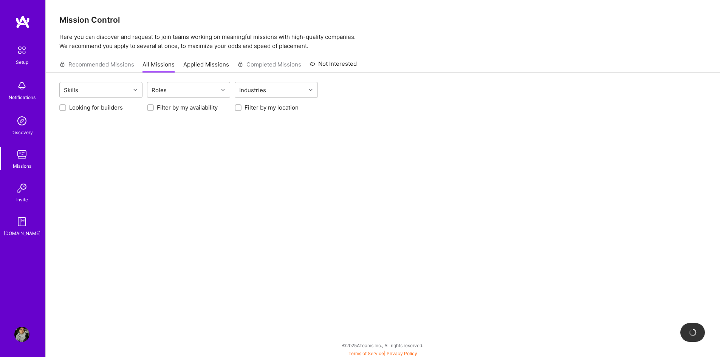
click at [22, 333] on img at bounding box center [21, 334] width 15 height 15
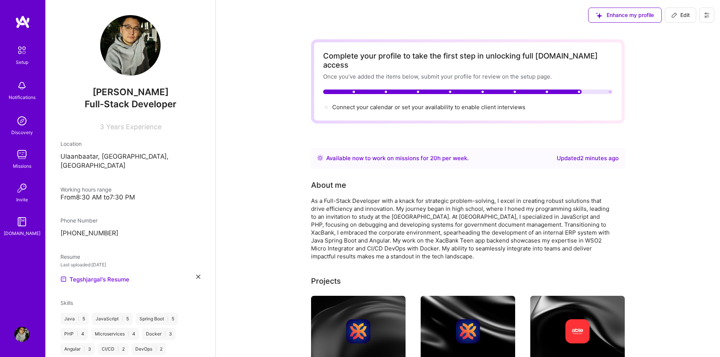
click at [356, 154] on div "Available now to work on missions for 20 h per week ." at bounding box center [397, 158] width 143 height 9
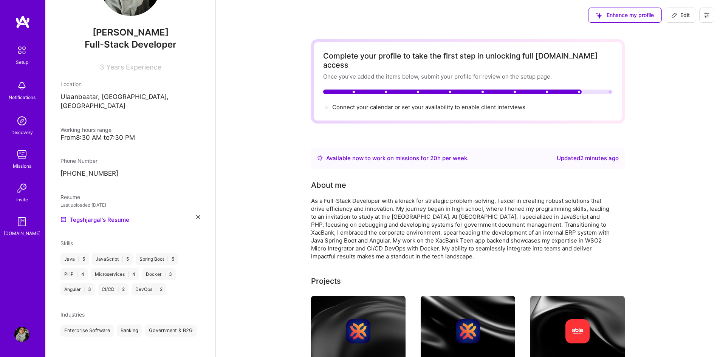
scroll to position [76, 0]
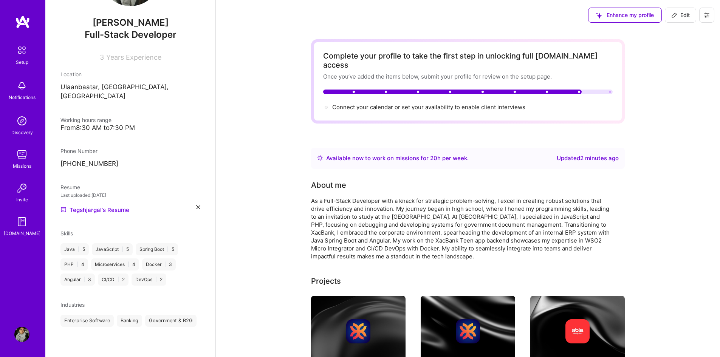
click at [687, 12] on span "Edit" at bounding box center [681, 15] width 19 height 8
select select "MN"
select select "Right Now"
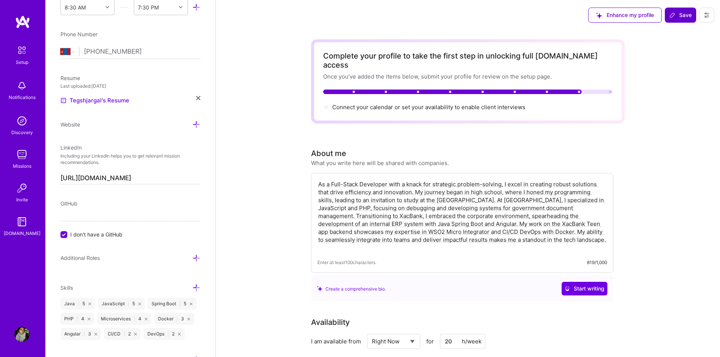
click at [684, 14] on span "Save" at bounding box center [681, 15] width 22 height 8
click at [708, 16] on icon at bounding box center [707, 15] width 6 height 6
drag, startPoint x: 673, startPoint y: 152, endPoint x: 672, endPoint y: 130, distance: 22.3
click at [707, 17] on icon at bounding box center [707, 15] width 5 height 5
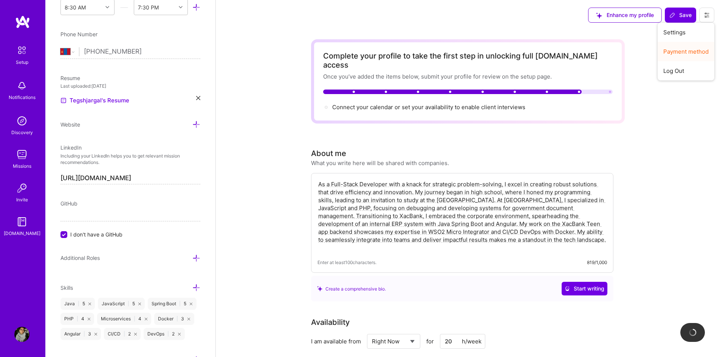
click at [694, 49] on button "Payment method" at bounding box center [686, 51] width 57 height 19
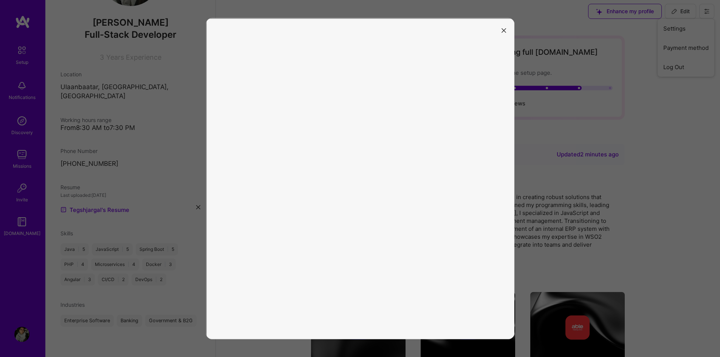
scroll to position [0, 0]
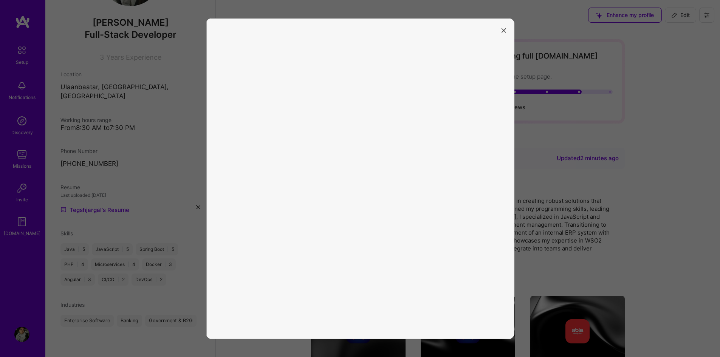
click at [504, 31] on icon "modal" at bounding box center [504, 30] width 5 height 5
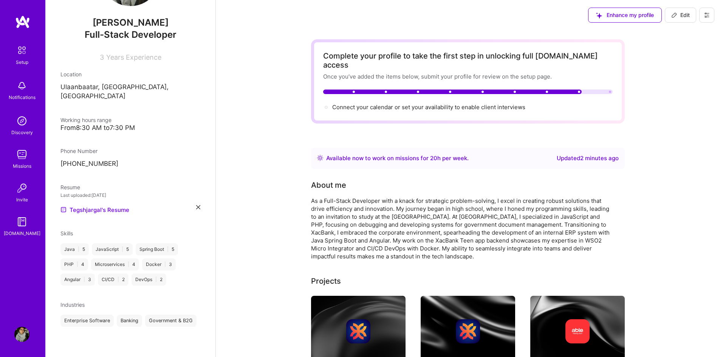
click at [706, 14] on icon at bounding box center [707, 15] width 6 height 6
click at [702, 52] on button "Payment method" at bounding box center [686, 51] width 57 height 19
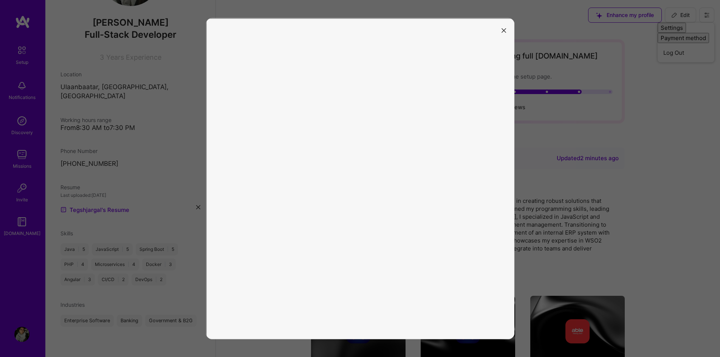
click at [508, 31] on button "modal" at bounding box center [504, 30] width 9 height 12
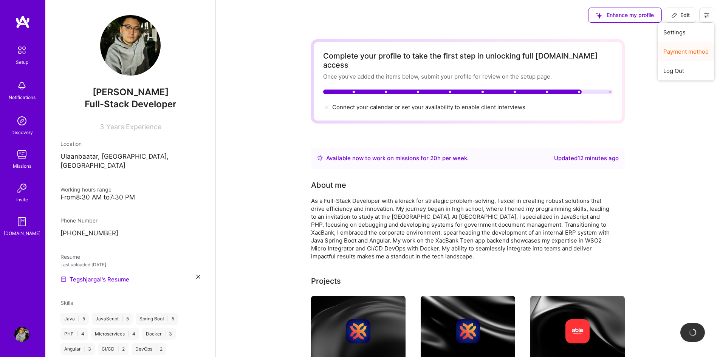
click at [681, 53] on button "Payment method" at bounding box center [686, 51] width 57 height 19
click at [681, 37] on body "Setup Notifications Discovery Missions Invite A.Guide Profile Close Show all no…" at bounding box center [360, 358] width 720 height 717
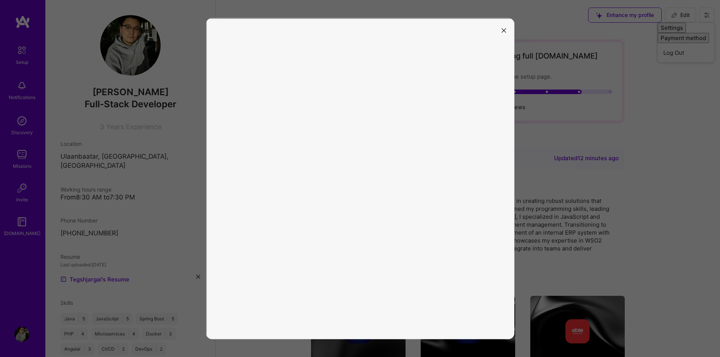
click at [503, 27] on button "modal" at bounding box center [504, 30] width 9 height 12
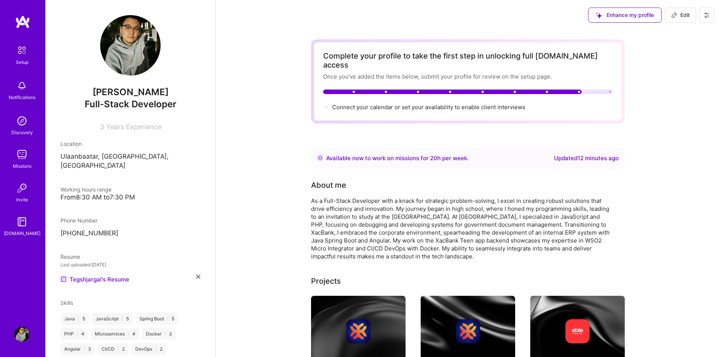
click at [708, 14] on icon at bounding box center [707, 15] width 6 height 6
click at [688, 48] on button "Payment method" at bounding box center [686, 51] width 57 height 19
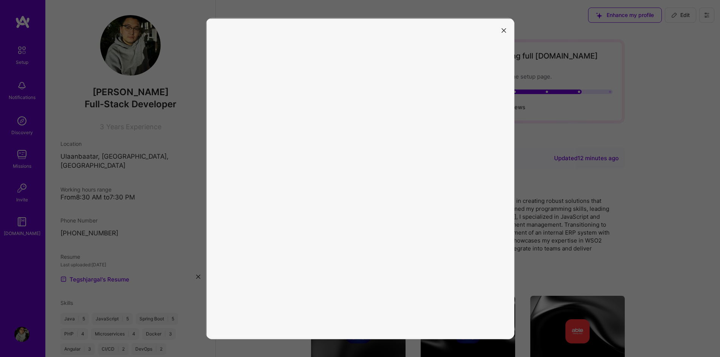
click at [505, 34] on button "modal" at bounding box center [504, 30] width 9 height 12
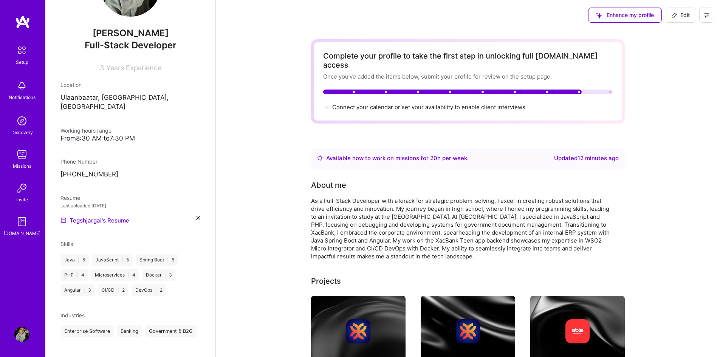
scroll to position [76, 0]
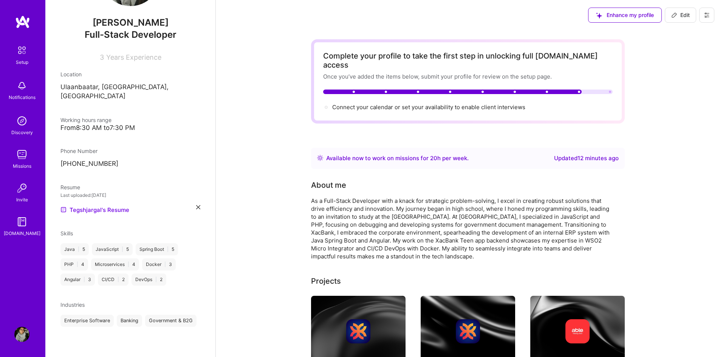
click at [27, 45] on img at bounding box center [22, 50] width 16 height 16
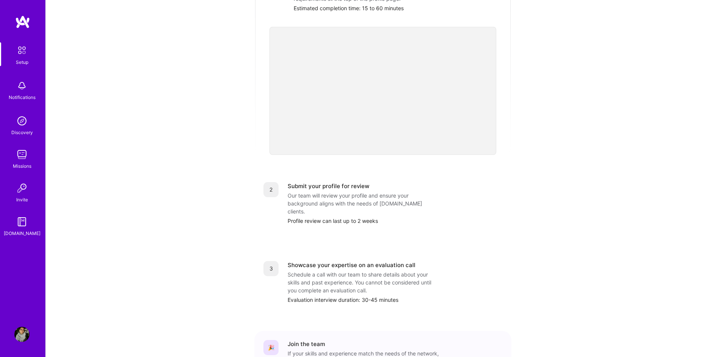
scroll to position [38, 0]
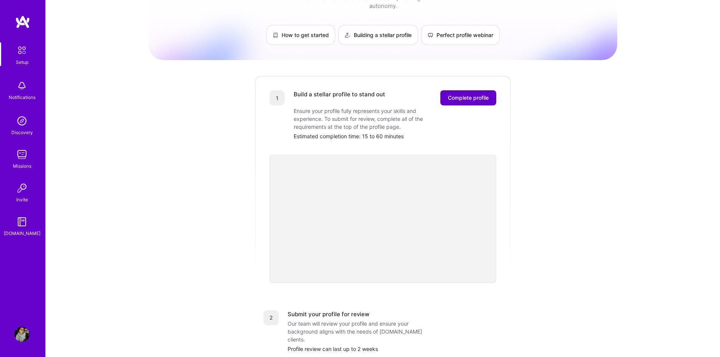
click at [466, 94] on span "Complete profile" at bounding box center [468, 98] width 41 height 8
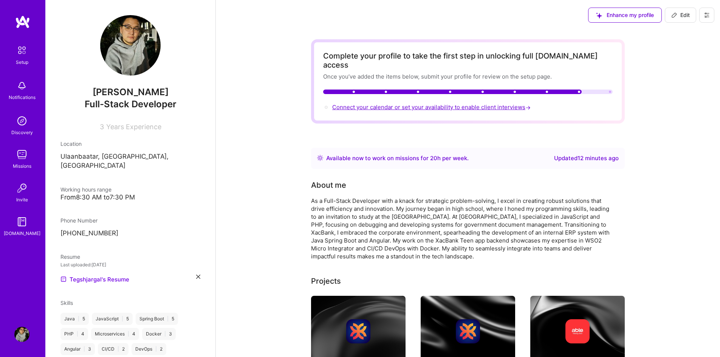
click at [396, 104] on span "Connect your calendar or set your availability to enable client interviews →" at bounding box center [432, 107] width 200 height 7
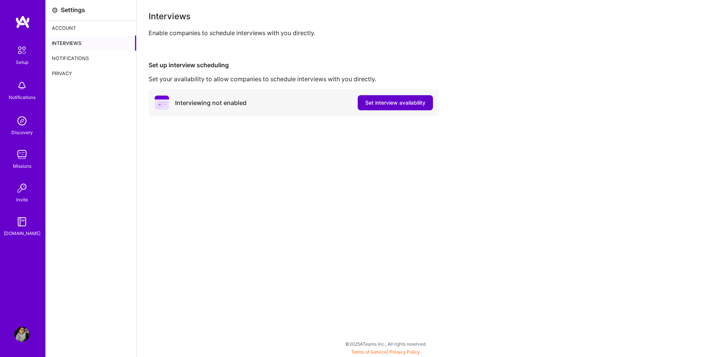
click at [382, 104] on span "Set interview availability" at bounding box center [395, 103] width 60 height 8
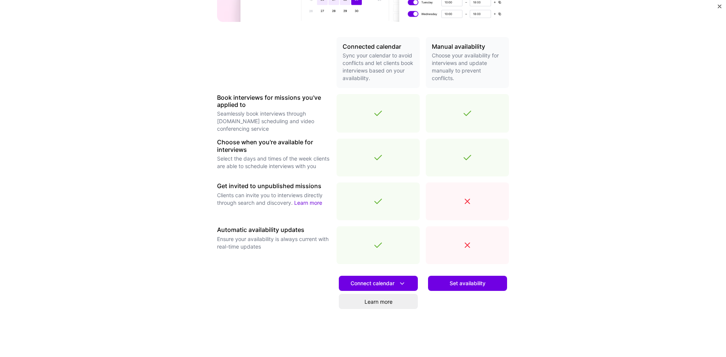
scroll to position [151, 0]
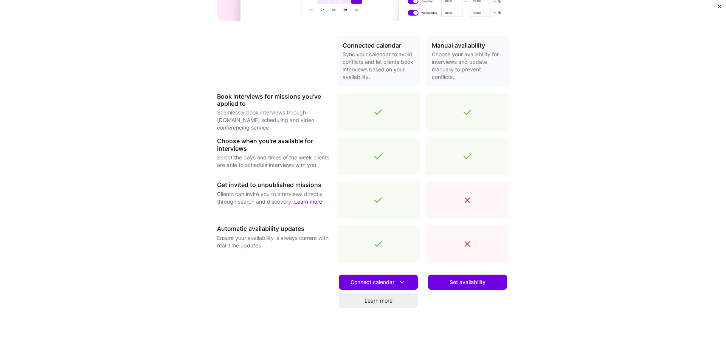
click at [469, 284] on span "Set availability" at bounding box center [468, 283] width 36 height 8
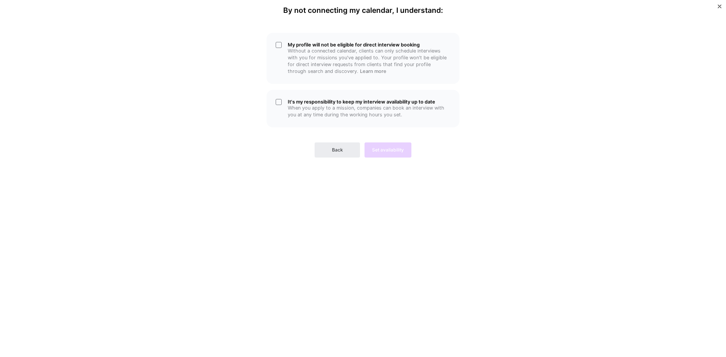
scroll to position [0, 0]
click at [278, 44] on div "My profile will not be eligible for direct interview booking Without a connecte…" at bounding box center [363, 58] width 193 height 51
click at [283, 109] on div "It's my responsibility to keep my interview availability up to date When you ap…" at bounding box center [363, 108] width 193 height 37
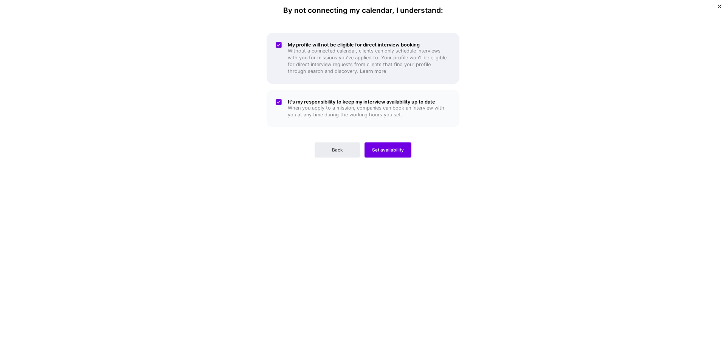
click at [327, 49] on p "Without a connected calendar, clients can only schedule interviews with you for…" at bounding box center [369, 61] width 163 height 27
click at [332, 65] on p "Without a connected calendar, clients can only schedule interviews with you for…" at bounding box center [369, 61] width 163 height 27
click at [398, 151] on span "Set availability" at bounding box center [388, 150] width 32 height 7
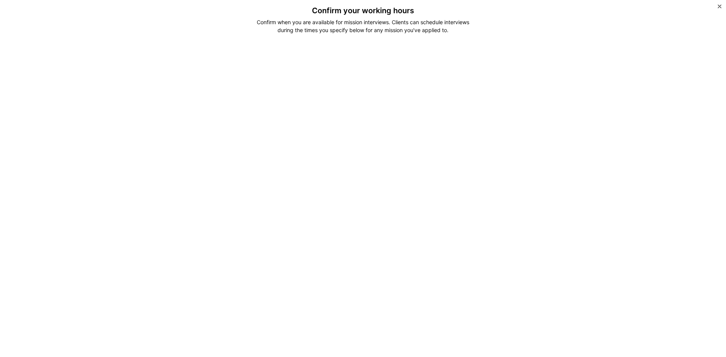
click at [317, 30] on div "Confirm when you are available for mission interviews. Clients can schedule int…" at bounding box center [363, 26] width 225 height 16
click at [374, 33] on div "Confirm when you are available for mission interviews. Clients can schedule int…" at bounding box center [363, 26] width 225 height 16
click at [384, 29] on div "Confirm when you are available for mission interviews. Clients can schedule int…" at bounding box center [363, 26] width 225 height 16
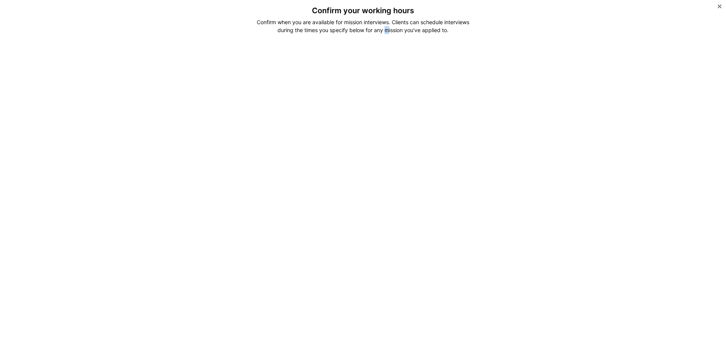
click at [384, 29] on div "Confirm when you are available for mission interviews. Clients can schedule int…" at bounding box center [363, 26] width 225 height 16
click at [425, 32] on div "Confirm when you are available for mission interviews. Clients can schedule int…" at bounding box center [363, 26] width 225 height 16
click at [380, 28] on div "Confirm when you are available for mission interviews. Clients can schedule int…" at bounding box center [363, 26] width 225 height 16
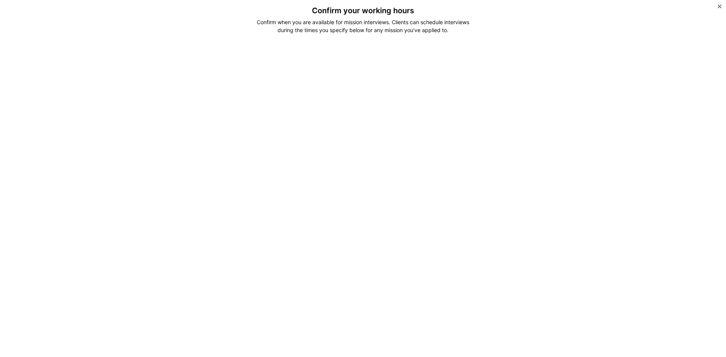
click at [380, 28] on div "Confirm when you are available for mission interviews. Clients can schedule int…" at bounding box center [363, 26] width 225 height 16
click at [453, 32] on div "Confirm when you are available for mission interviews. Clients can schedule int…" at bounding box center [363, 26] width 225 height 16
click at [633, 144] on div "Confirm your working hours Confirm when you are available for mission interview…" at bounding box center [363, 178] width 726 height 357
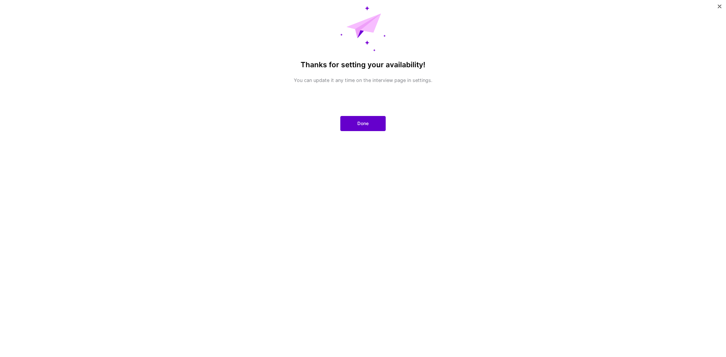
click at [365, 123] on span "Done" at bounding box center [362, 123] width 11 height 7
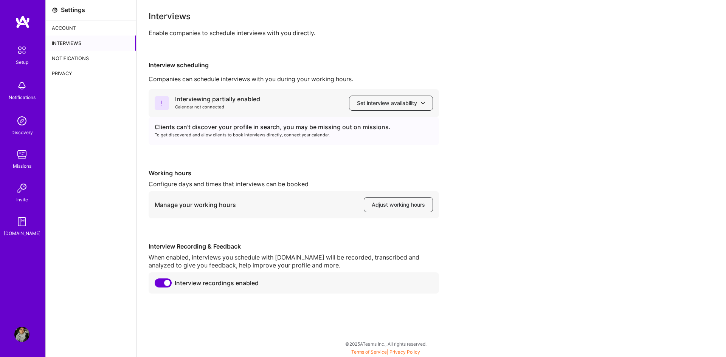
click at [190, 126] on div "Clients can't discover your profile in search, you may be missing out on missio…" at bounding box center [294, 127] width 278 height 8
click at [245, 127] on div "Clients can't discover your profile in search, you may be missing out on missio…" at bounding box center [294, 127] width 278 height 8
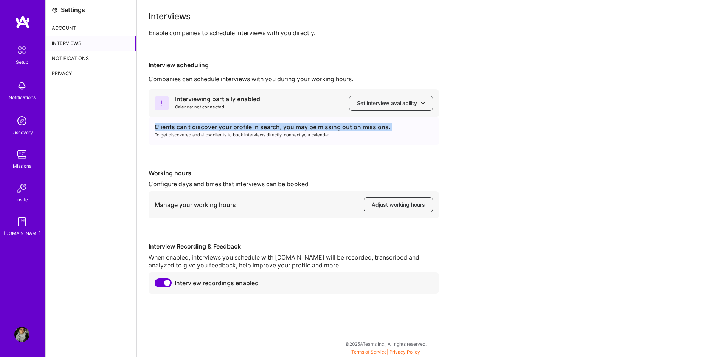
click at [245, 127] on div "Clients can't discover your profile in search, you may be missing out on missio…" at bounding box center [294, 127] width 278 height 8
click at [328, 129] on div "Clients can't discover your profile in search, you may be missing out on missio…" at bounding box center [294, 127] width 278 height 8
click at [286, 143] on div "Clients can't discover your profile in search, you may be missing out on missio…" at bounding box center [294, 131] width 290 height 28
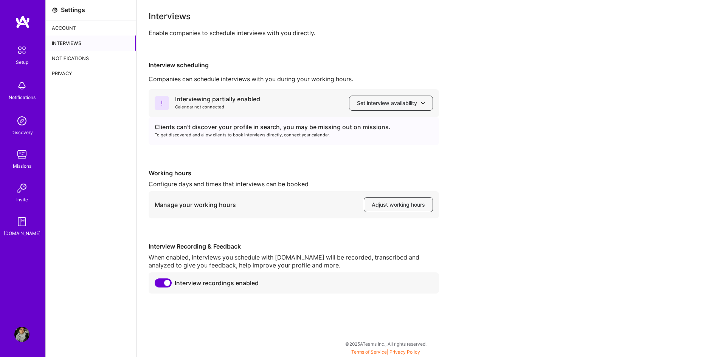
click at [164, 137] on div "To get discovered and allow clients to book interviews directly, connect your c…" at bounding box center [294, 135] width 278 height 8
click at [237, 144] on div "Clients can't discover your profile in search, you may be missing out on missio…" at bounding box center [294, 131] width 290 height 28
click at [196, 105] on div "Calendar not connected" at bounding box center [217, 107] width 85 height 8
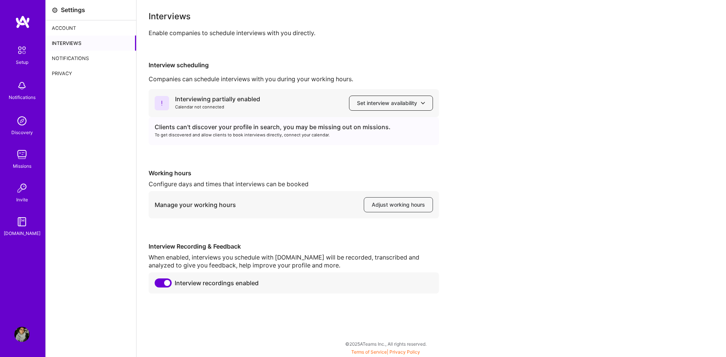
click at [378, 102] on span "Set interview availability" at bounding box center [391, 103] width 68 height 8
click at [372, 103] on span "Set interview availability" at bounding box center [391, 103] width 68 height 8
click at [381, 123] on button "Google calendar" at bounding box center [384, 125] width 98 height 20
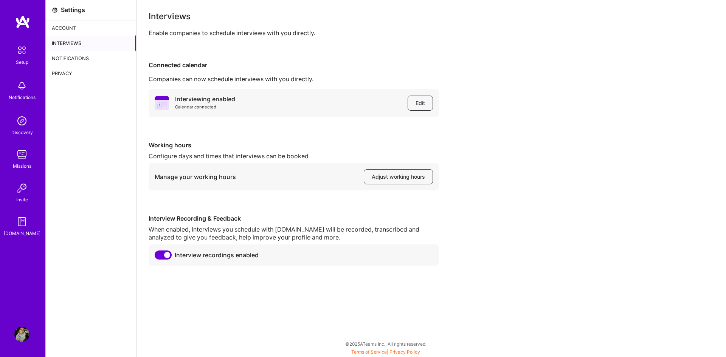
click at [520, 129] on div "Interviewing enabled Calendar connected Edit Working hours Configure days and t…" at bounding box center [431, 177] width 565 height 177
click at [401, 174] on span "Adjust working hours" at bounding box center [398, 177] width 53 height 8
click at [20, 26] on img at bounding box center [22, 22] width 15 height 14
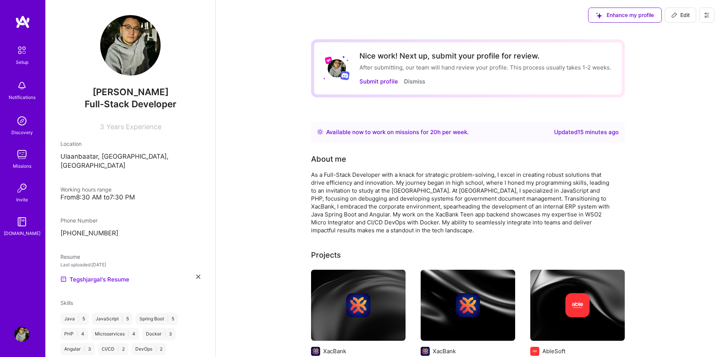
click at [23, 62] on div "Setup" at bounding box center [22, 62] width 12 height 8
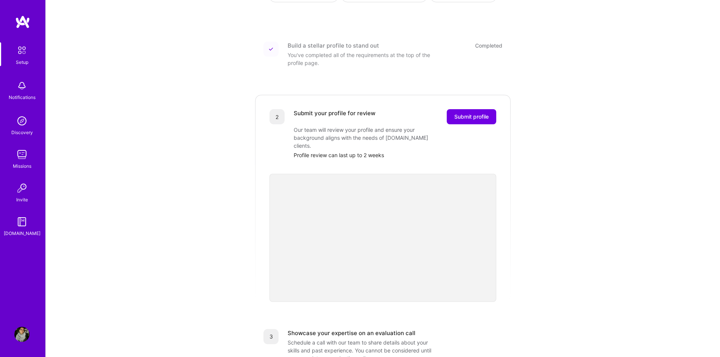
scroll to position [76, 0]
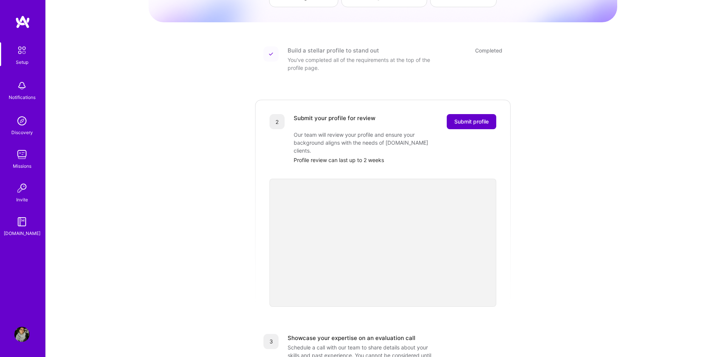
click at [482, 118] on span "Submit profile" at bounding box center [472, 122] width 34 height 8
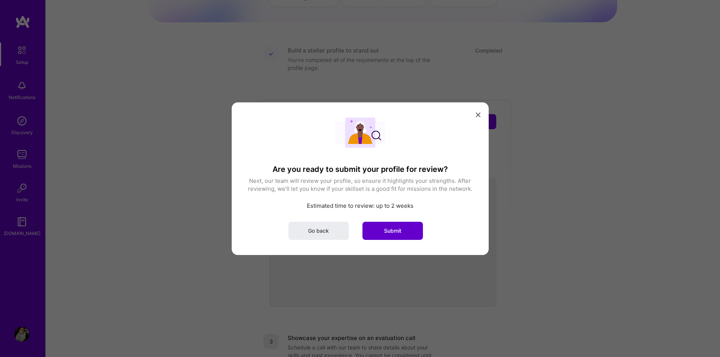
click at [394, 231] on span "Submit" at bounding box center [392, 231] width 17 height 8
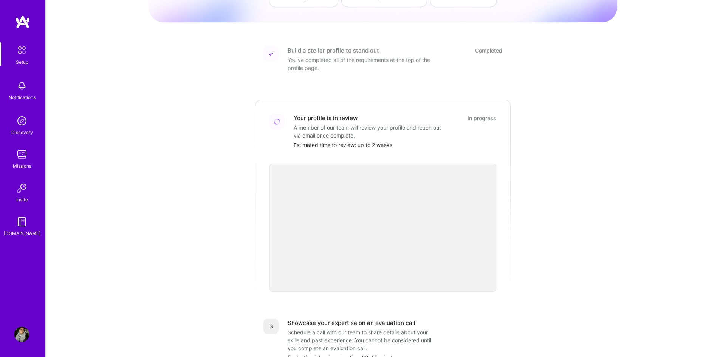
click at [331, 124] on div "A member of our team will review your profile and reach out via email once comp…" at bounding box center [369, 132] width 151 height 16
click at [397, 124] on div "A member of our team will review your profile and reach out via email once comp…" at bounding box center [369, 132] width 151 height 16
click at [358, 124] on div "A member of our team will review your profile and reach out via email once comp…" at bounding box center [369, 132] width 151 height 16
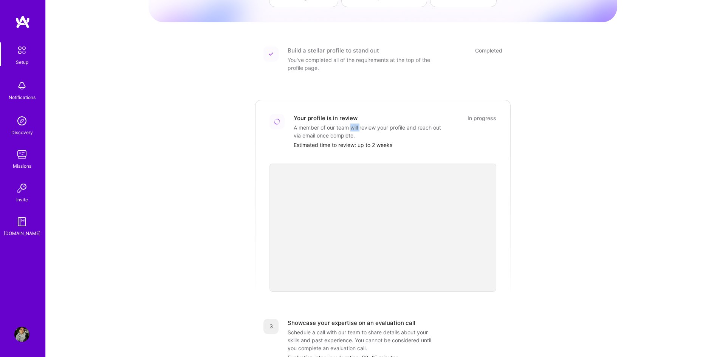
click at [358, 124] on div "A member of our team will review your profile and reach out via email once comp…" at bounding box center [369, 132] width 151 height 16
click at [436, 124] on div "A member of our team will review your profile and reach out via email once comp…" at bounding box center [369, 132] width 151 height 16
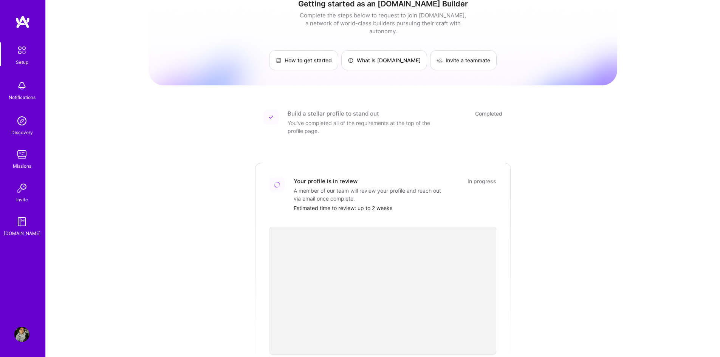
scroll to position [0, 0]
